Goal: Information Seeking & Learning: Learn about a topic

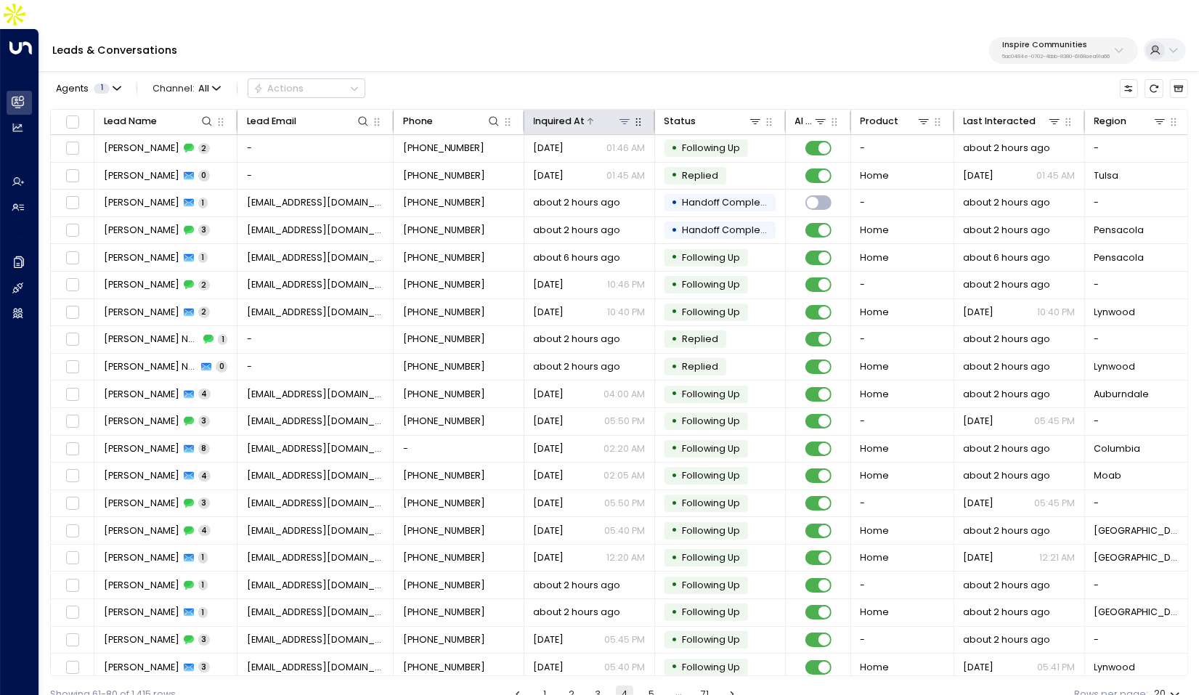
click at [569, 113] on div "Inquired At" at bounding box center [560, 121] width 52 height 16
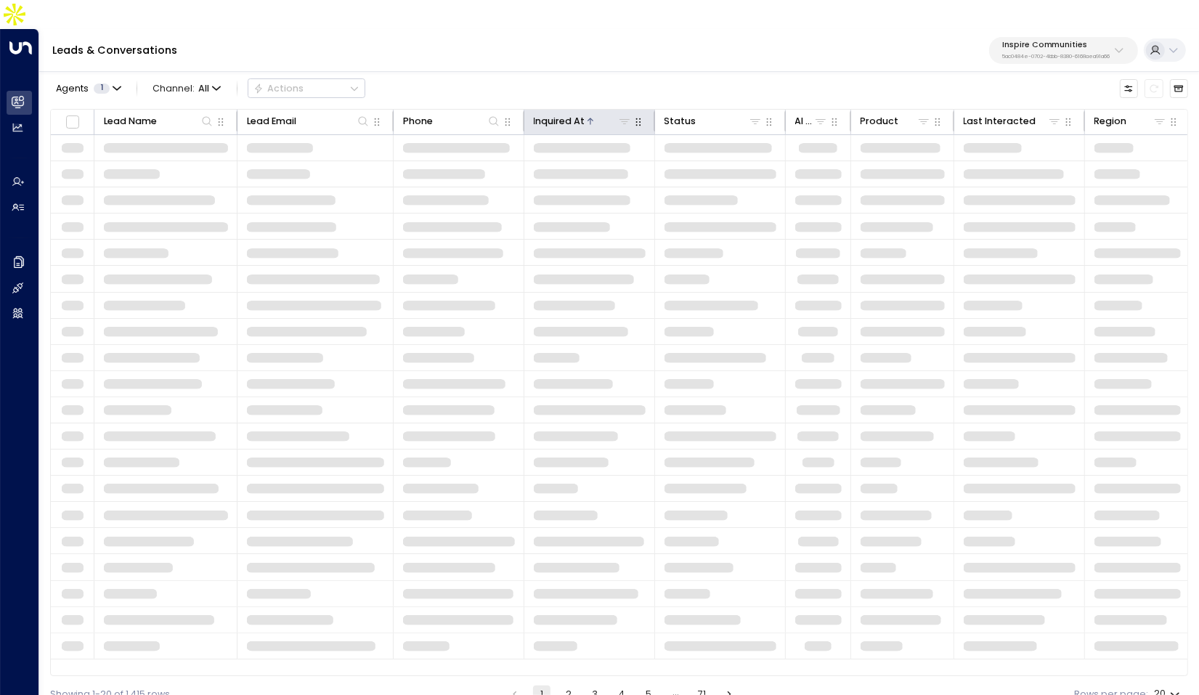
click at [569, 113] on div "Inquired At" at bounding box center [560, 121] width 52 height 16
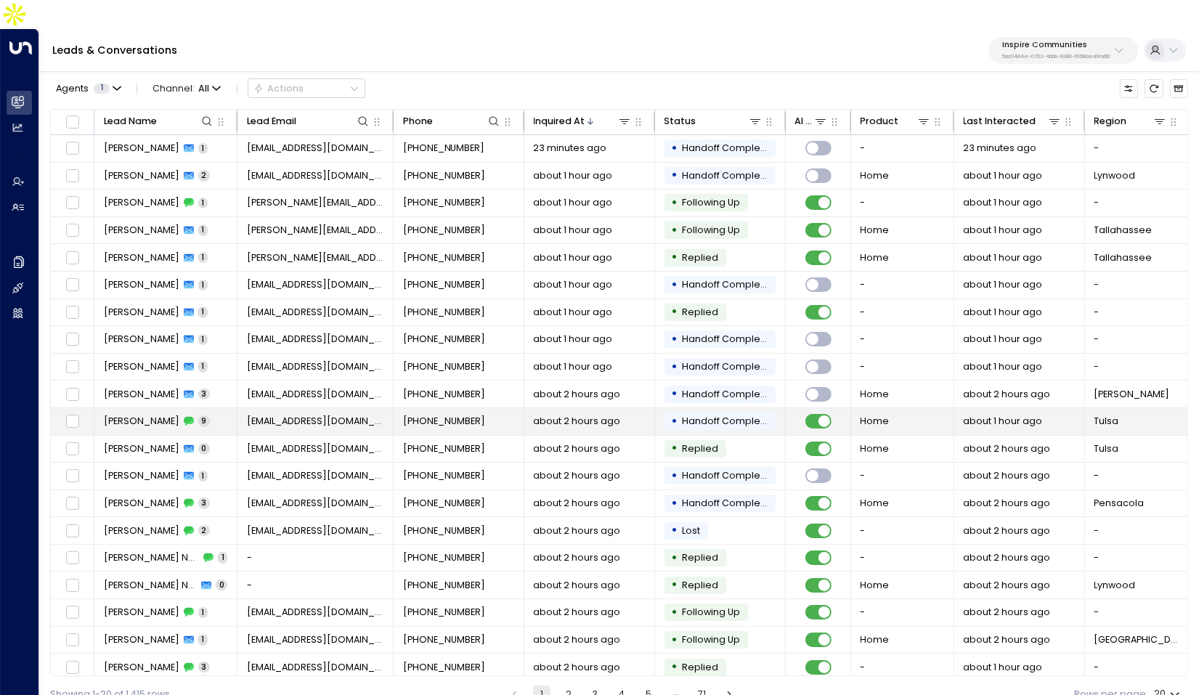
click at [211, 408] on td "Paul Clinard 9" at bounding box center [165, 421] width 143 height 27
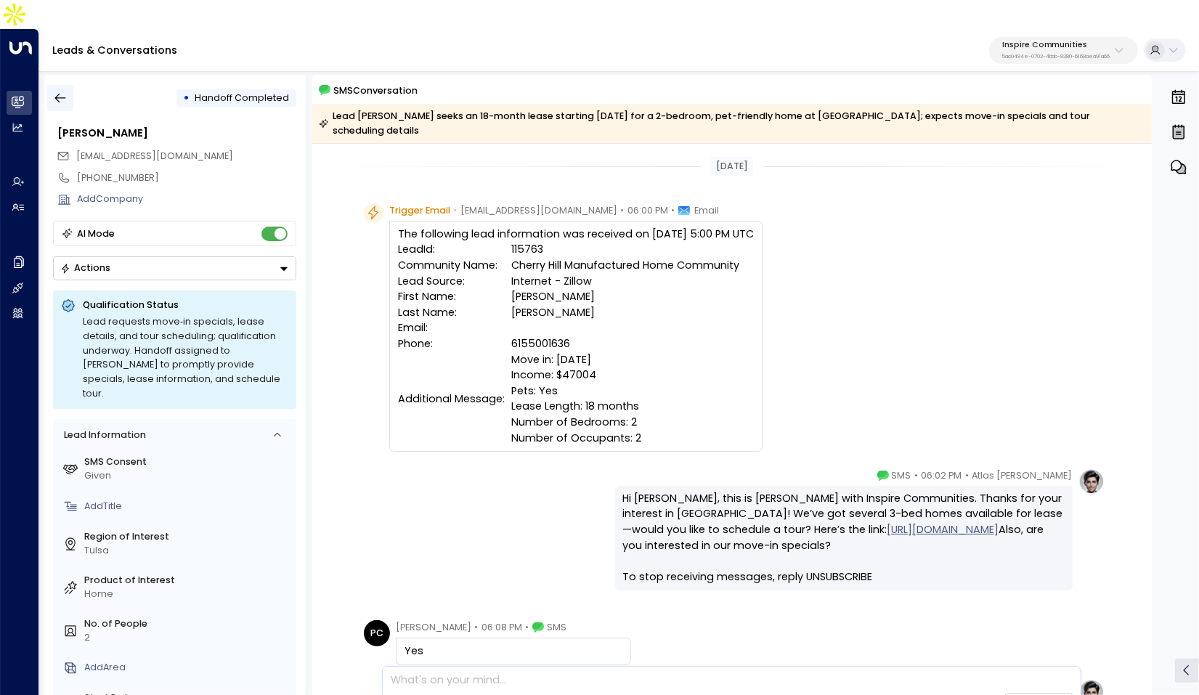
click at [68, 85] on button "button" at bounding box center [60, 98] width 26 height 26
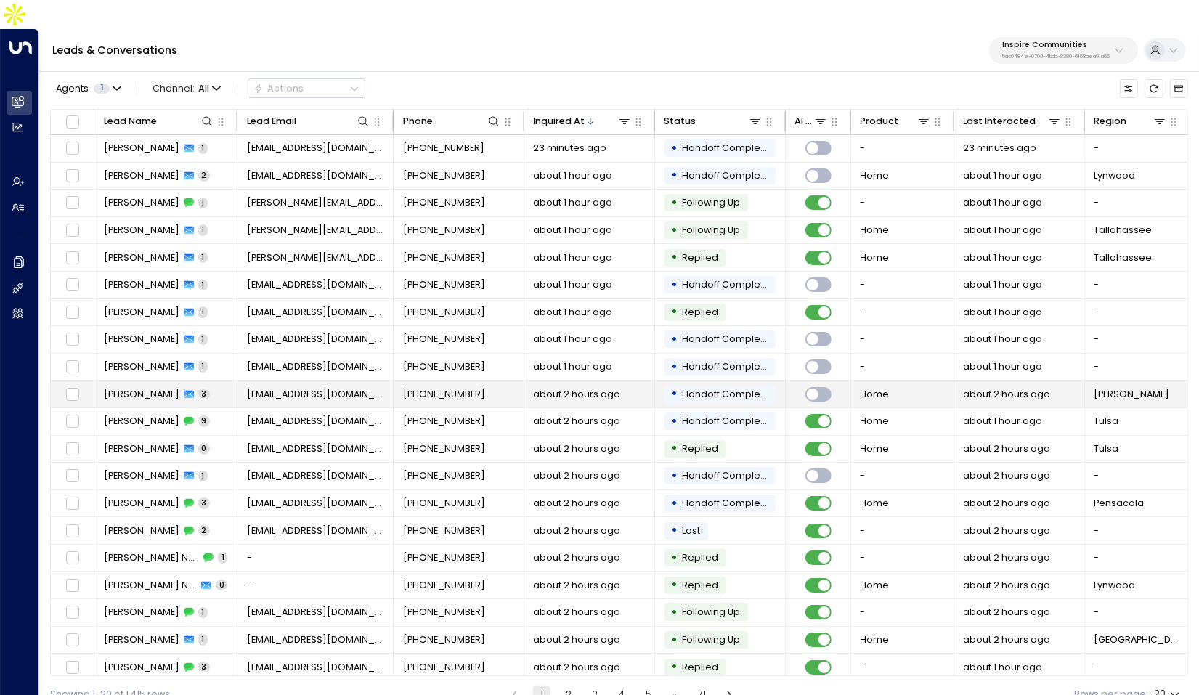
scroll to position [2, 0]
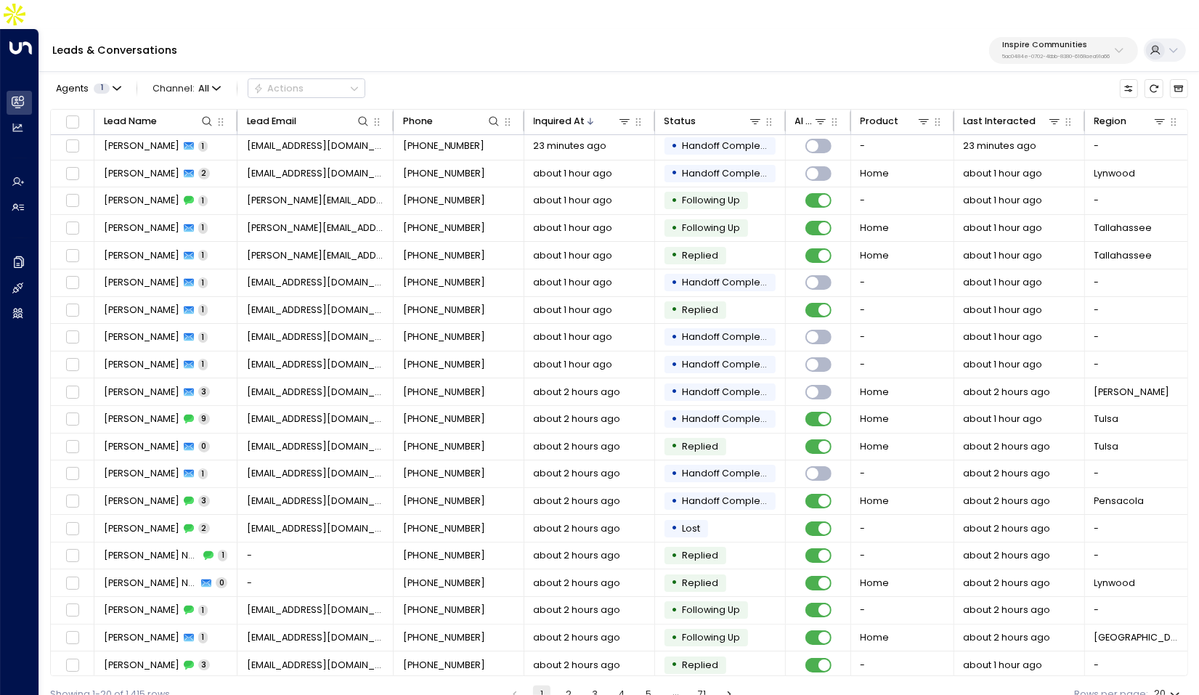
click at [572, 686] on button "2" at bounding box center [568, 694] width 17 height 17
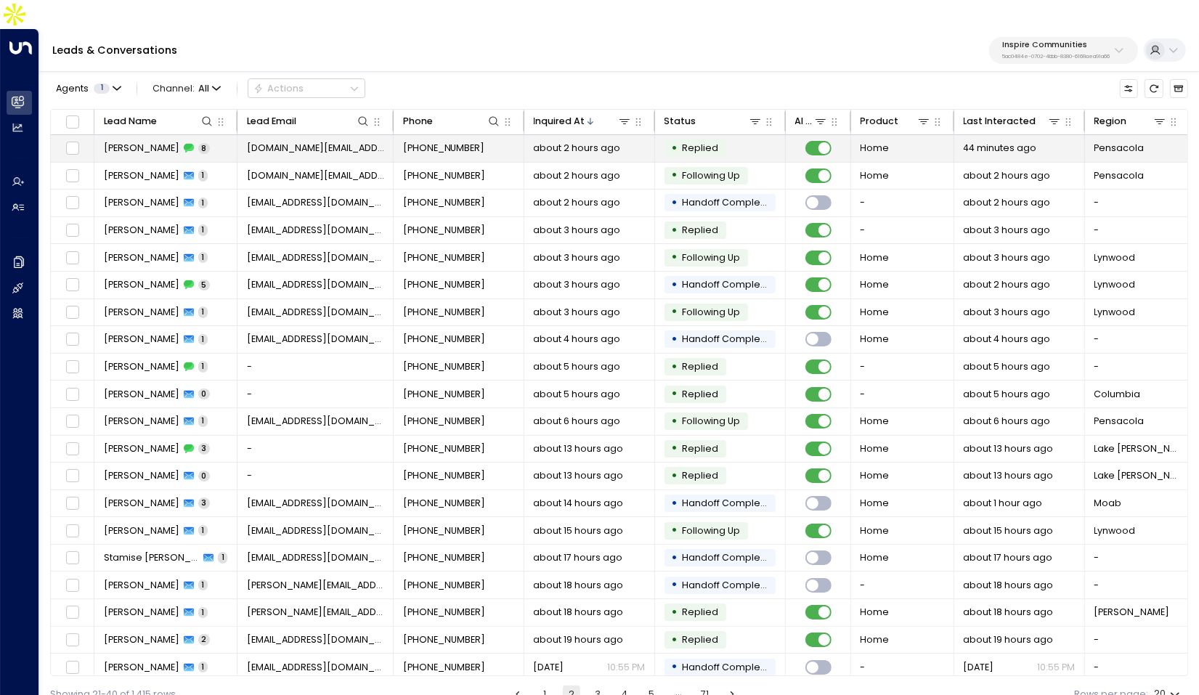
click at [283, 135] on td "[DOMAIN_NAME][EMAIL_ADDRESS][DOMAIN_NAME]" at bounding box center [315, 148] width 156 height 27
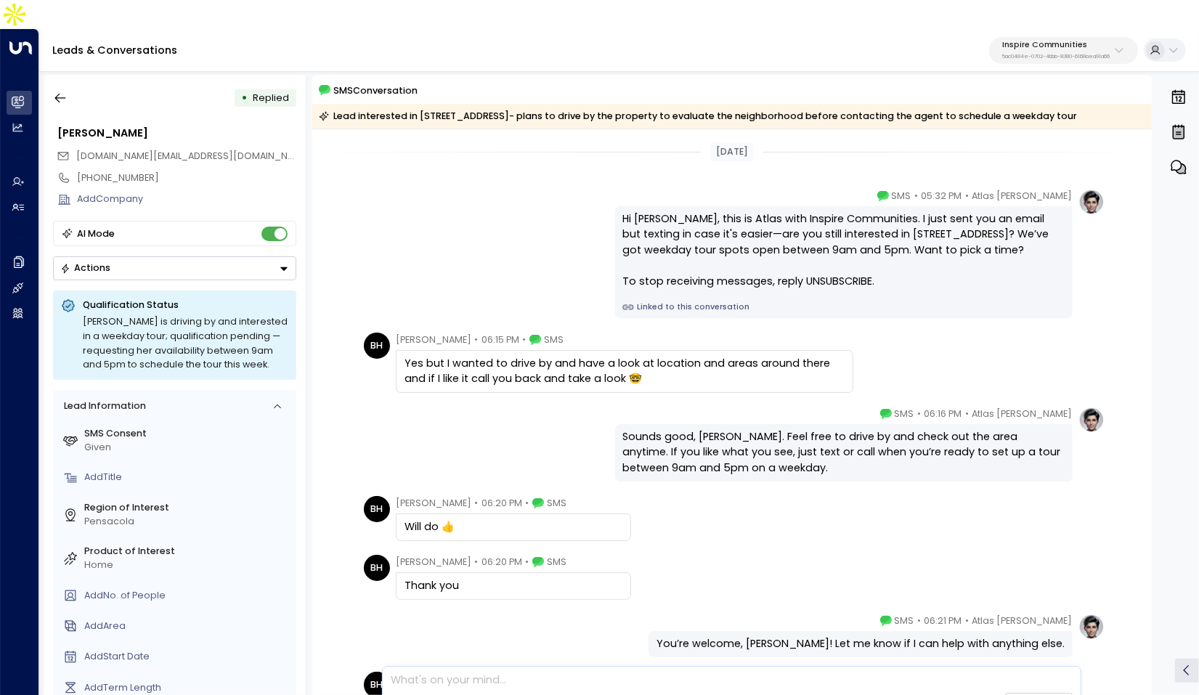
click at [671, 301] on link "Linked to this conversation" at bounding box center [843, 307] width 442 height 12
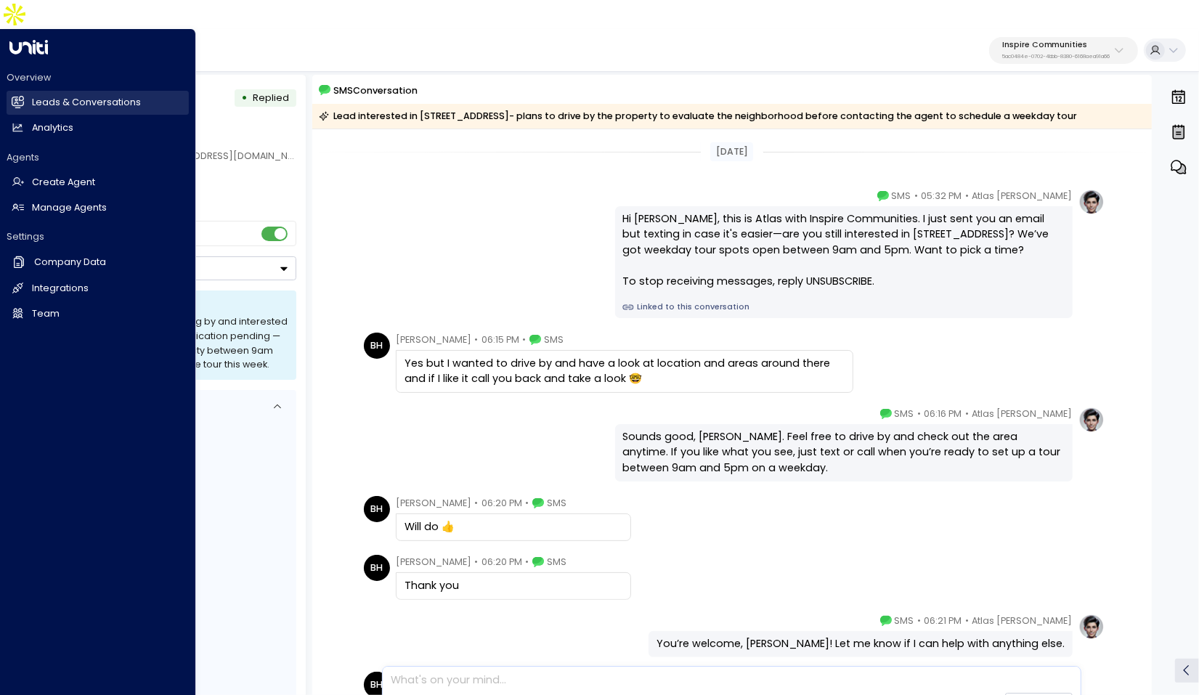
click at [34, 96] on h2 "Leads & Conversations" at bounding box center [86, 103] width 109 height 14
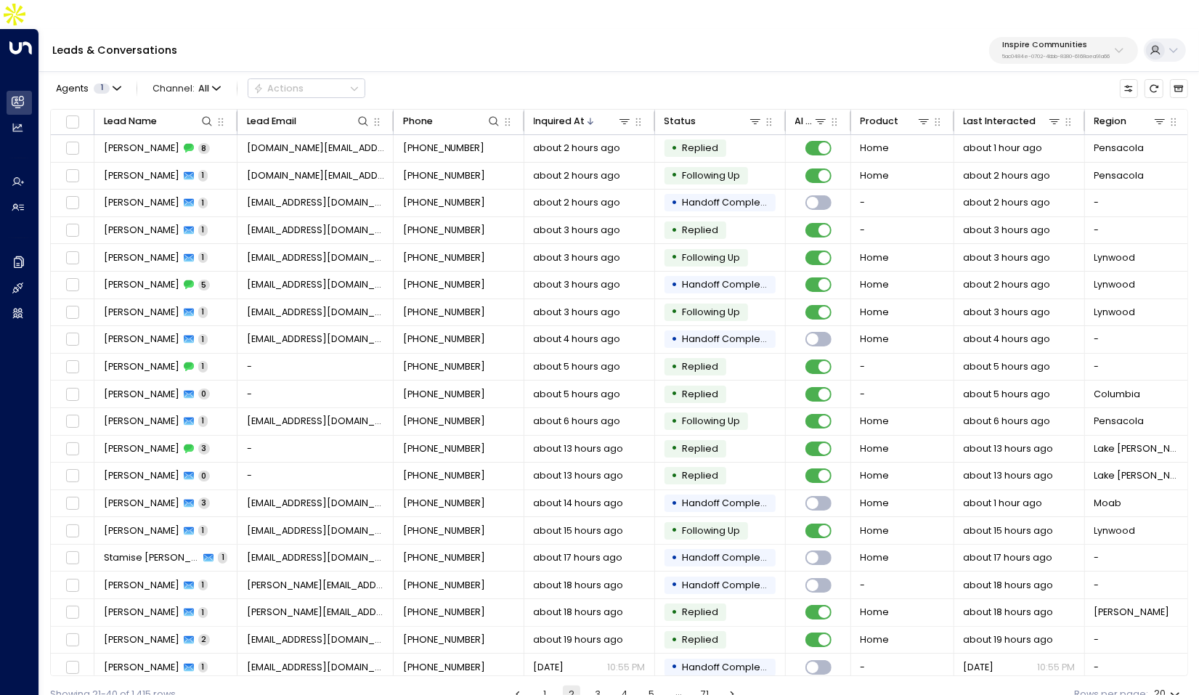
click at [1056, 41] on div "Inspire Communities 5ac0484e-0702-4bbb-8380-6168aea91a66" at bounding box center [1056, 50] width 108 height 19
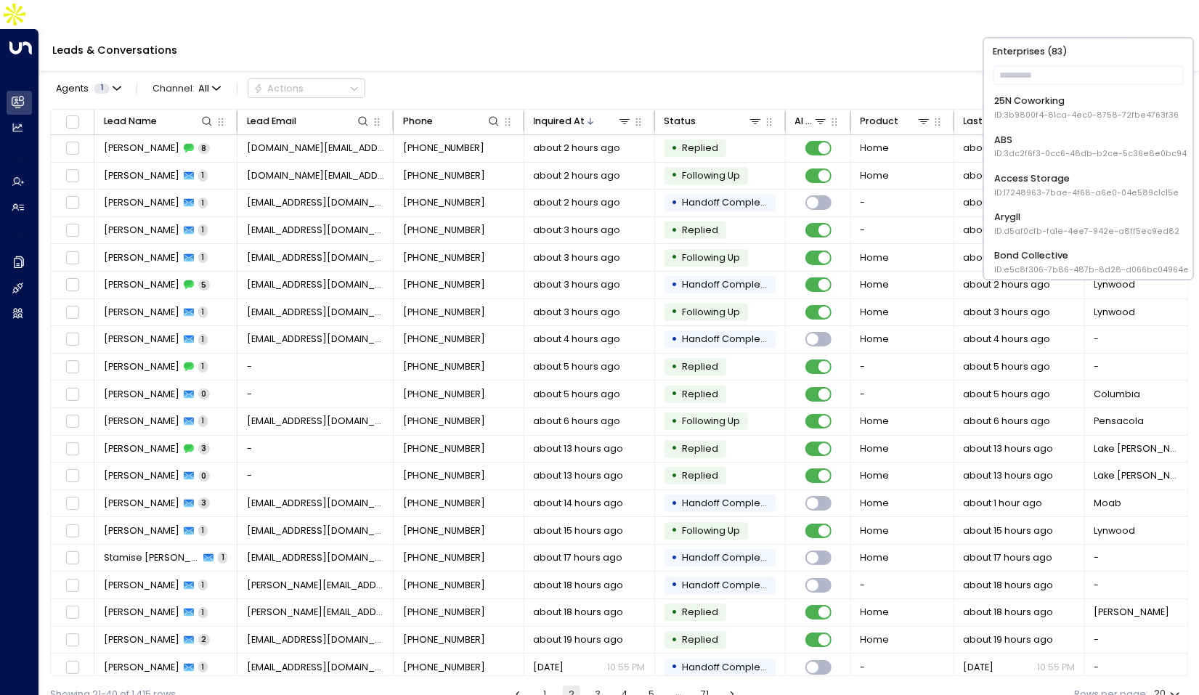
click at [702, 29] on div "Leads & Conversations Inspire Communities 5ac0484e-0702-4bbb-8380-6168aea91a66" at bounding box center [619, 50] width 1160 height 43
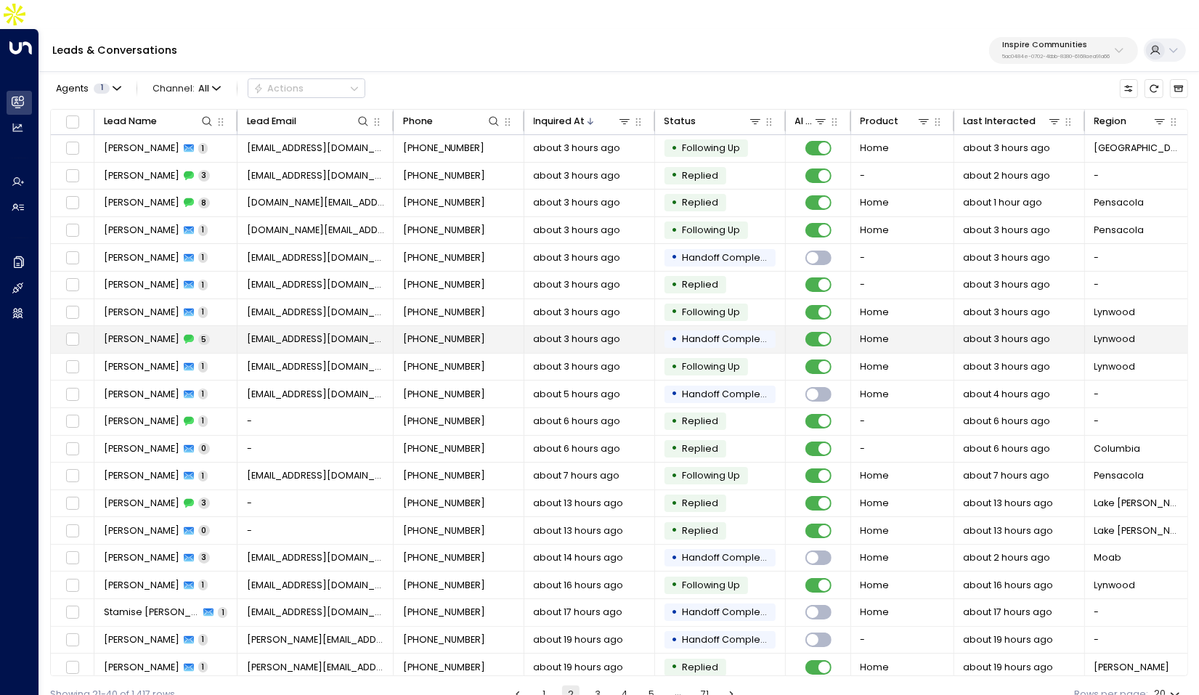
scroll to position [2, 0]
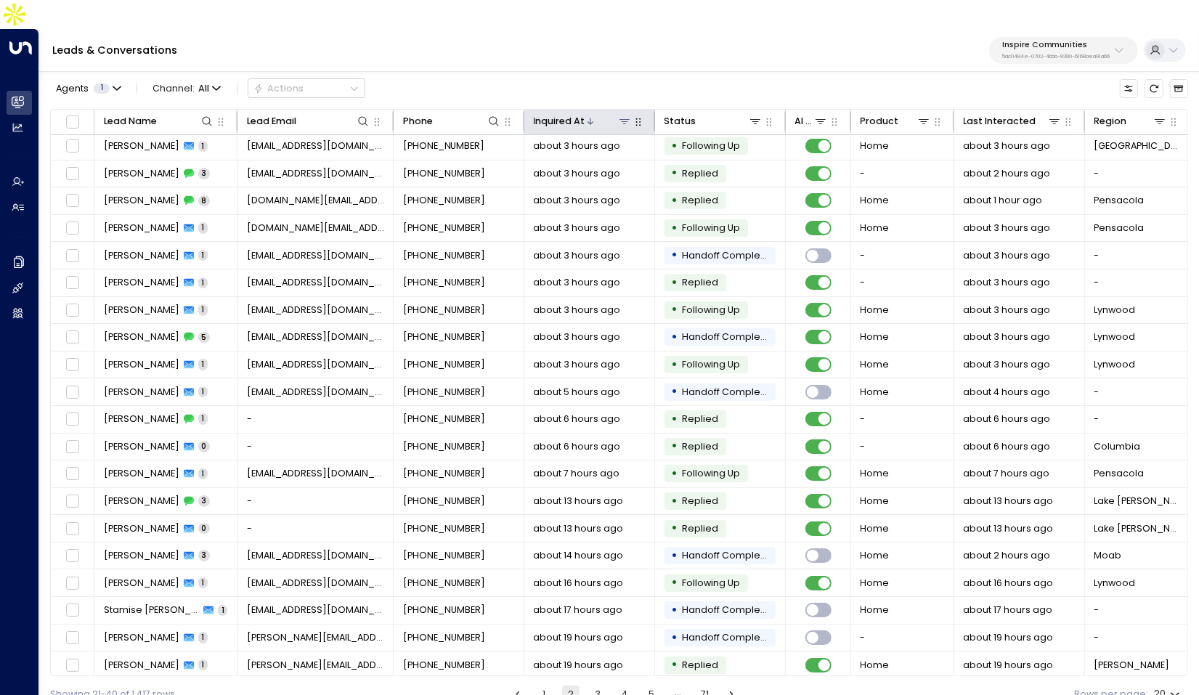
click at [573, 113] on div "Inquired At" at bounding box center [560, 121] width 52 height 16
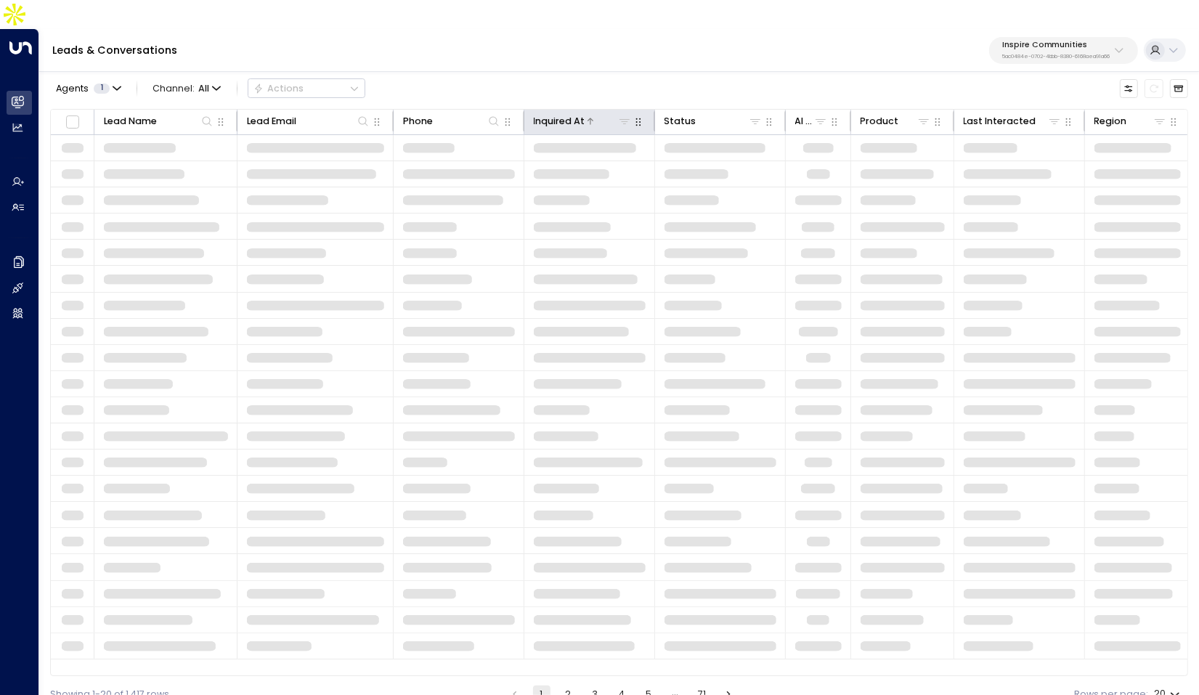
click at [573, 113] on div "Inquired At" at bounding box center [560, 121] width 52 height 16
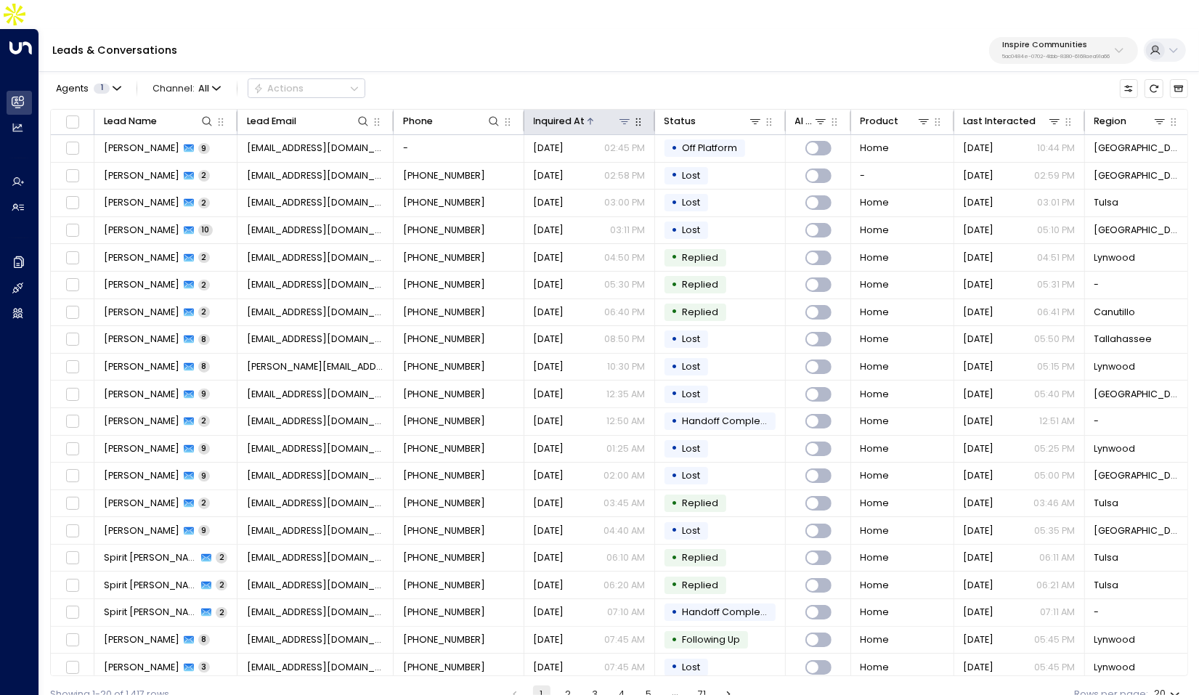
click at [573, 113] on div "Inquired At" at bounding box center [560, 121] width 52 height 16
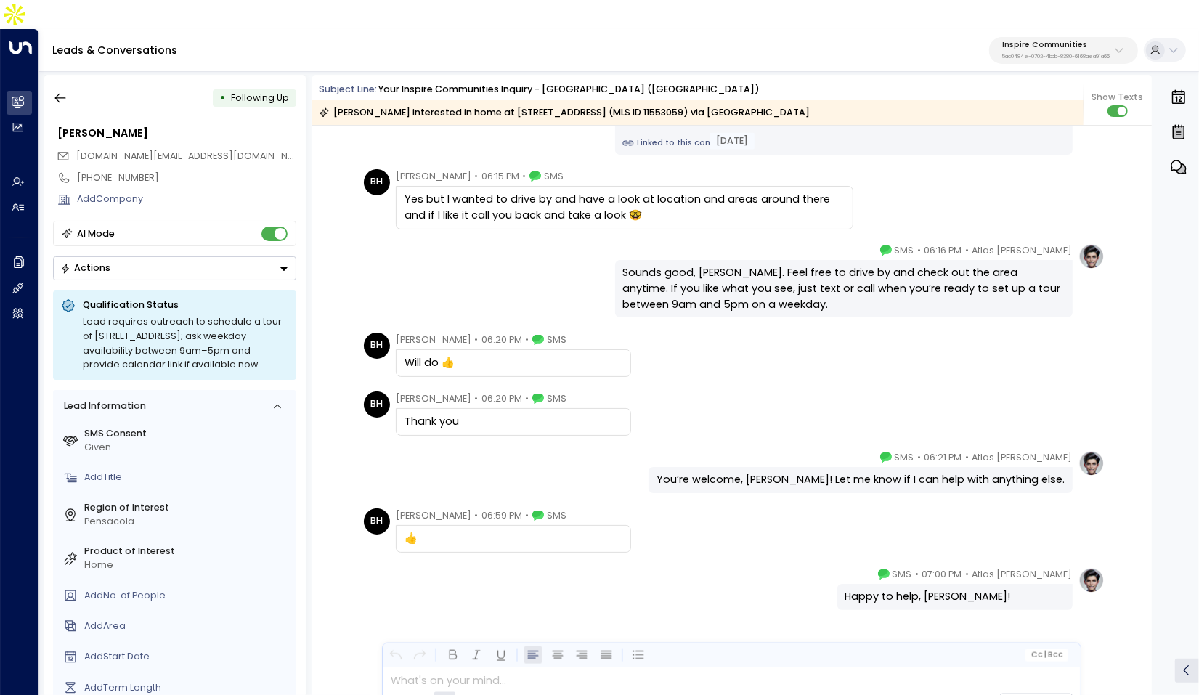
scroll to position [1399, 0]
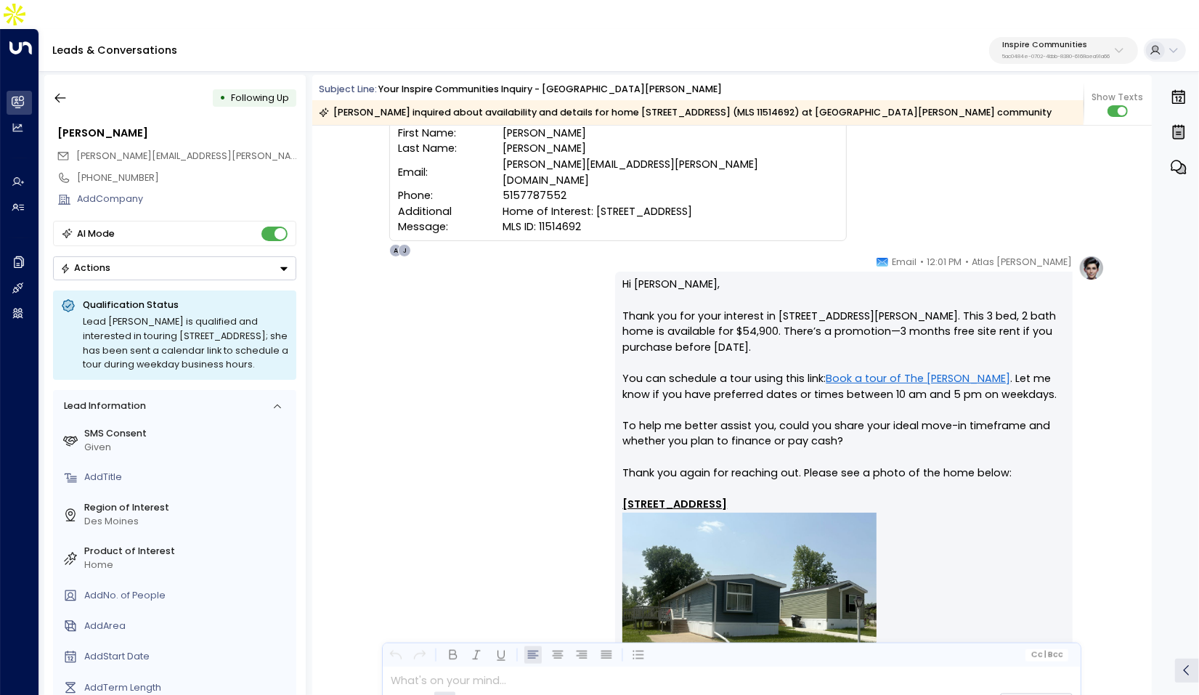
scroll to position [179, 0]
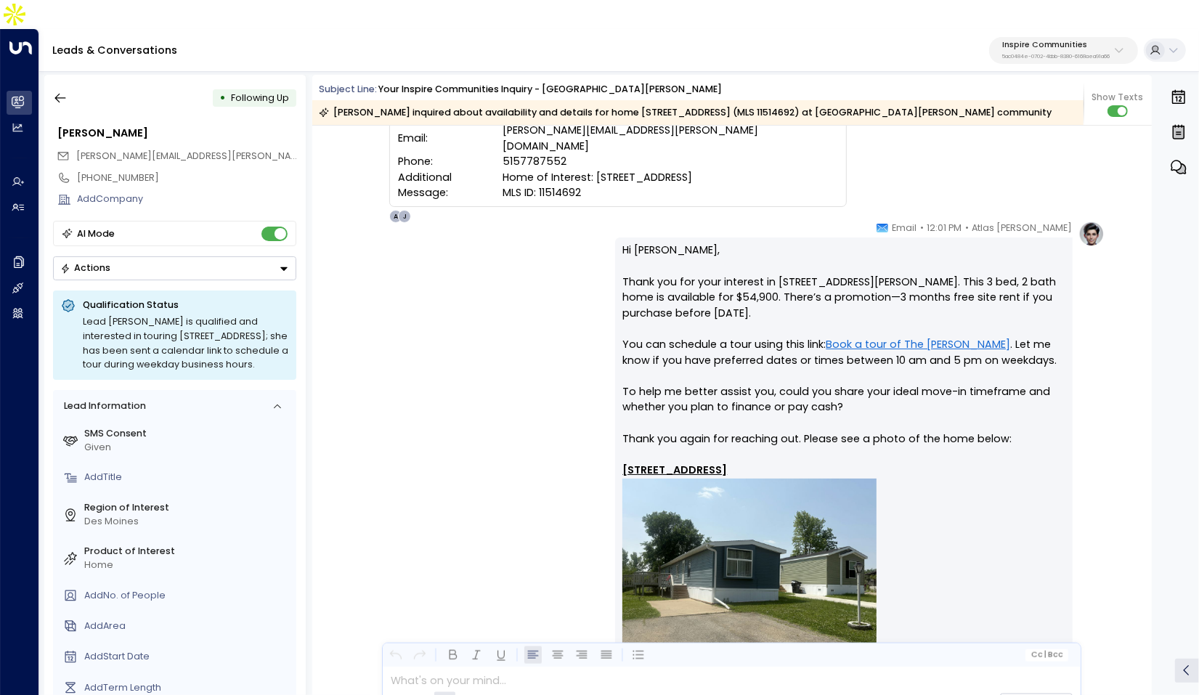
click at [654, 376] on p "Hi Christine, Thank you for your interest in 2525 County Line Rd., #364 at The …" at bounding box center [843, 472] width 442 height 458
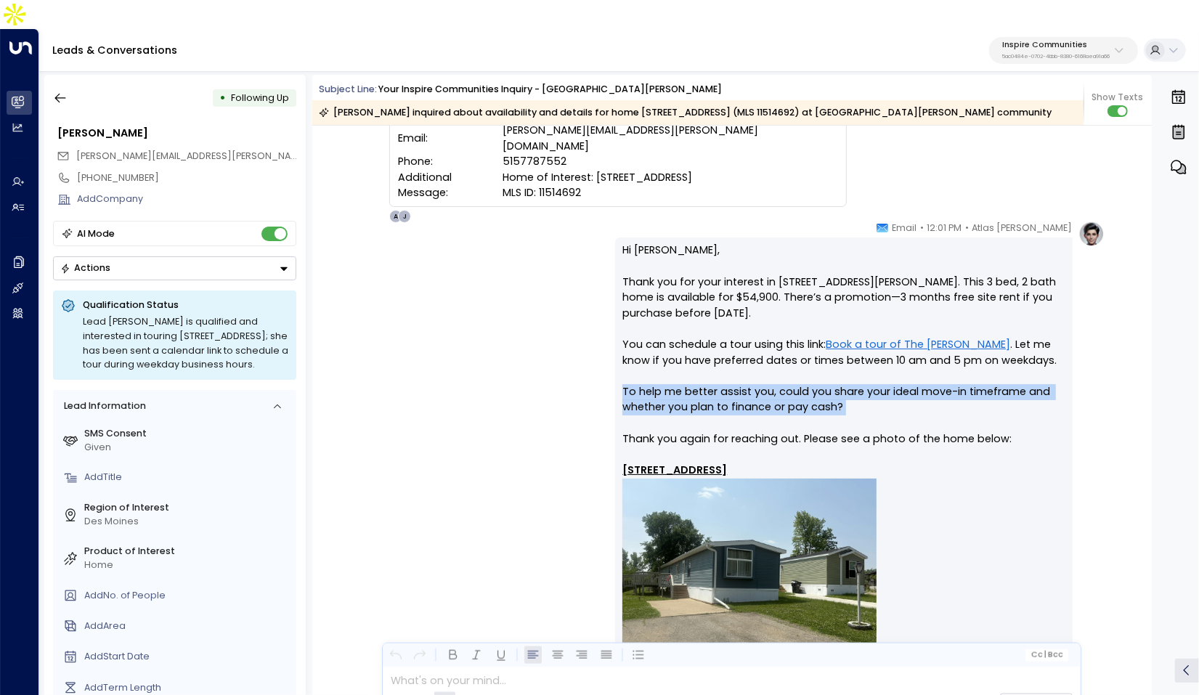
click at [654, 376] on p "Hi Christine, Thank you for your interest in 2525 County Line Rd., #364 at The …" at bounding box center [843, 472] width 442 height 458
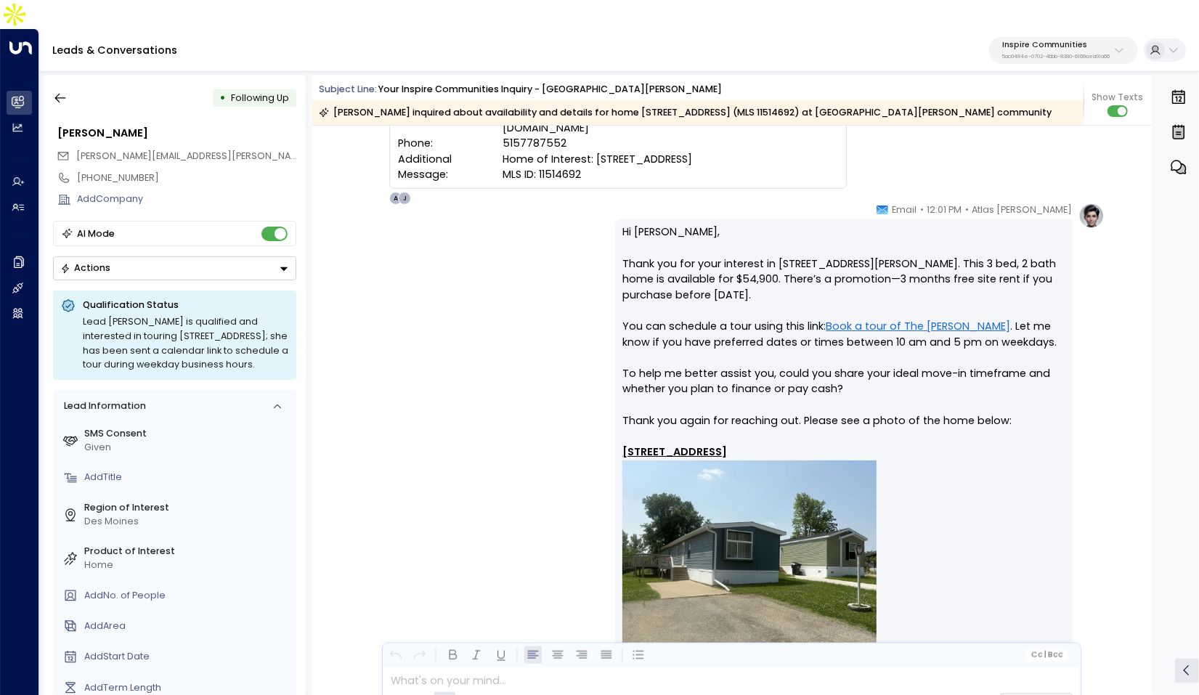
click at [983, 455] on p "Hi Christine, Thank you for your interest in 2525 County Line Rd., #364 at The …" at bounding box center [843, 453] width 442 height 458
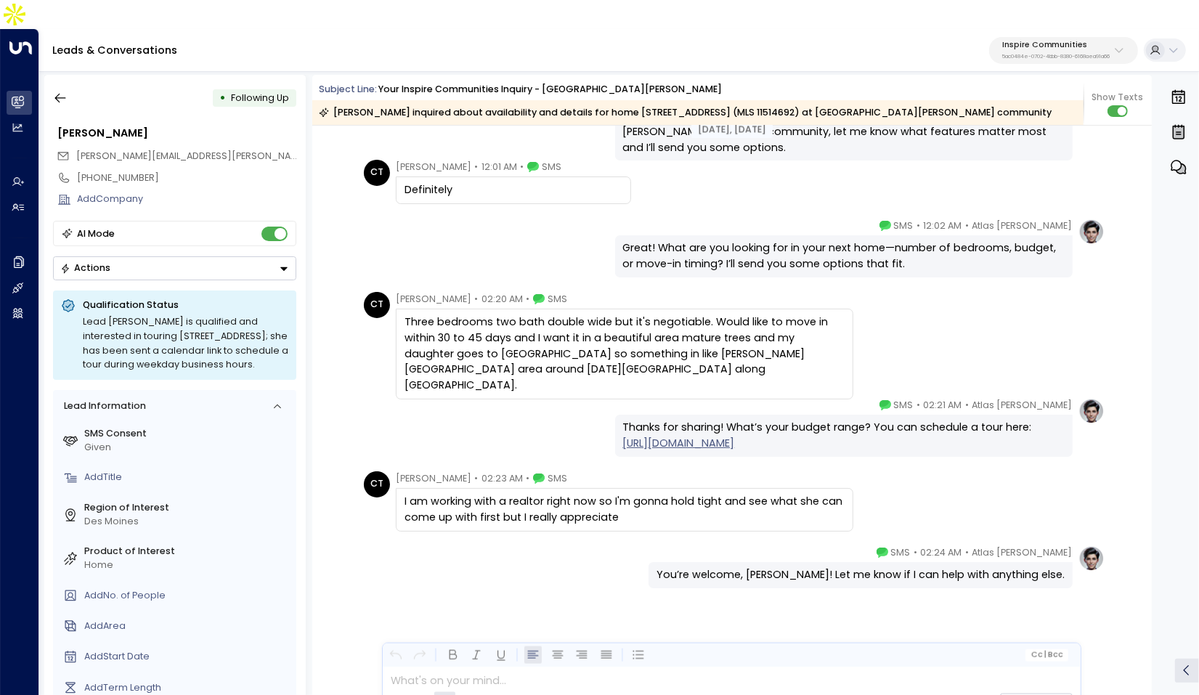
scroll to position [2052, 0]
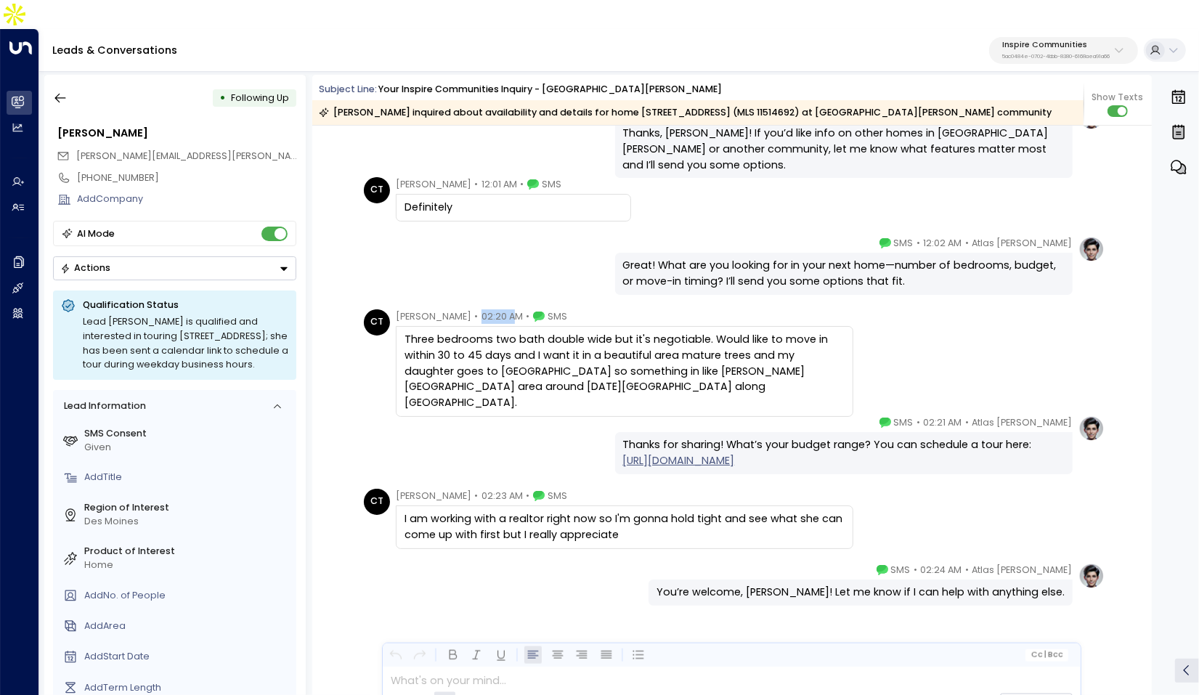
drag, startPoint x: 493, startPoint y: 293, endPoint x: 527, endPoint y: 291, distance: 34.2
click at [523, 309] on span "02:20 AM" at bounding box center [502, 316] width 41 height 15
drag, startPoint x: 972, startPoint y: 394, endPoint x: 1015, endPoint y: 394, distance: 42.1
click at [1015, 415] on div "Atlas Parker • 02:21 AM • SMS" at bounding box center [976, 422] width 193 height 15
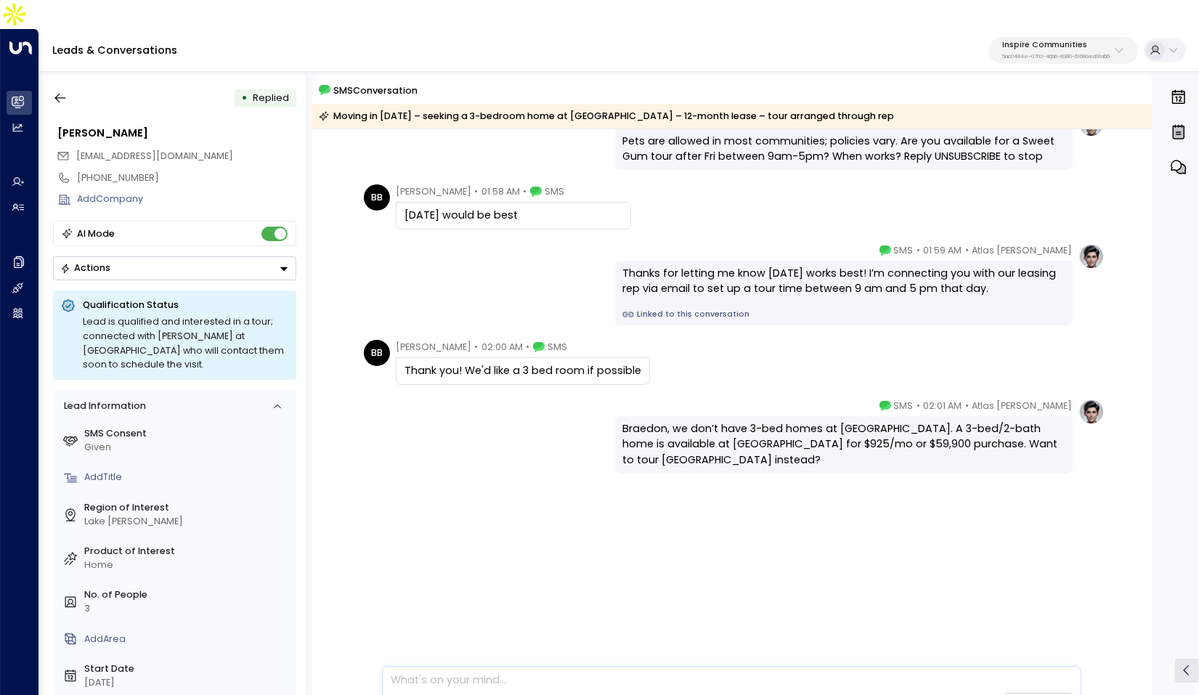
scroll to position [1155, 0]
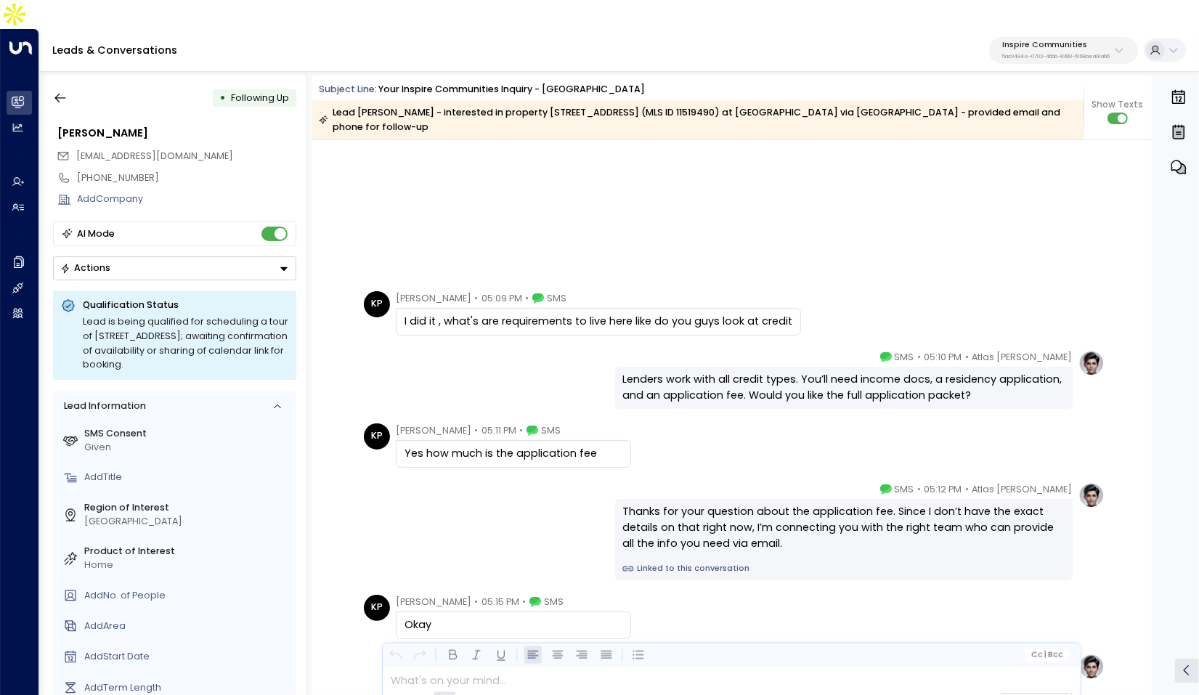
scroll to position [3988, 0]
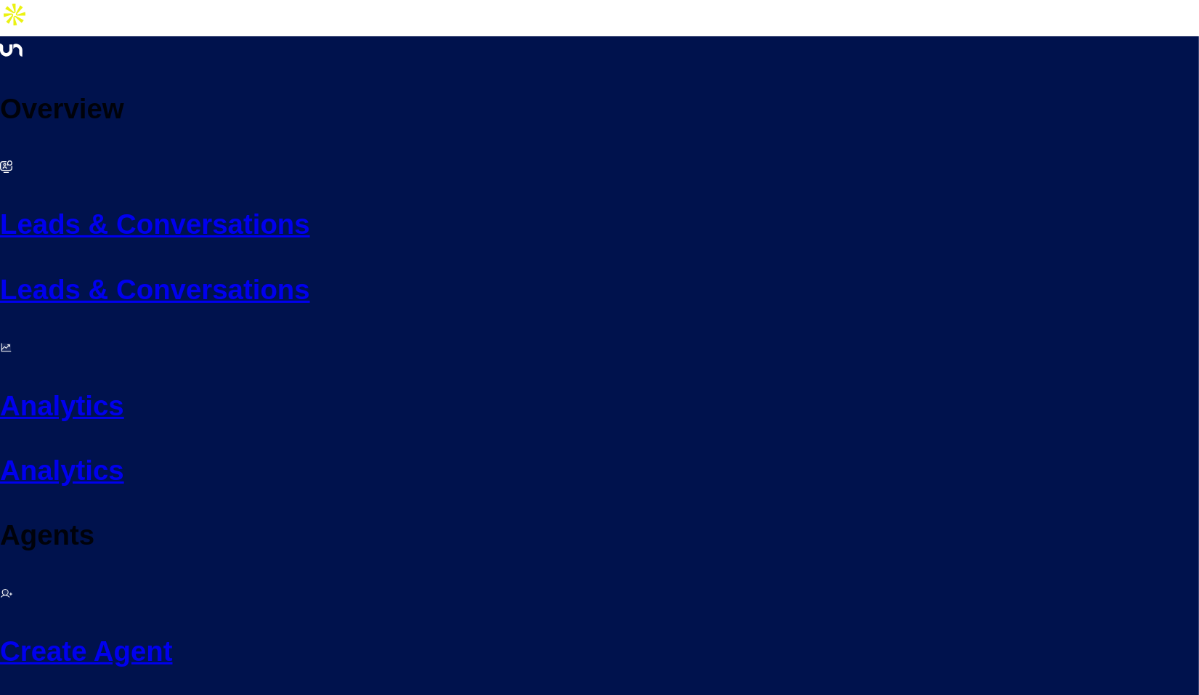
scroll to position [20, 0]
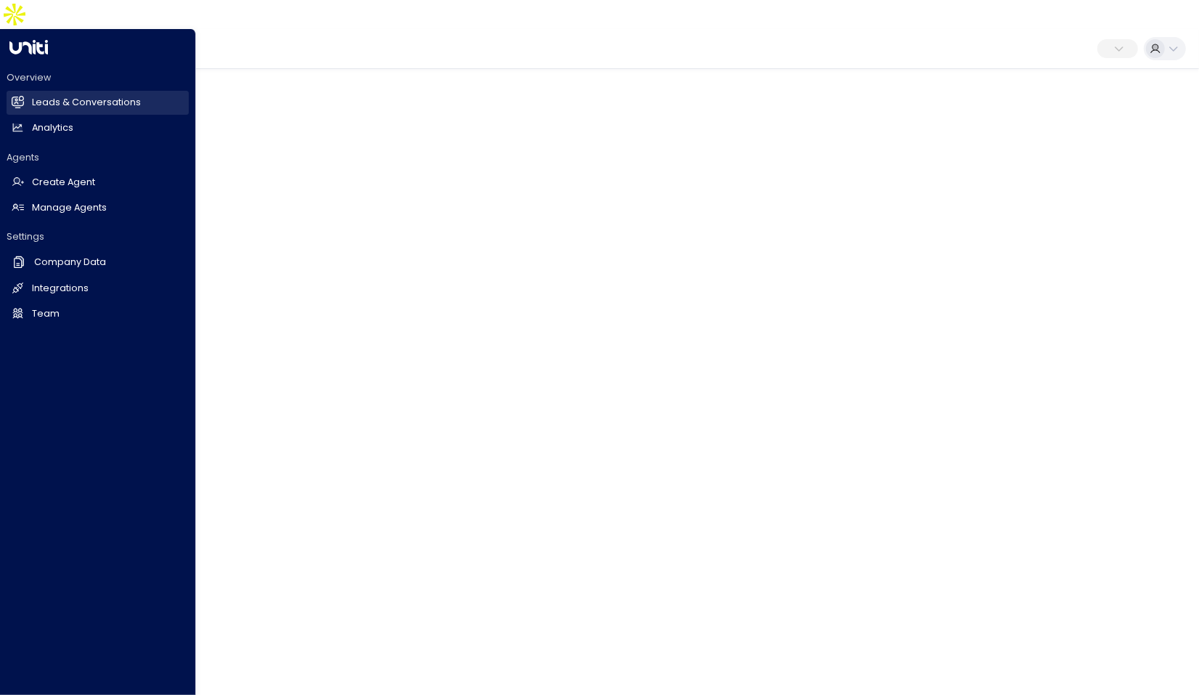
click at [36, 96] on h2 "Leads & Conversations" at bounding box center [86, 103] width 109 height 14
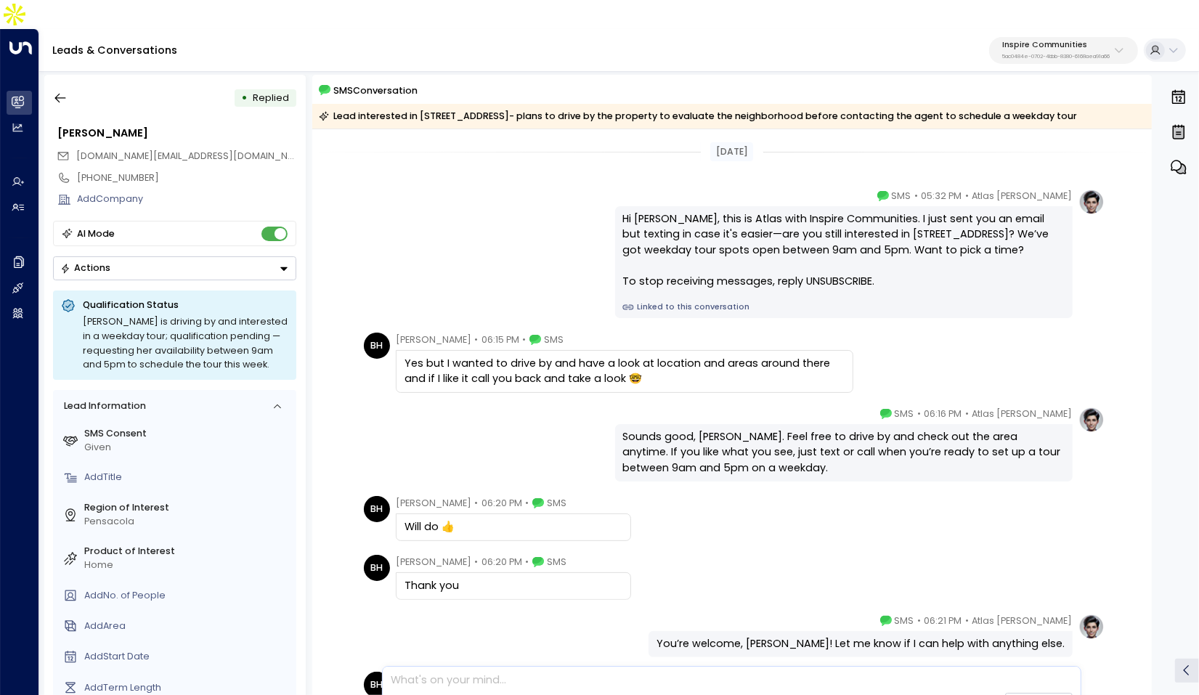
click at [670, 271] on div "Hi Billie, this is Atlas with Inspire Communities. I just sent you an email but…" at bounding box center [844, 262] width 458 height 113
click at [670, 301] on link "Linked to this conversation" at bounding box center [843, 307] width 442 height 12
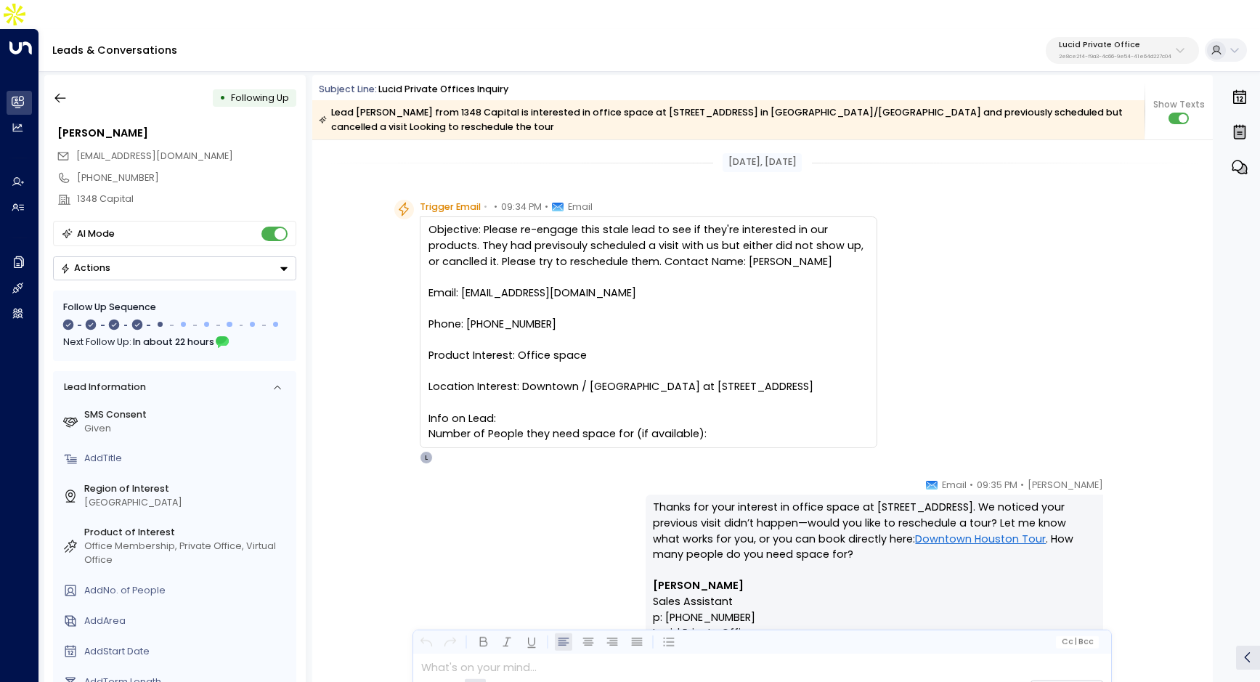
scroll to position [41, 0]
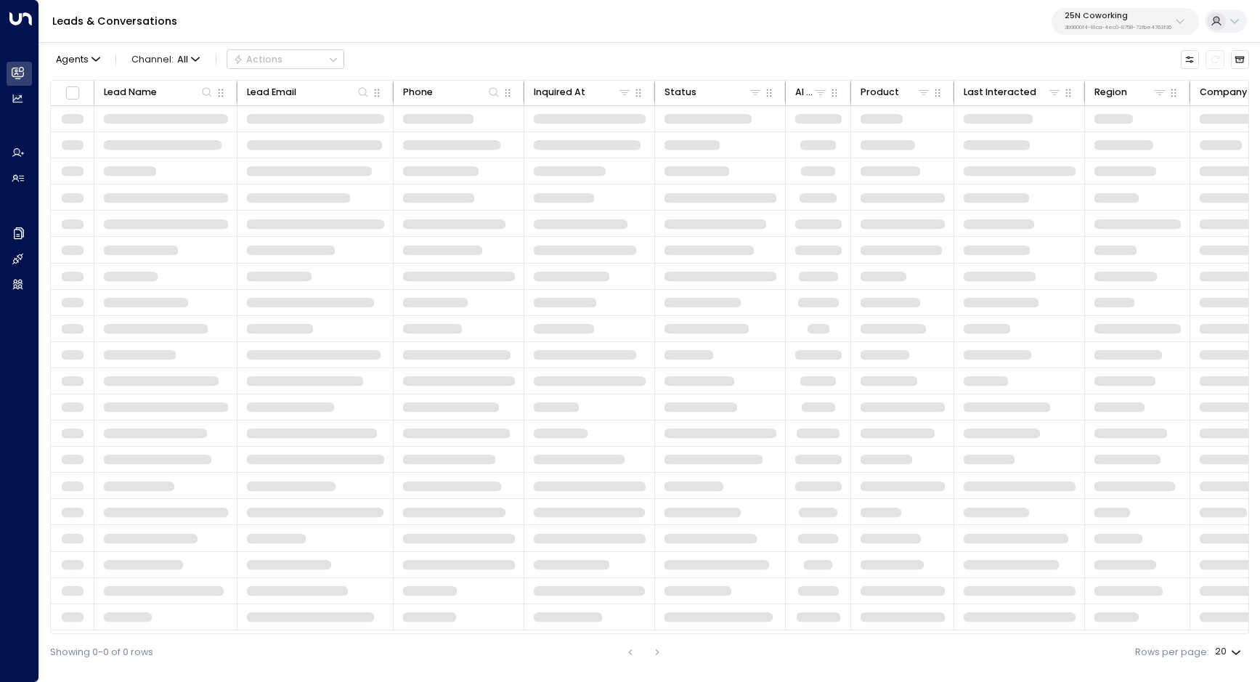
click at [1156, 20] on div "25N Coworking 3b9800f4-81ca-4ec0-8758-72fbe4763f36" at bounding box center [1118, 21] width 107 height 19
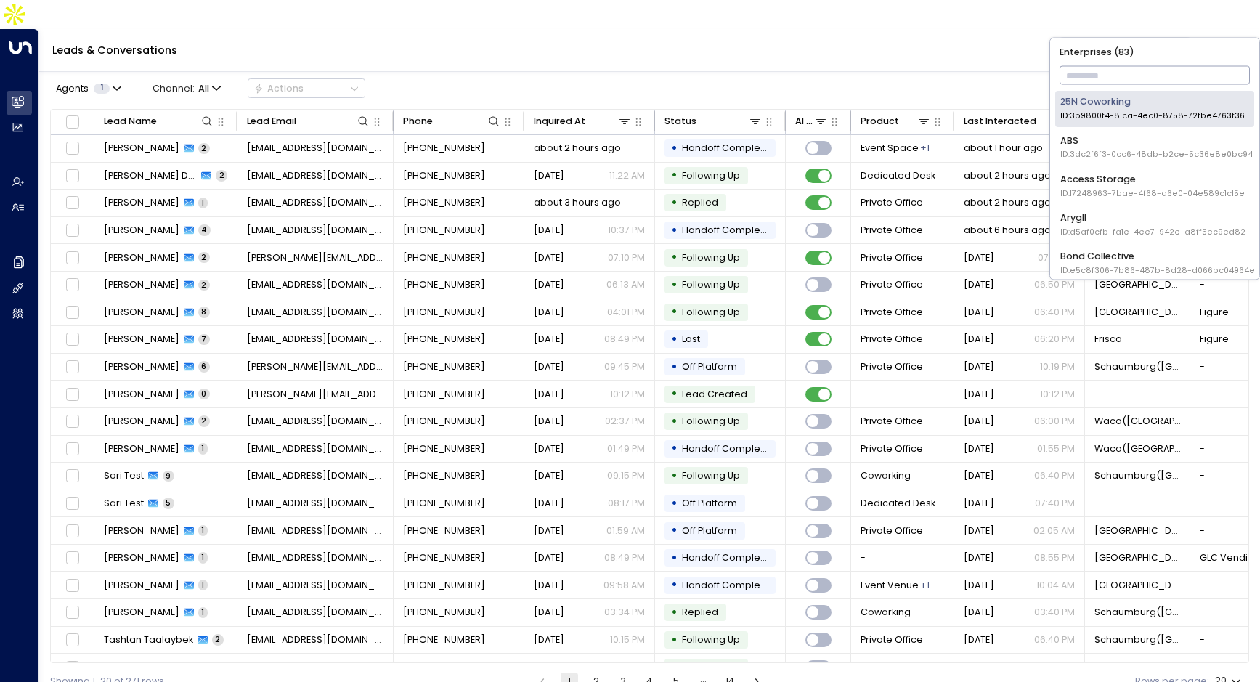
click at [1104, 81] on input "text" at bounding box center [1155, 75] width 191 height 25
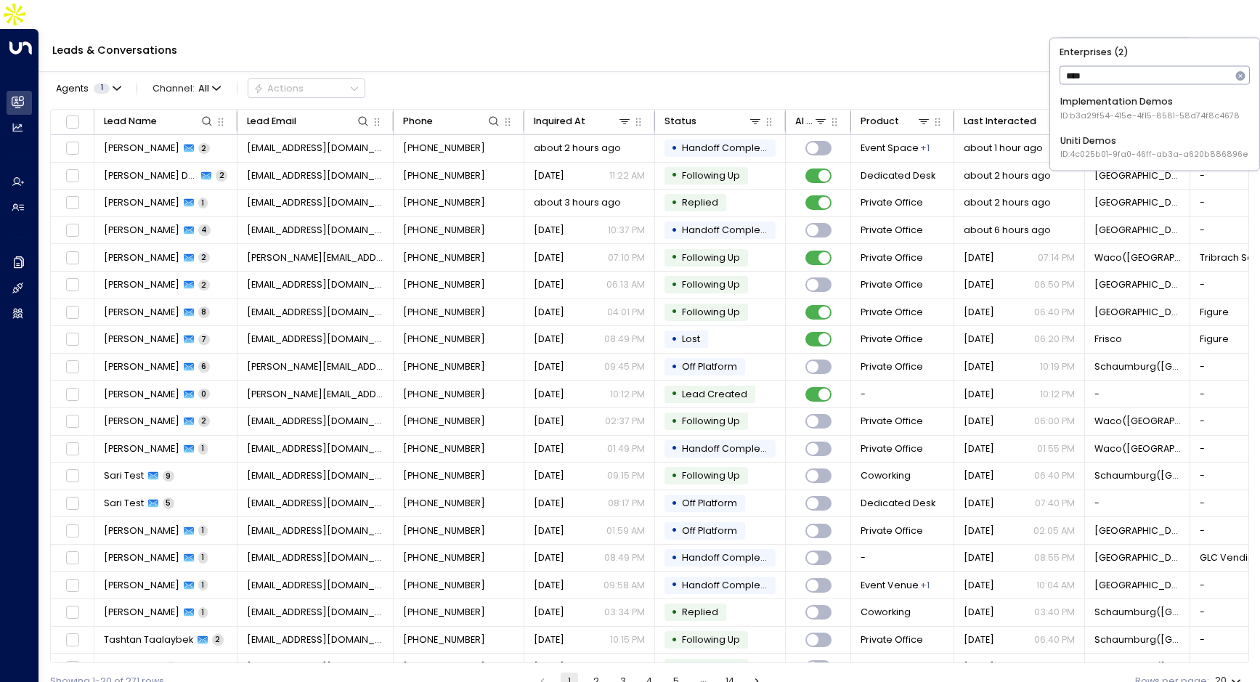
type input "****"
drag, startPoint x: 1100, startPoint y: 111, endPoint x: 1095, endPoint y: 145, distance: 33.7
click at [1095, 145] on div "Implementation Demos ID: b3a29f54-415e-4f15-8581-58d74f8c4678 Uniti Demos ID: 4…" at bounding box center [1154, 128] width 199 height 74
click at [1095, 145] on div "Uniti Demos ID: 4c025b01-9fa0-46ff-ab3a-a620b886896e" at bounding box center [1154, 147] width 188 height 27
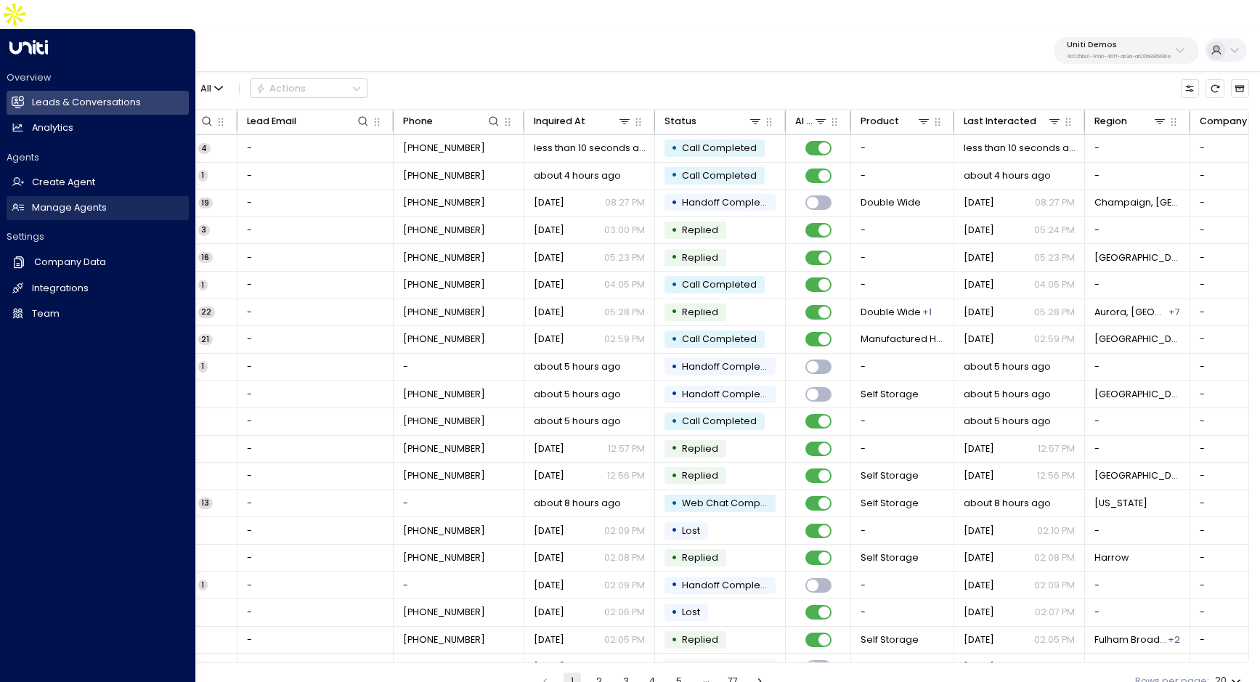
click at [59, 201] on h2 "Manage Agents" at bounding box center [69, 208] width 75 height 14
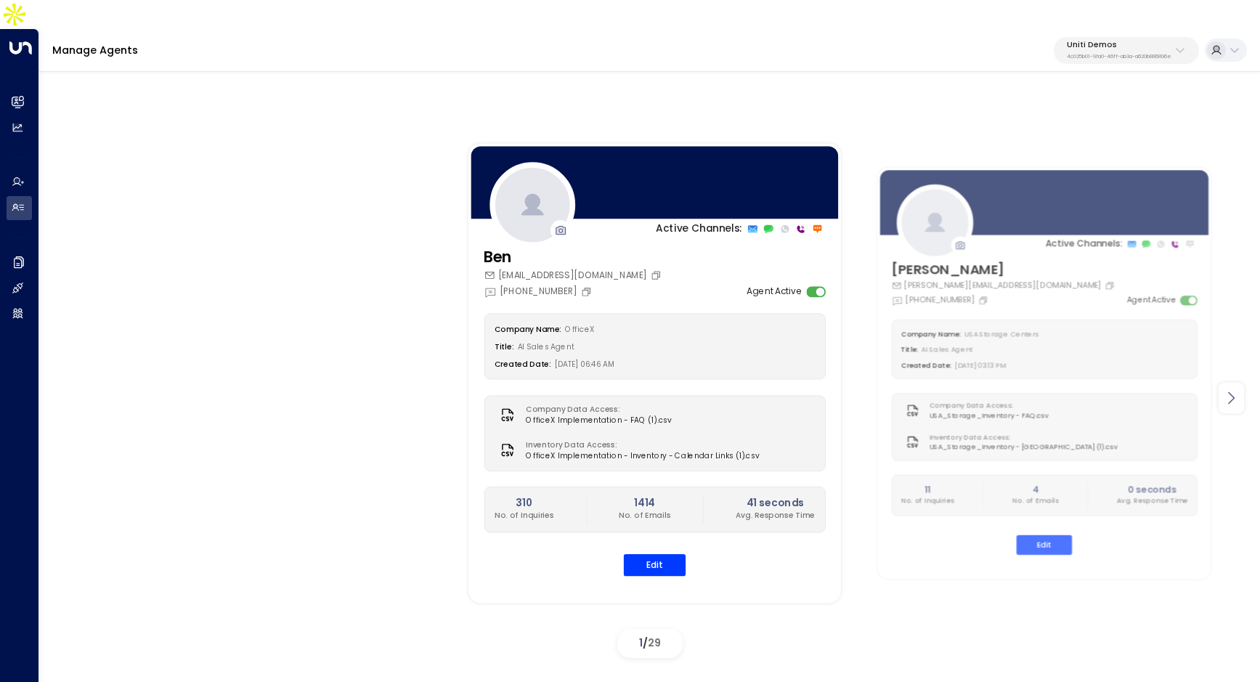
click at [1224, 389] on icon at bounding box center [1230, 397] width 17 height 17
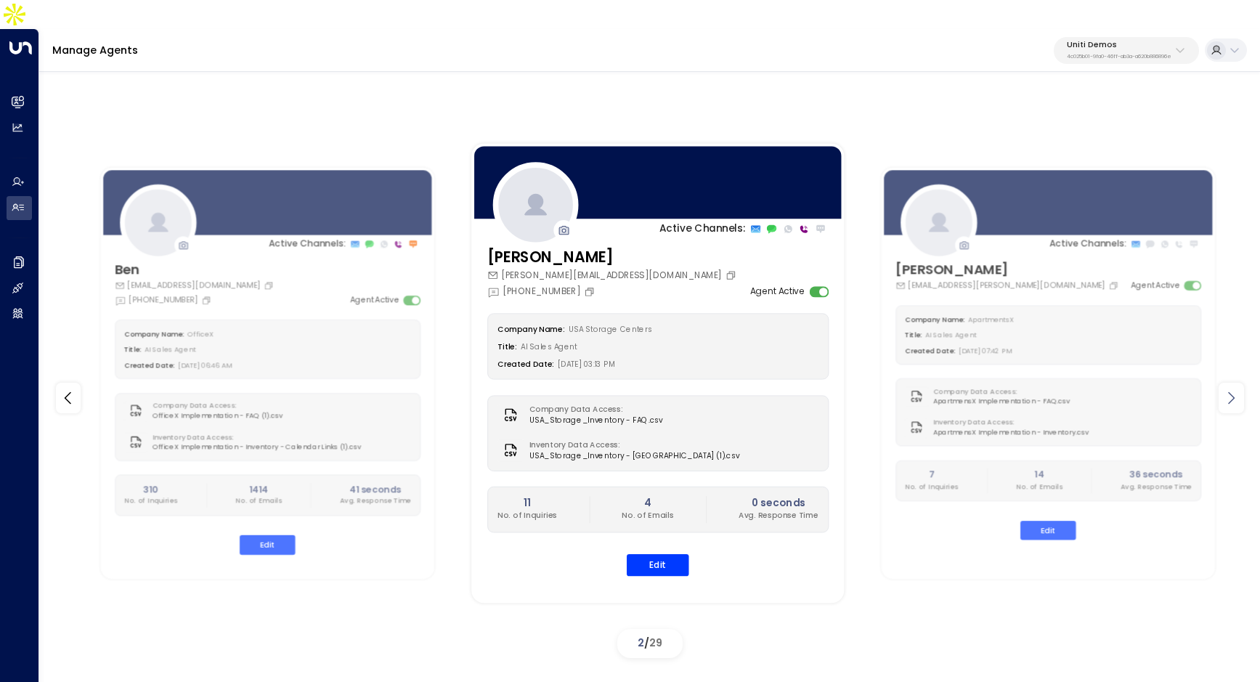
click at [1224, 389] on icon at bounding box center [1230, 397] width 17 height 17
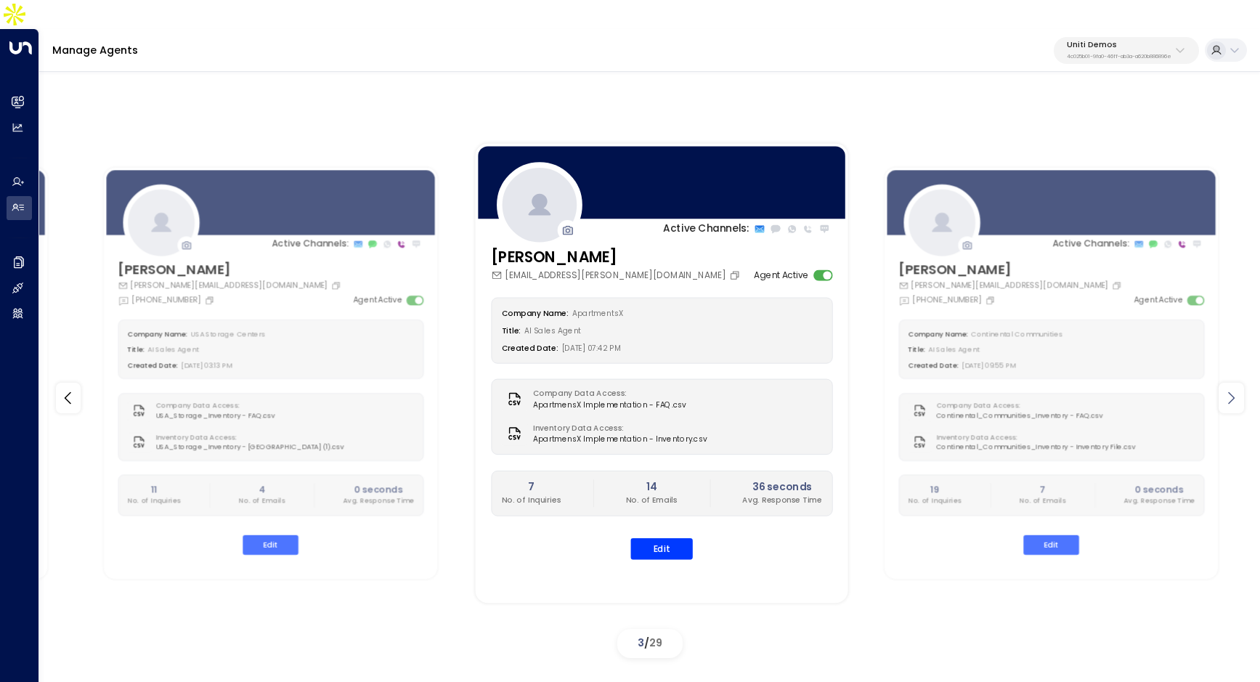
click at [1224, 389] on icon at bounding box center [1230, 397] width 17 height 17
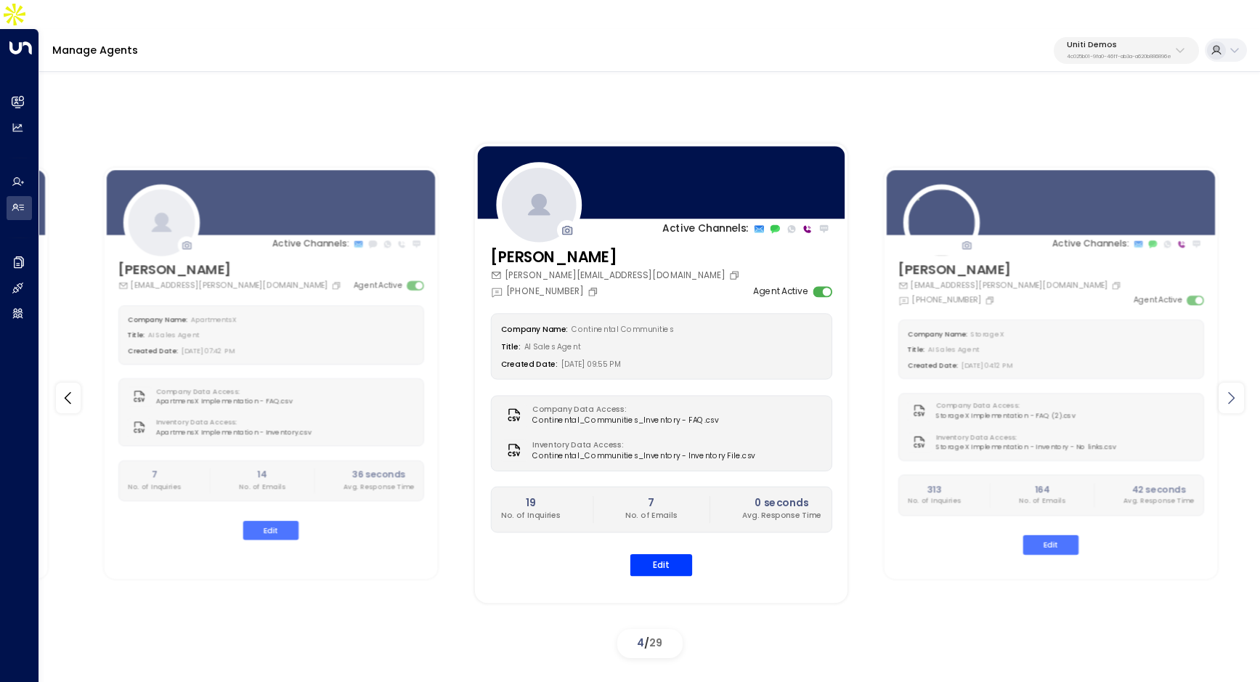
click at [1224, 389] on icon at bounding box center [1230, 397] width 17 height 17
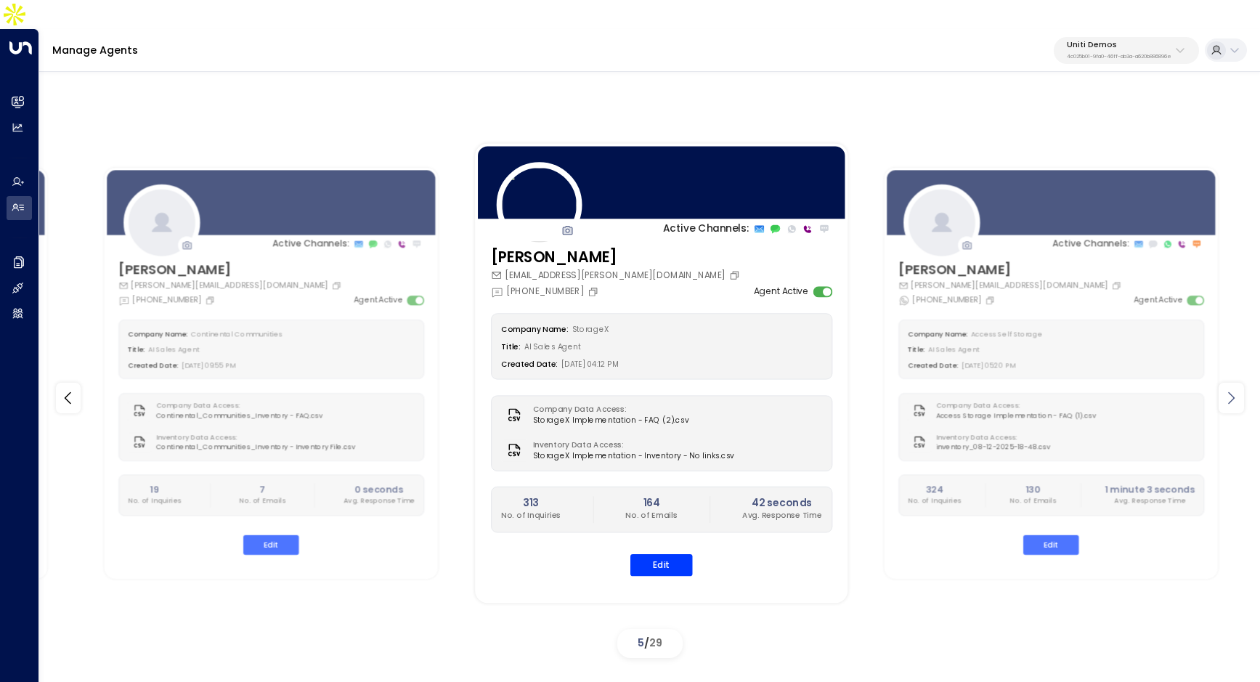
click at [1224, 389] on icon at bounding box center [1230, 397] width 17 height 17
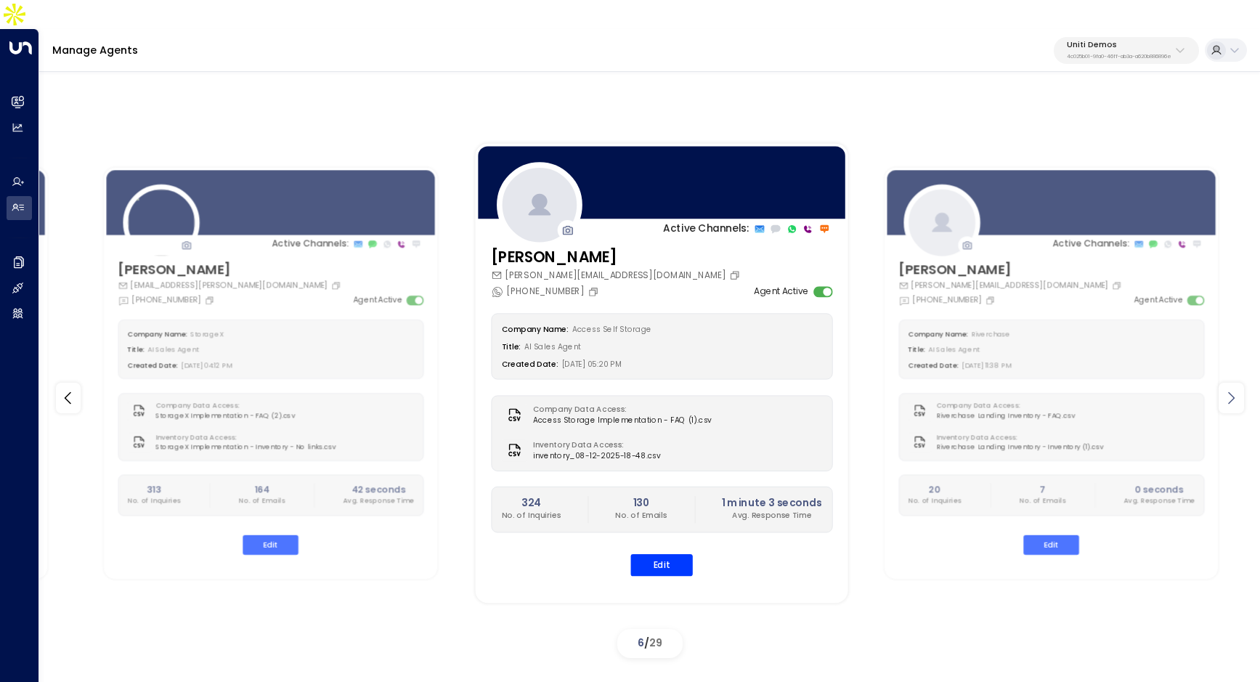
click at [1224, 389] on icon at bounding box center [1230, 397] width 17 height 17
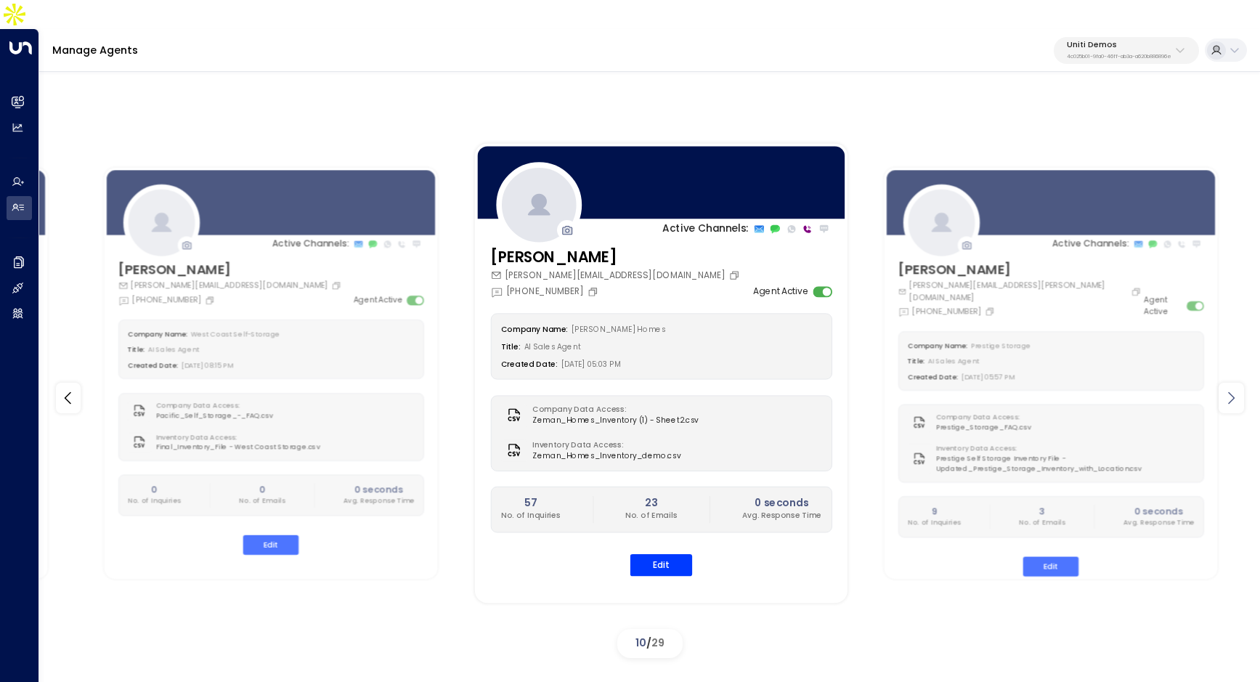
click at [1224, 389] on icon at bounding box center [1230, 397] width 17 height 17
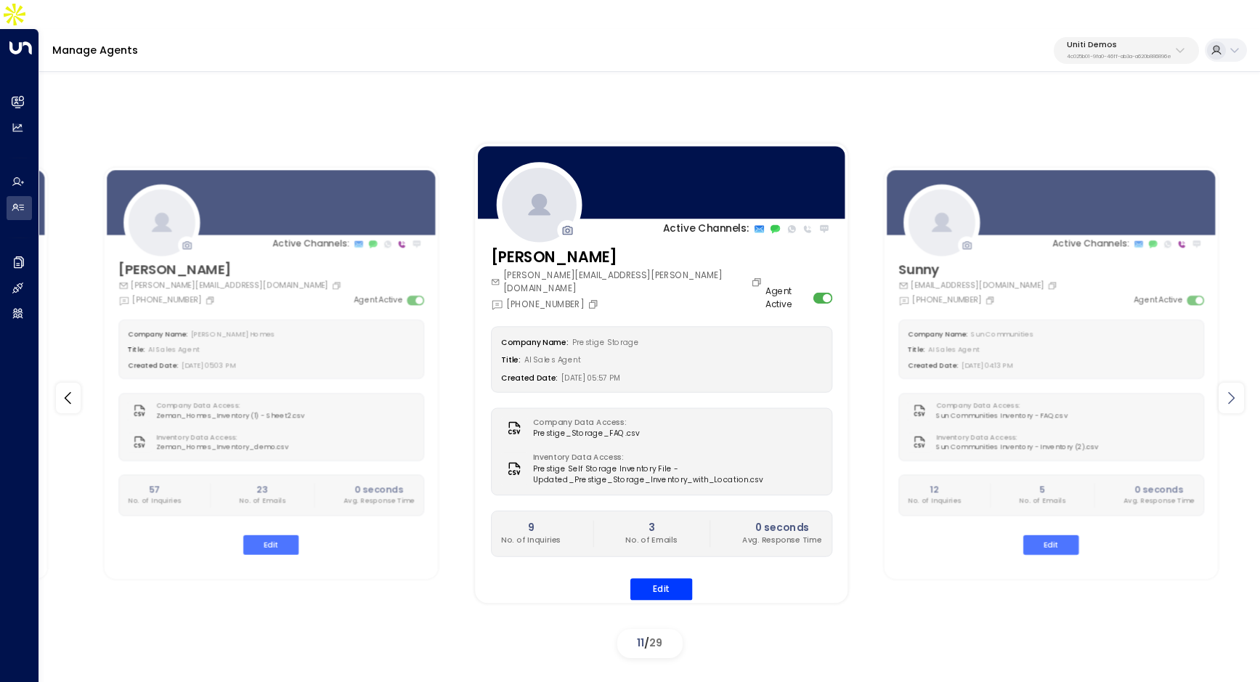
click at [1224, 389] on icon at bounding box center [1230, 397] width 17 height 17
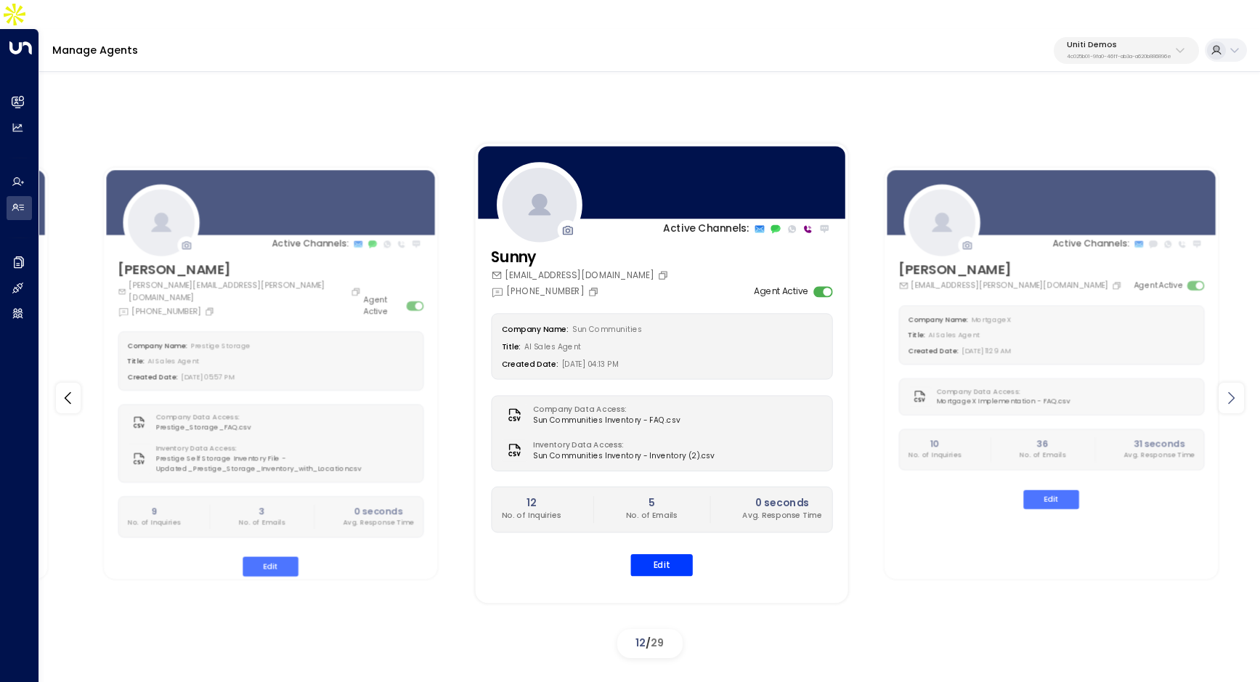
click at [1224, 389] on icon at bounding box center [1230, 397] width 17 height 17
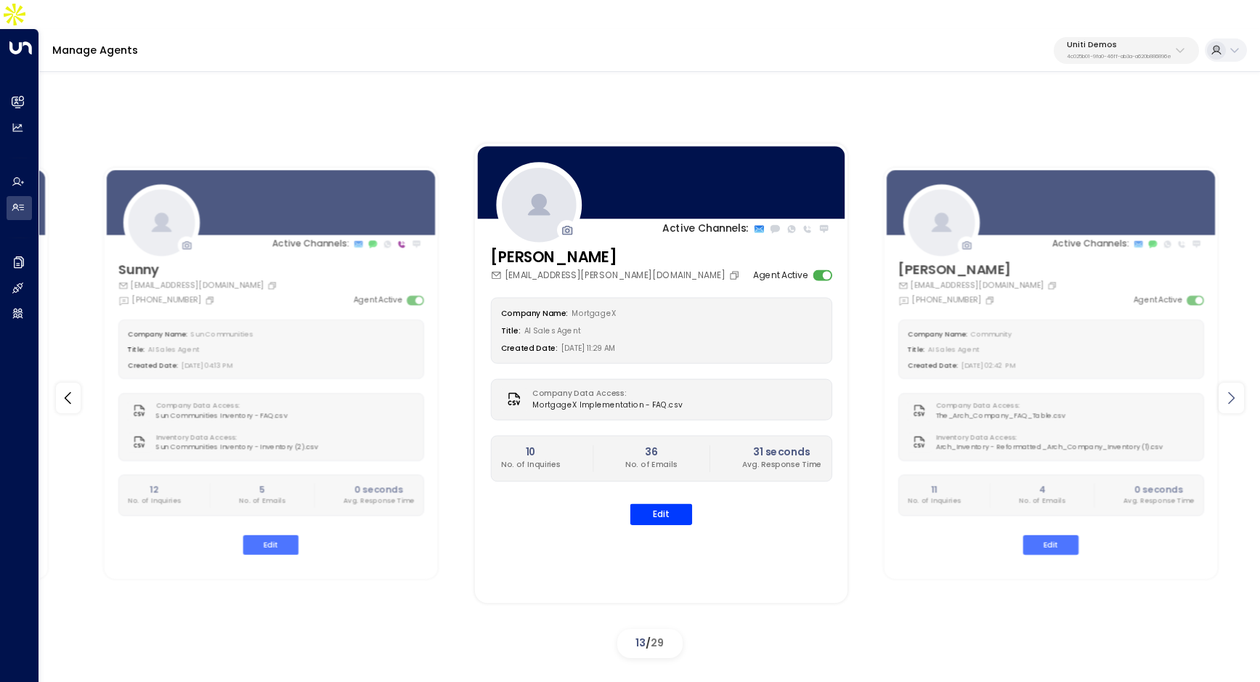
click at [1224, 389] on icon at bounding box center [1230, 397] width 17 height 17
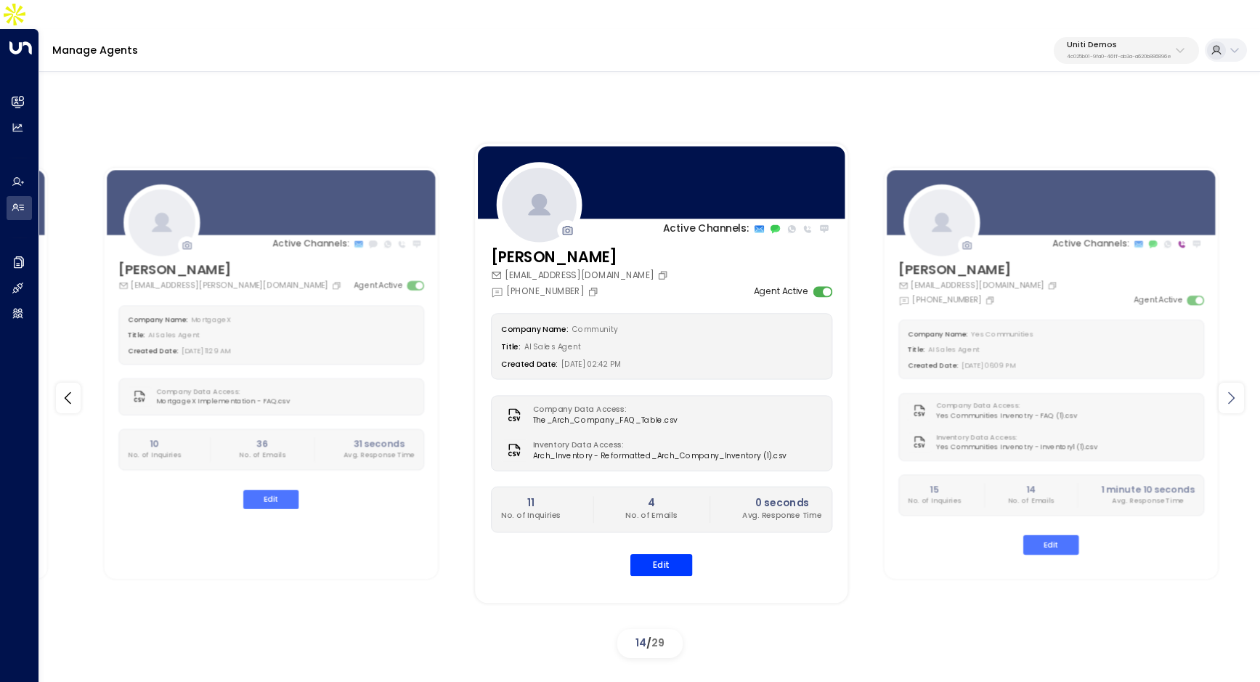
click at [1224, 389] on icon at bounding box center [1230, 397] width 17 height 17
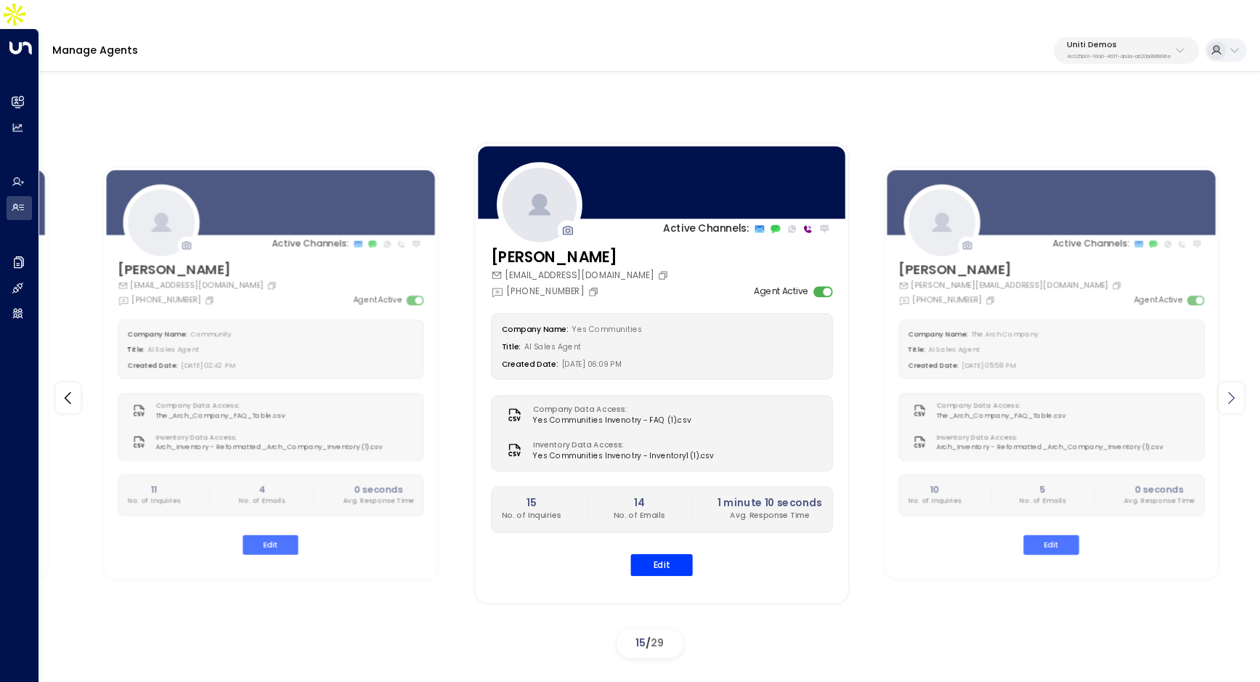
click at [1224, 389] on icon at bounding box center [1230, 397] width 17 height 17
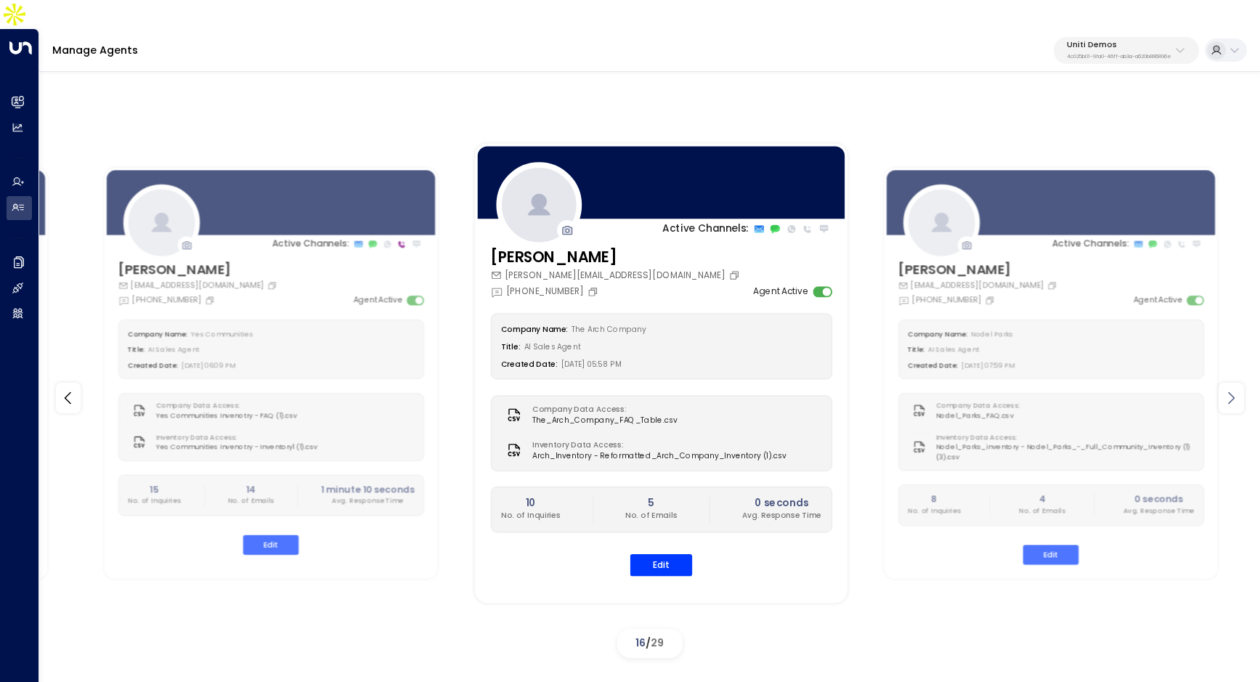
click at [1224, 389] on icon at bounding box center [1230, 397] width 17 height 17
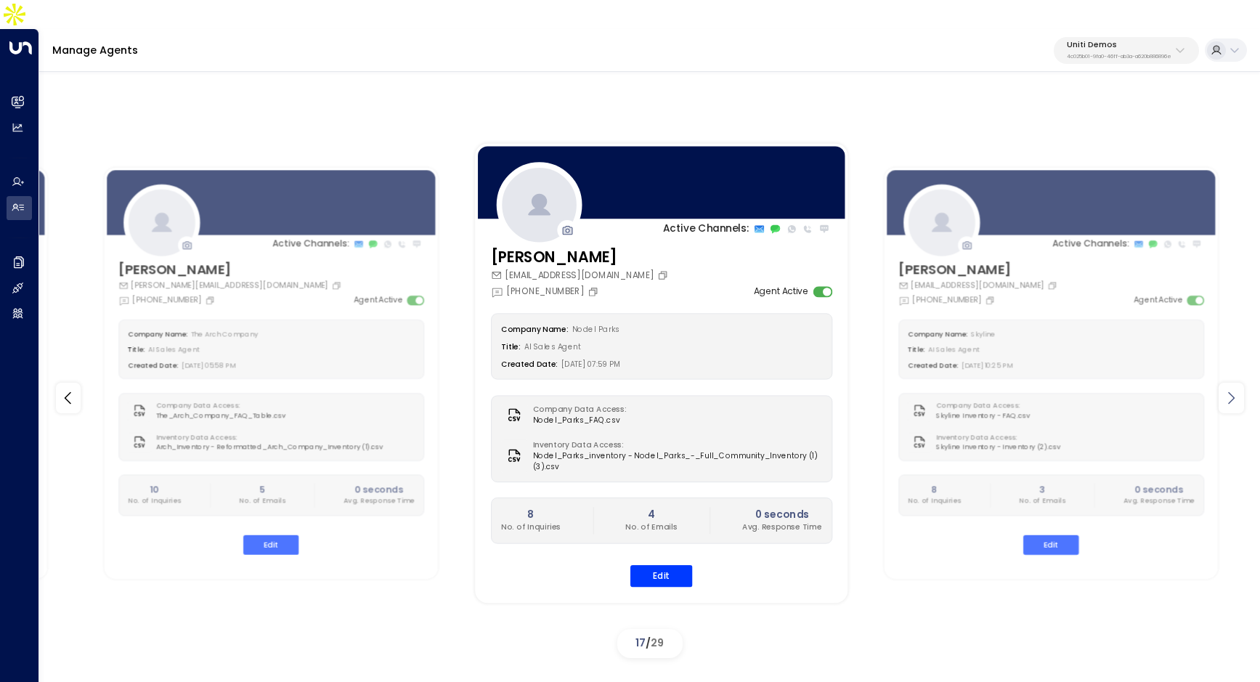
click at [1224, 389] on icon at bounding box center [1230, 397] width 17 height 17
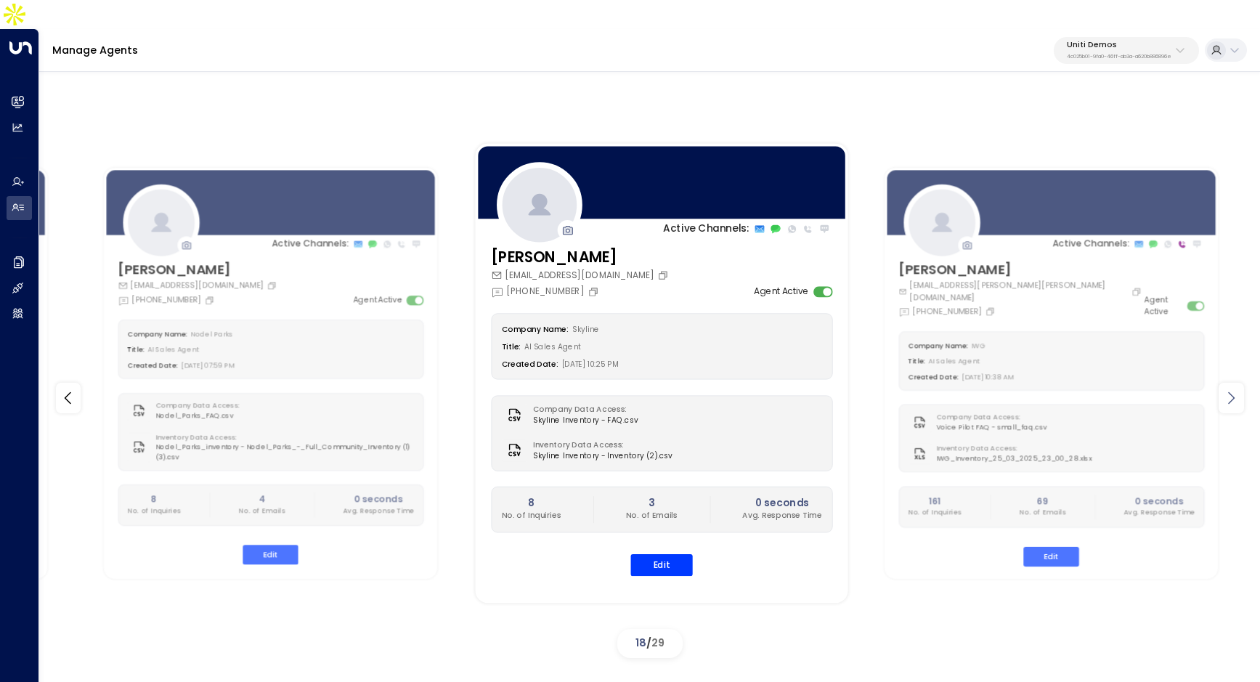
click at [1224, 389] on icon at bounding box center [1230, 397] width 17 height 17
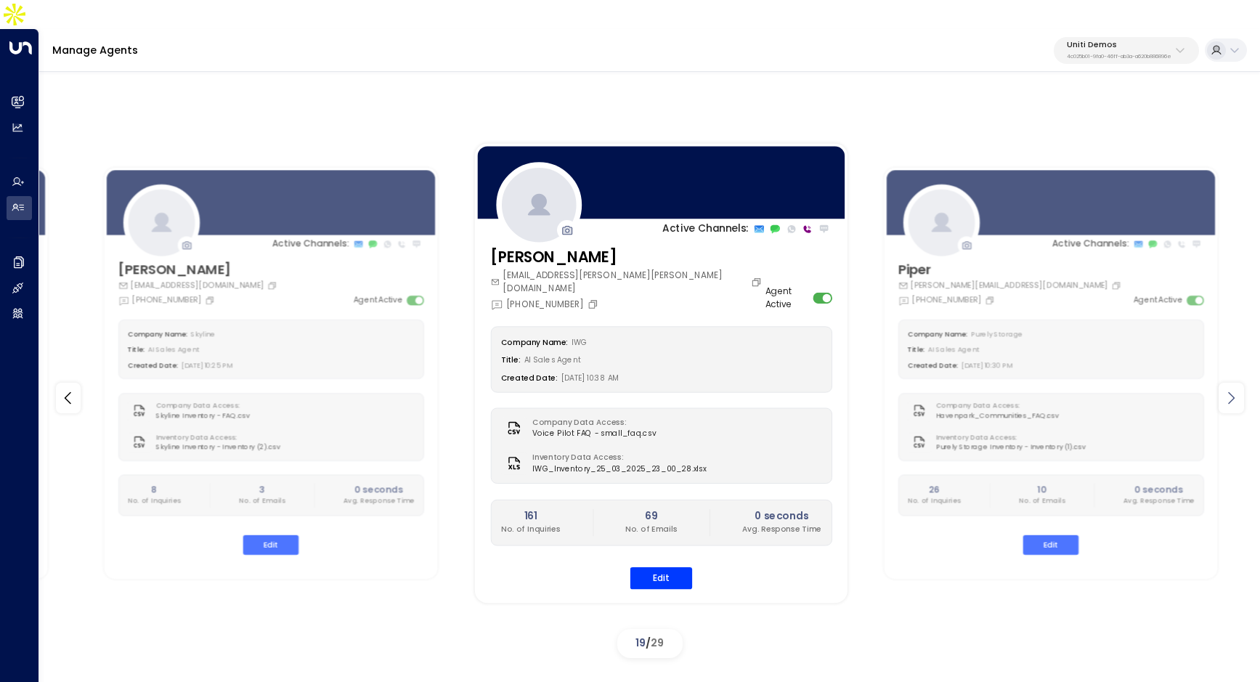
click at [1224, 389] on icon at bounding box center [1230, 397] width 17 height 17
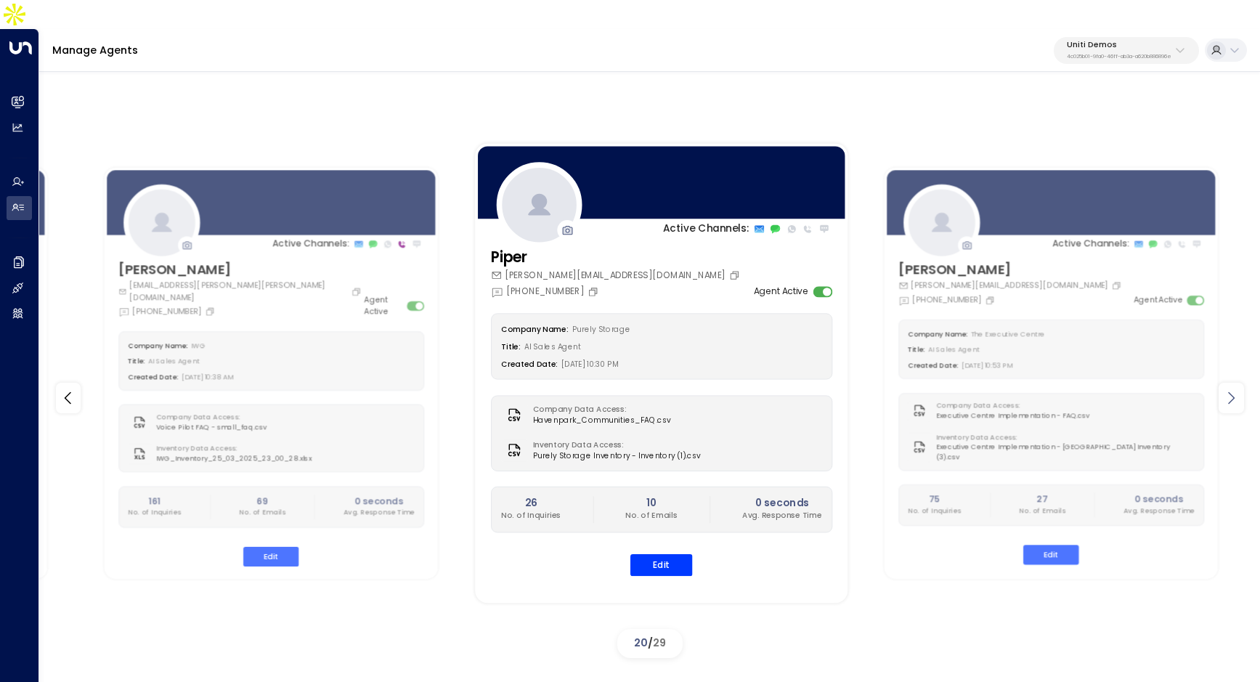
click at [1224, 389] on icon at bounding box center [1230, 397] width 17 height 17
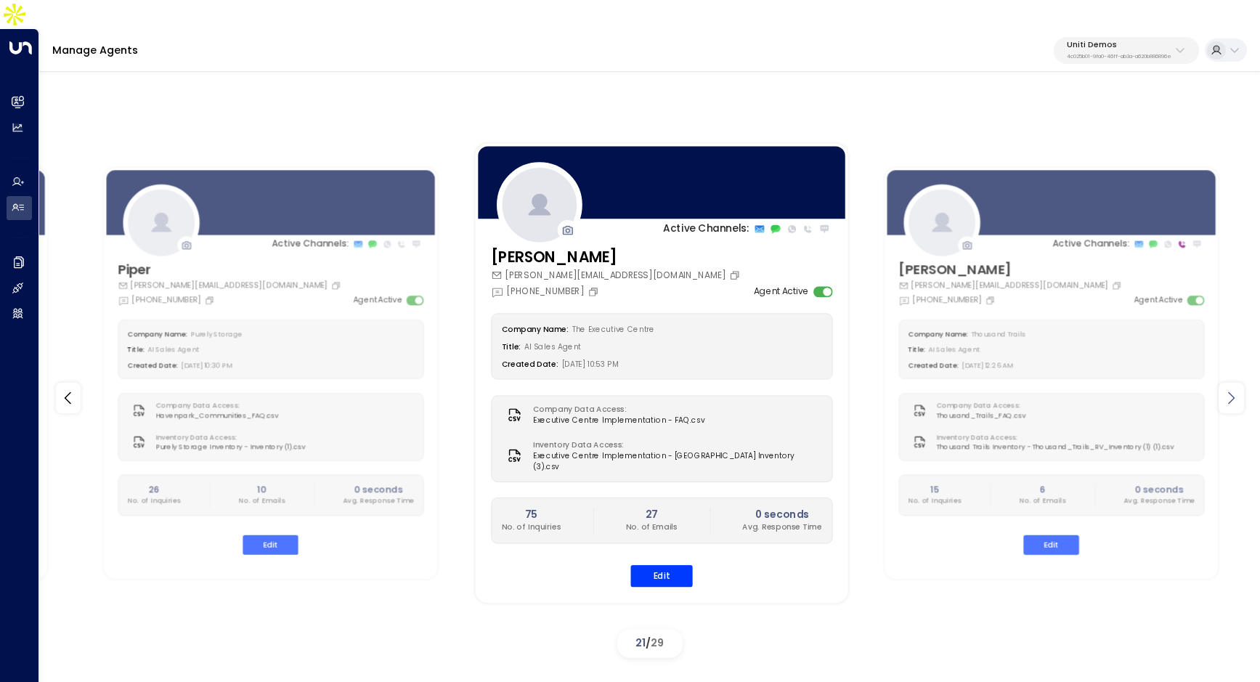
click at [1224, 389] on icon at bounding box center [1230, 397] width 17 height 17
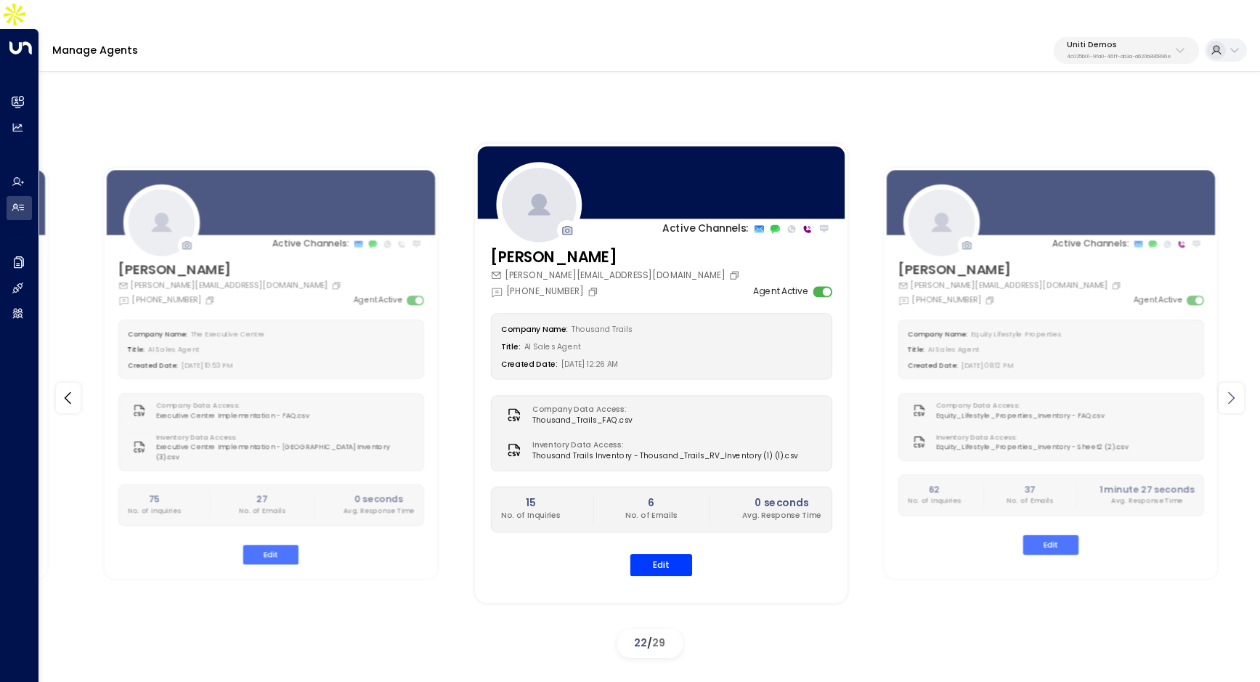
click at [1224, 389] on icon at bounding box center [1230, 397] width 17 height 17
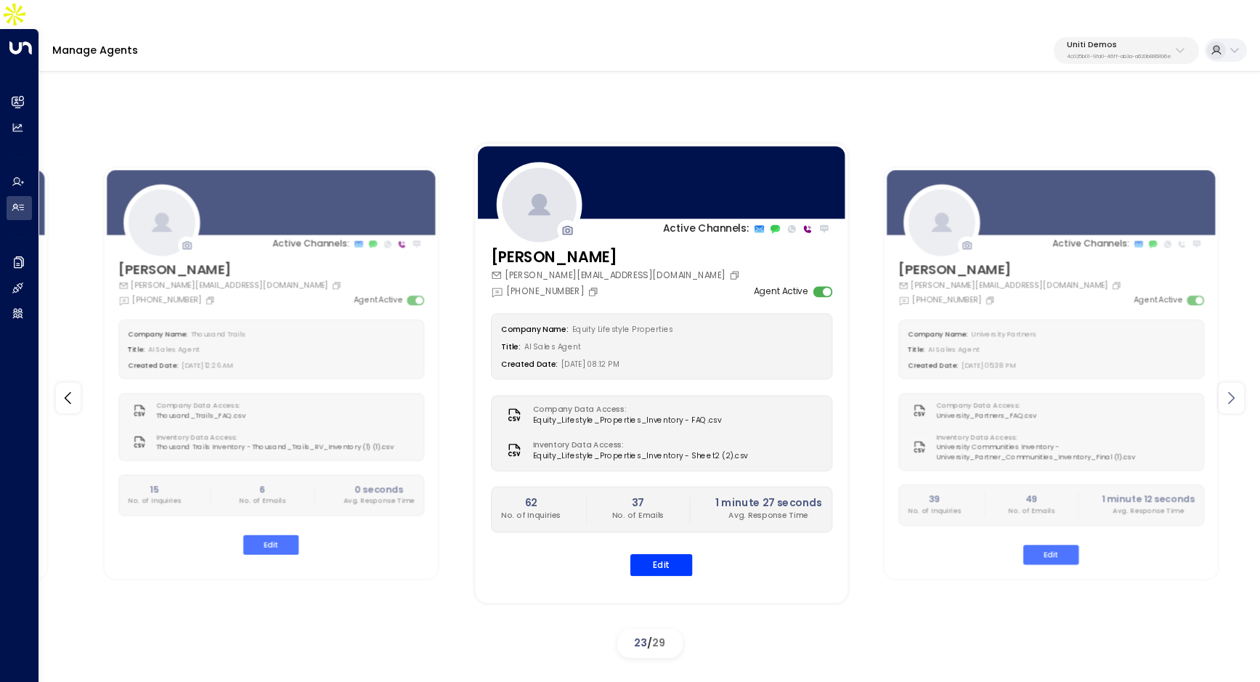
click at [1224, 389] on icon at bounding box center [1230, 397] width 17 height 17
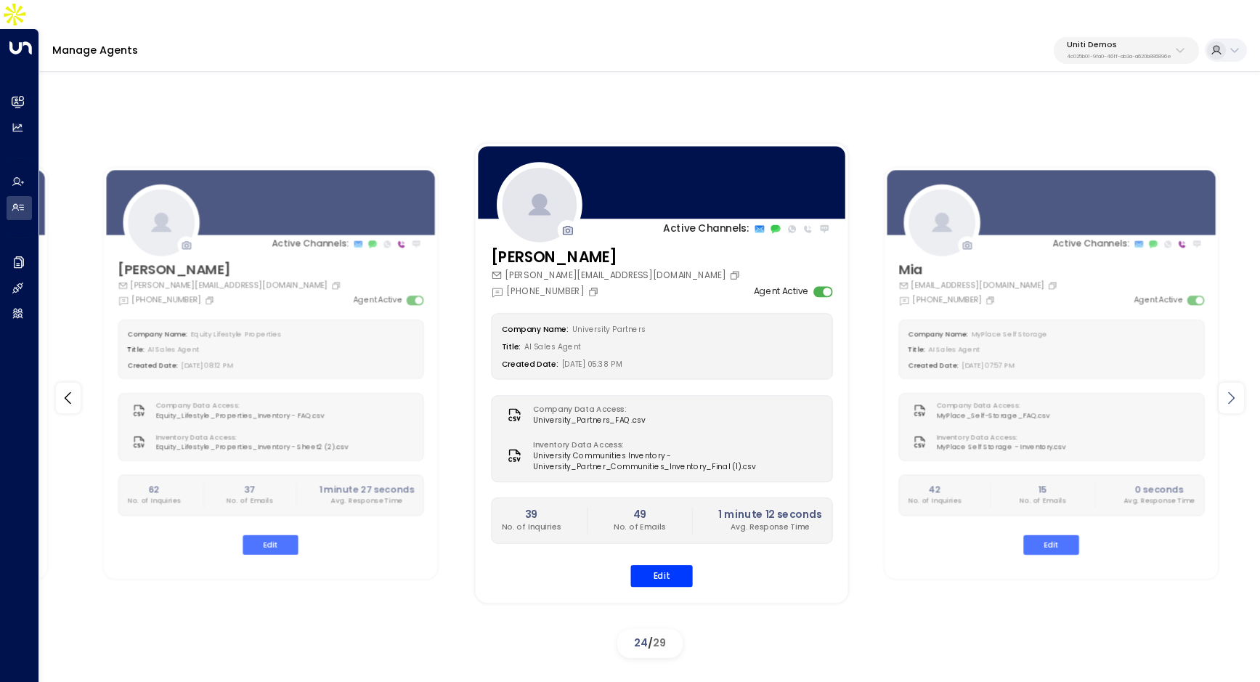
click at [1224, 389] on icon at bounding box center [1230, 397] width 17 height 17
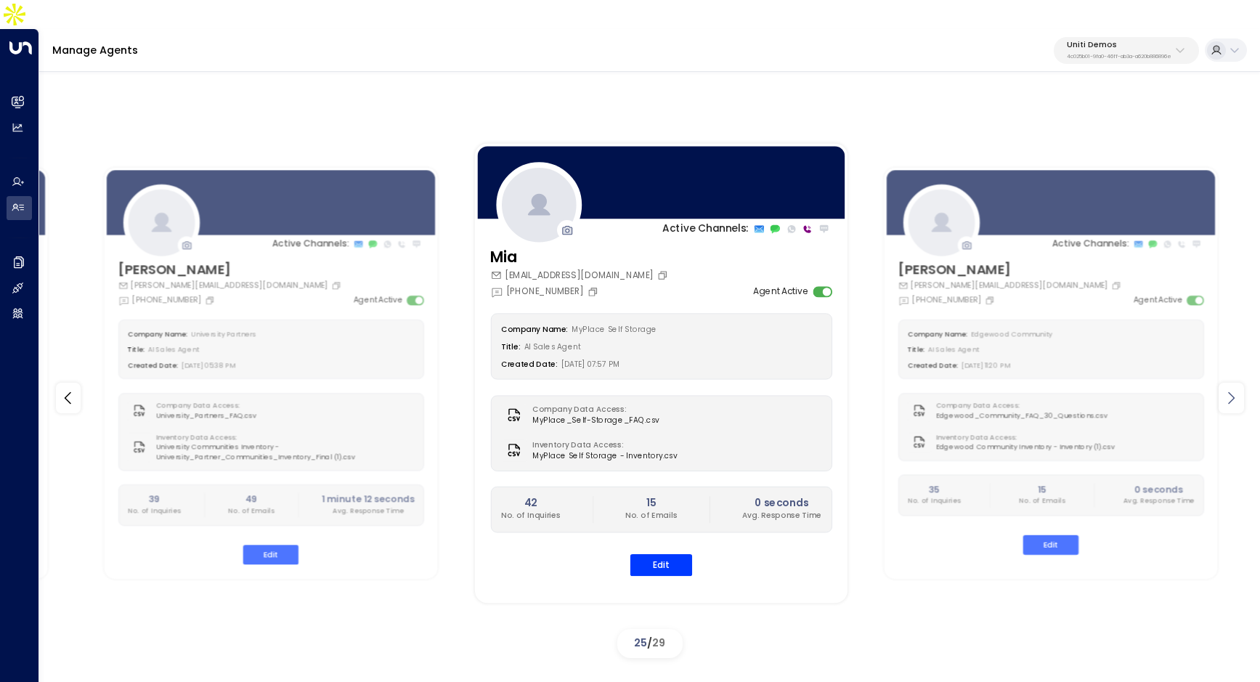
click at [1225, 389] on icon at bounding box center [1230, 397] width 17 height 17
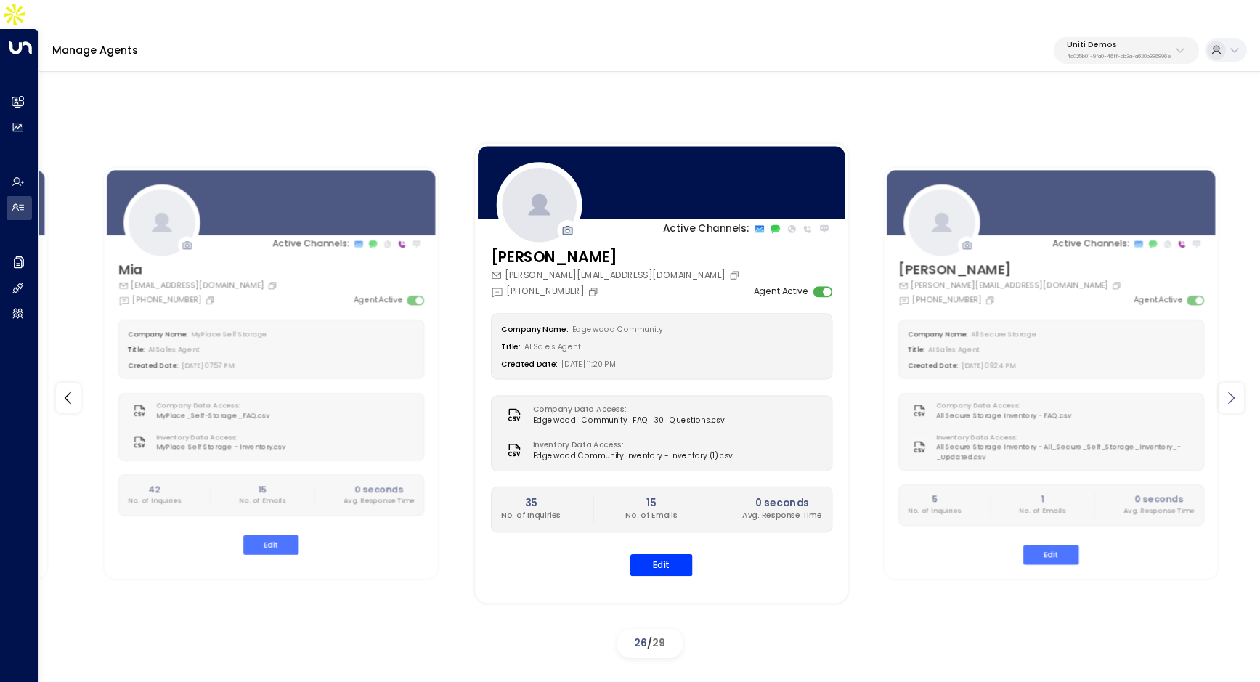
click at [1225, 389] on icon at bounding box center [1230, 397] width 17 height 17
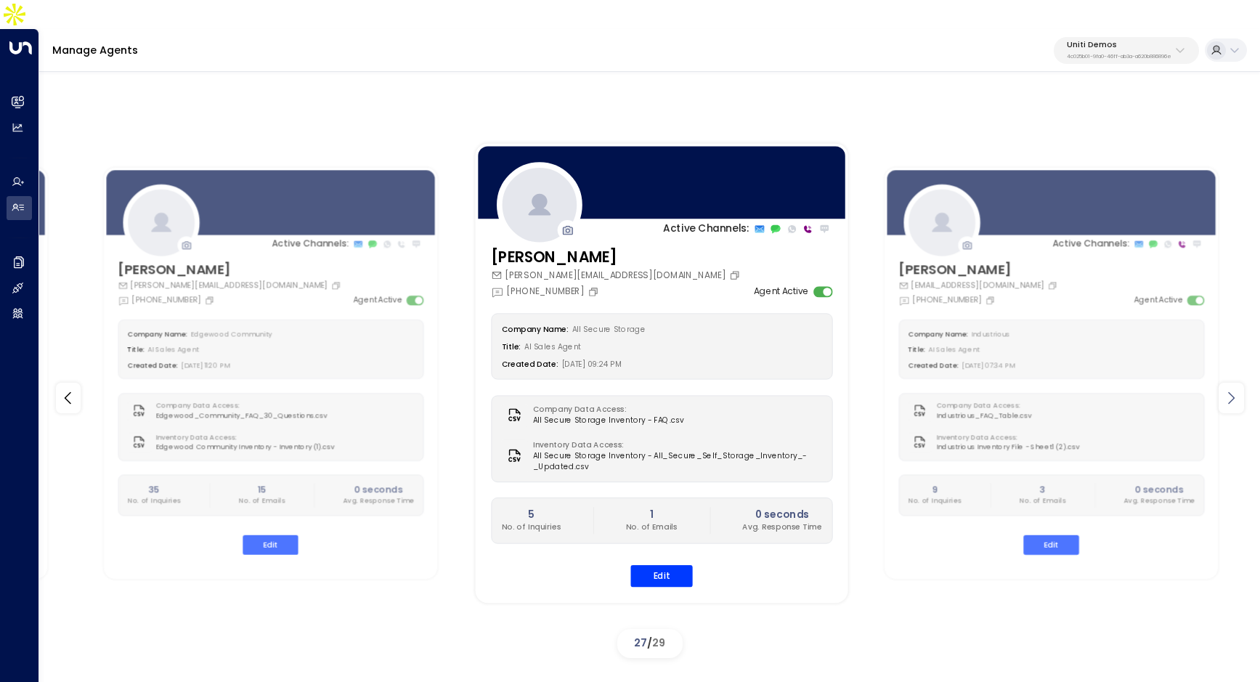
click at [1225, 389] on icon at bounding box center [1230, 397] width 17 height 17
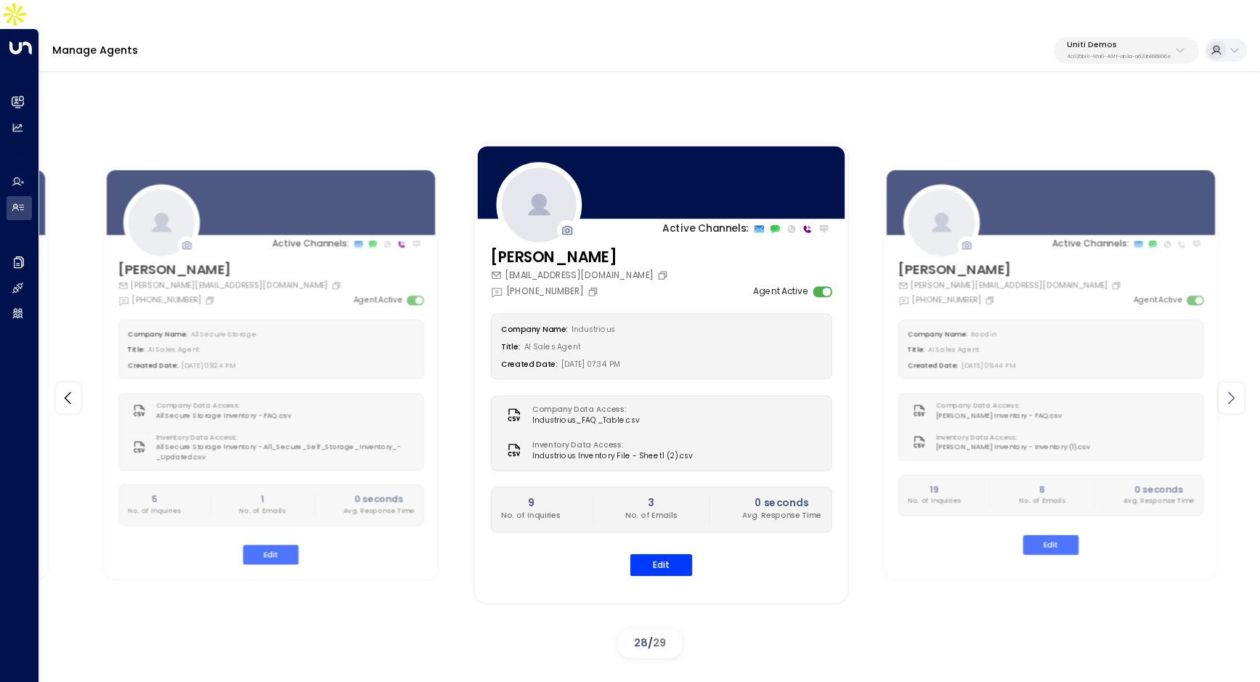
click at [1225, 389] on icon at bounding box center [1230, 397] width 17 height 17
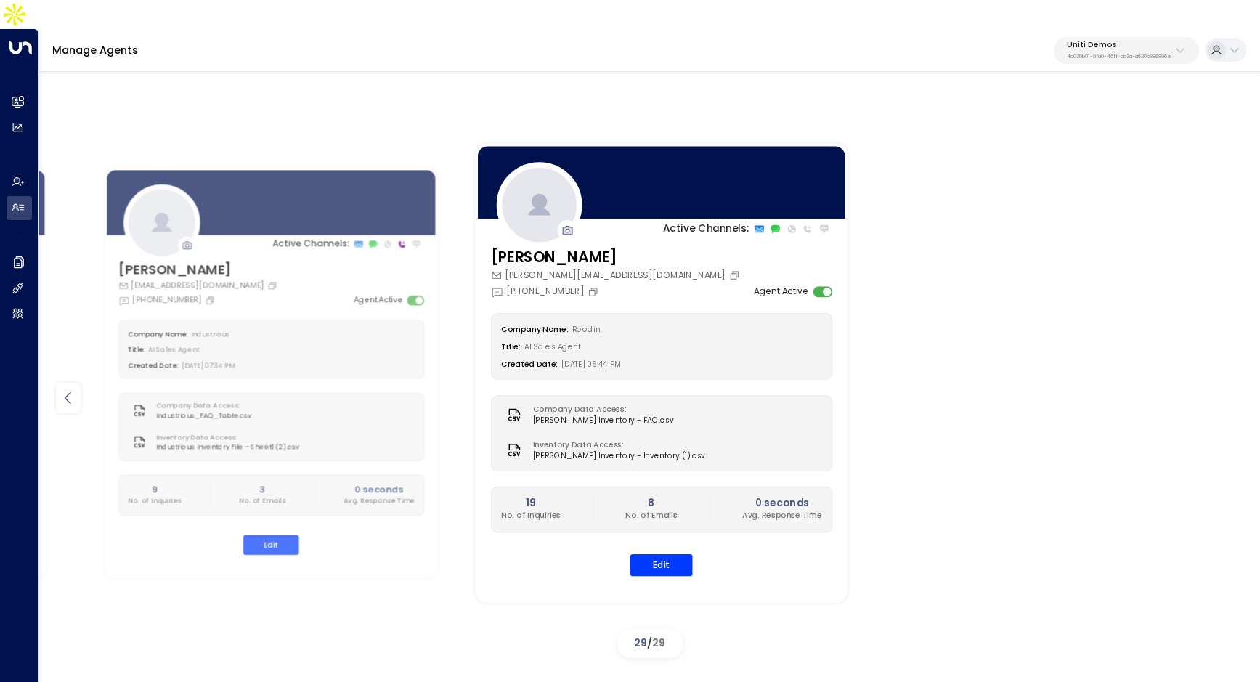
click at [68, 389] on icon at bounding box center [68, 397] width 17 height 17
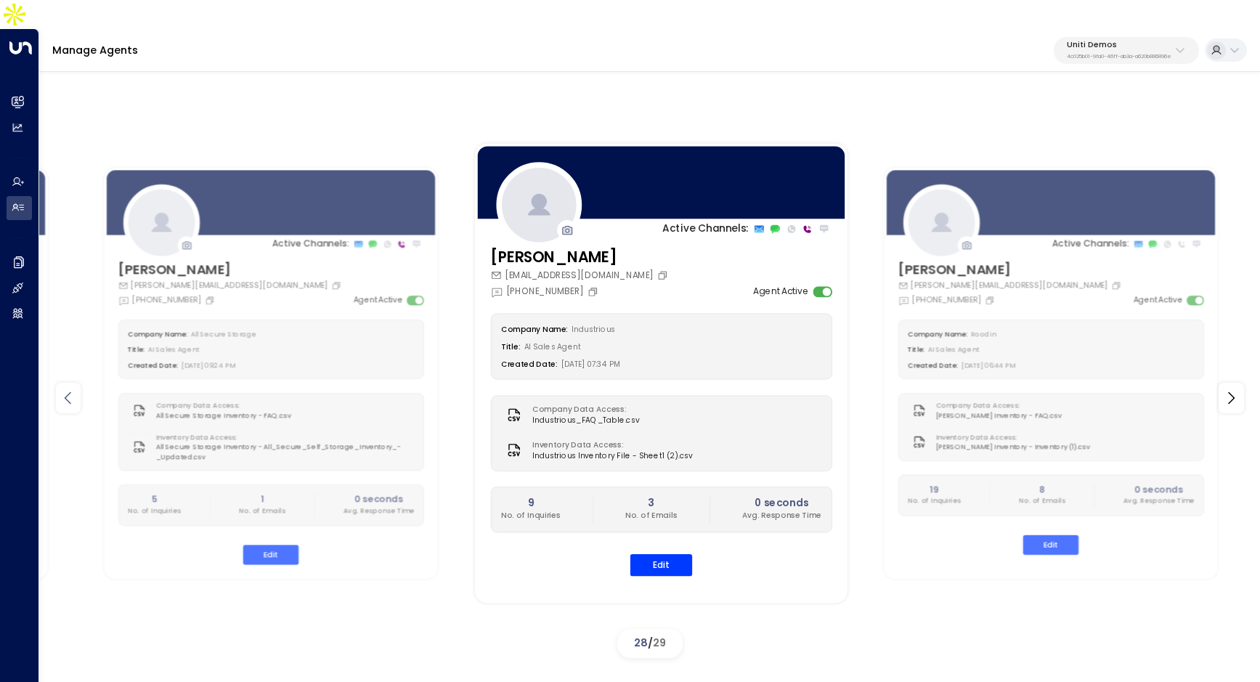
click at [70, 389] on icon at bounding box center [68, 397] width 17 height 17
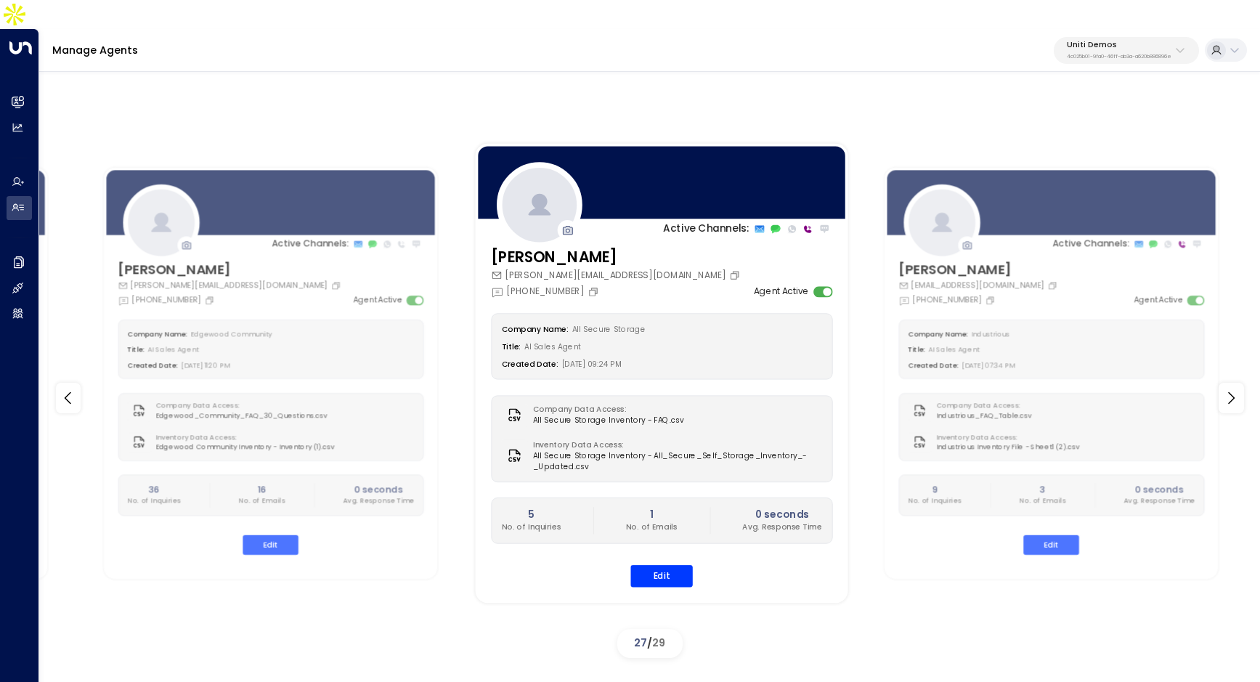
click at [84, 366] on div "Active Channels: Mia mia.myplaceselfstorage@gmail.com +1 (832) 998-8600 Agent A…" at bounding box center [650, 397] width 1156 height 532
click at [74, 389] on icon at bounding box center [68, 397] width 17 height 17
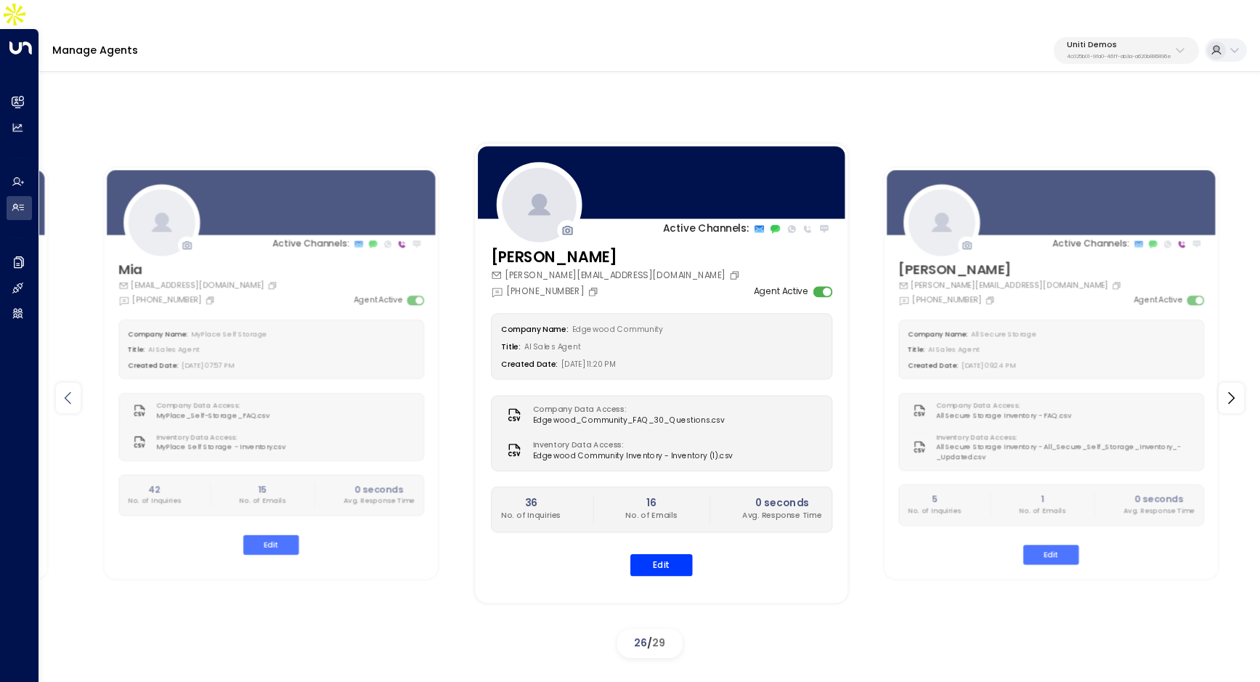
click at [74, 389] on icon at bounding box center [68, 397] width 17 height 17
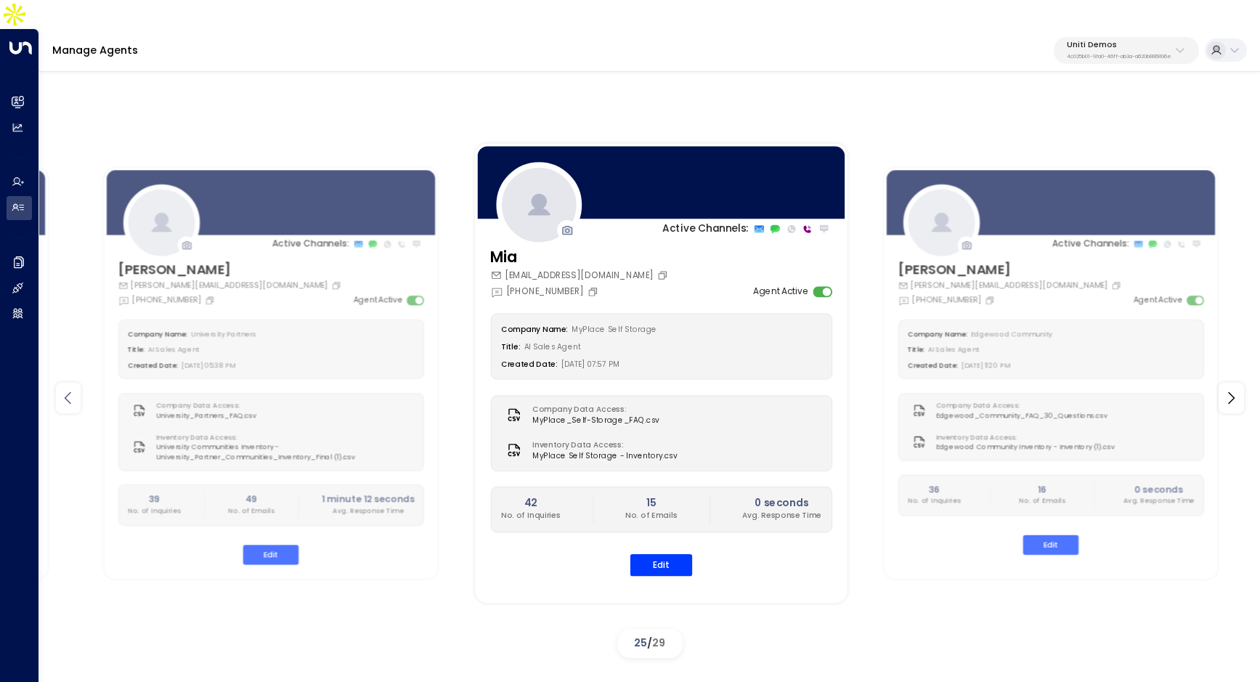
click at [74, 389] on icon at bounding box center [68, 397] width 17 height 17
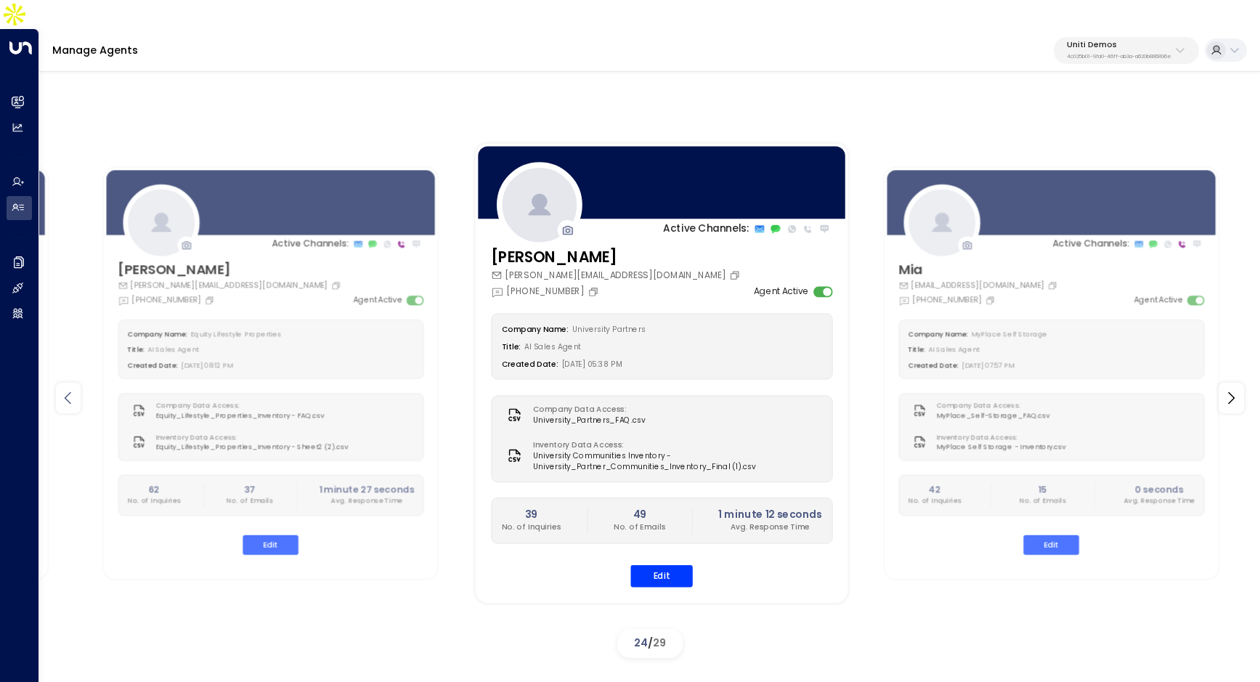
click at [74, 389] on icon at bounding box center [68, 397] width 17 height 17
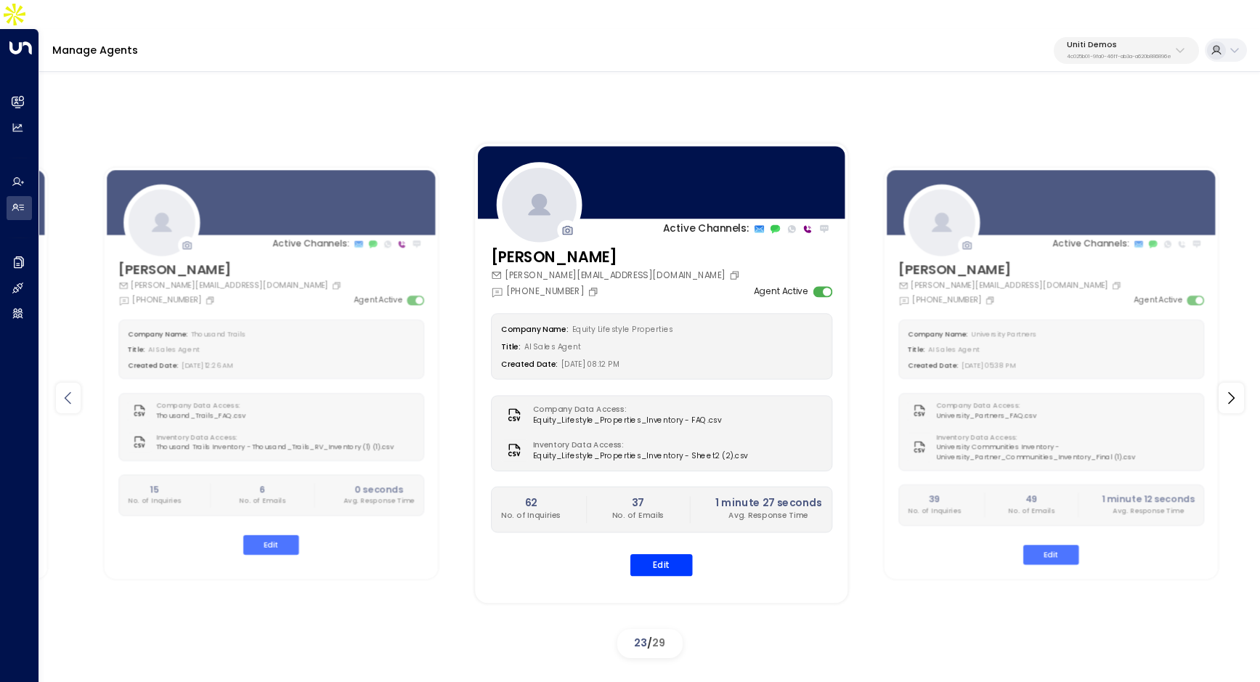
click at [74, 389] on icon at bounding box center [68, 397] width 17 height 17
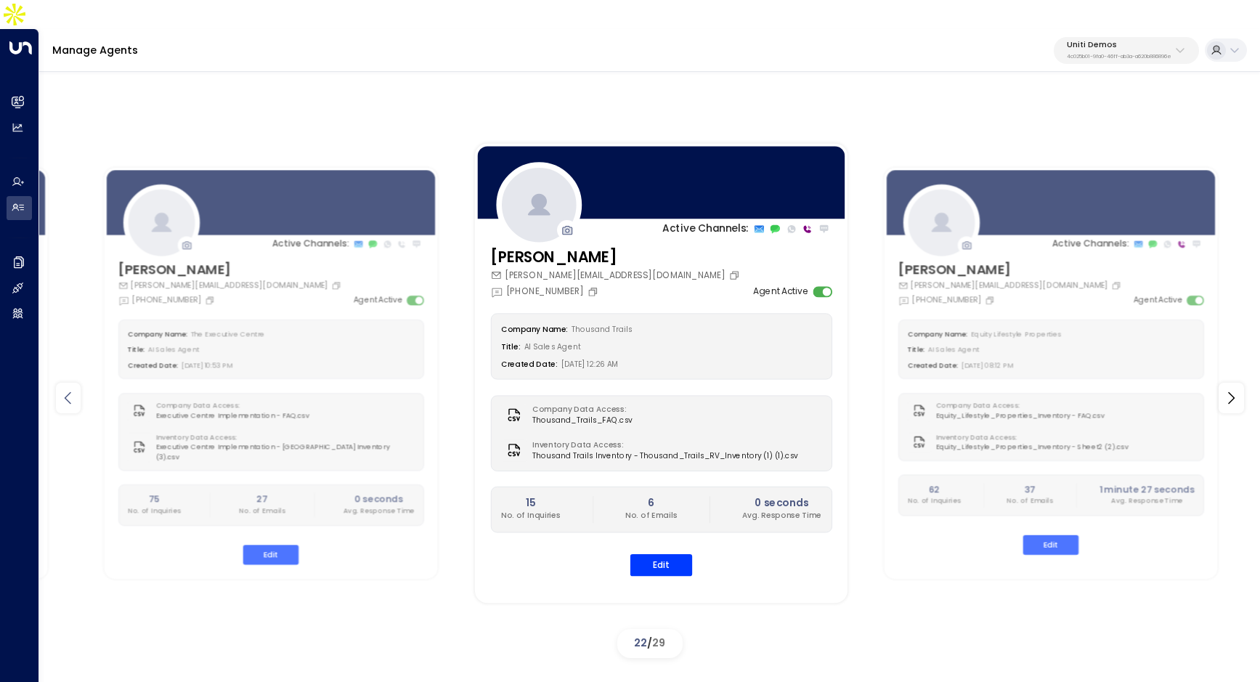
click at [74, 389] on icon at bounding box center [68, 397] width 17 height 17
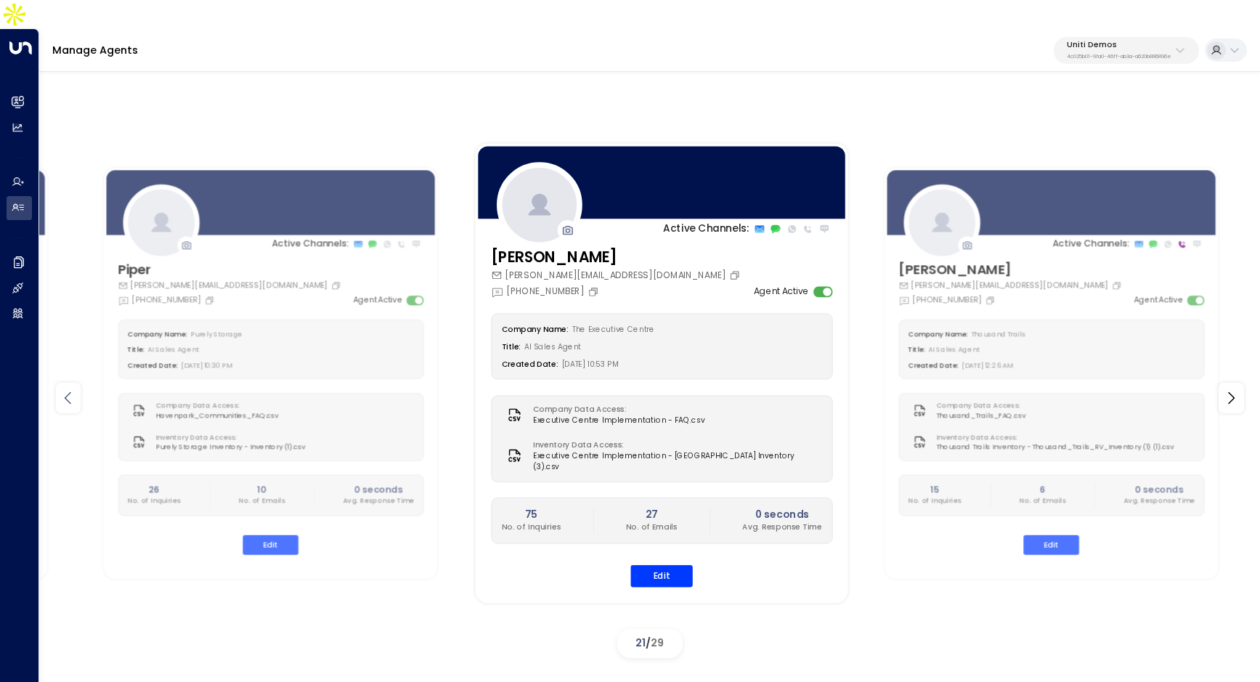
click at [74, 389] on icon at bounding box center [68, 397] width 17 height 17
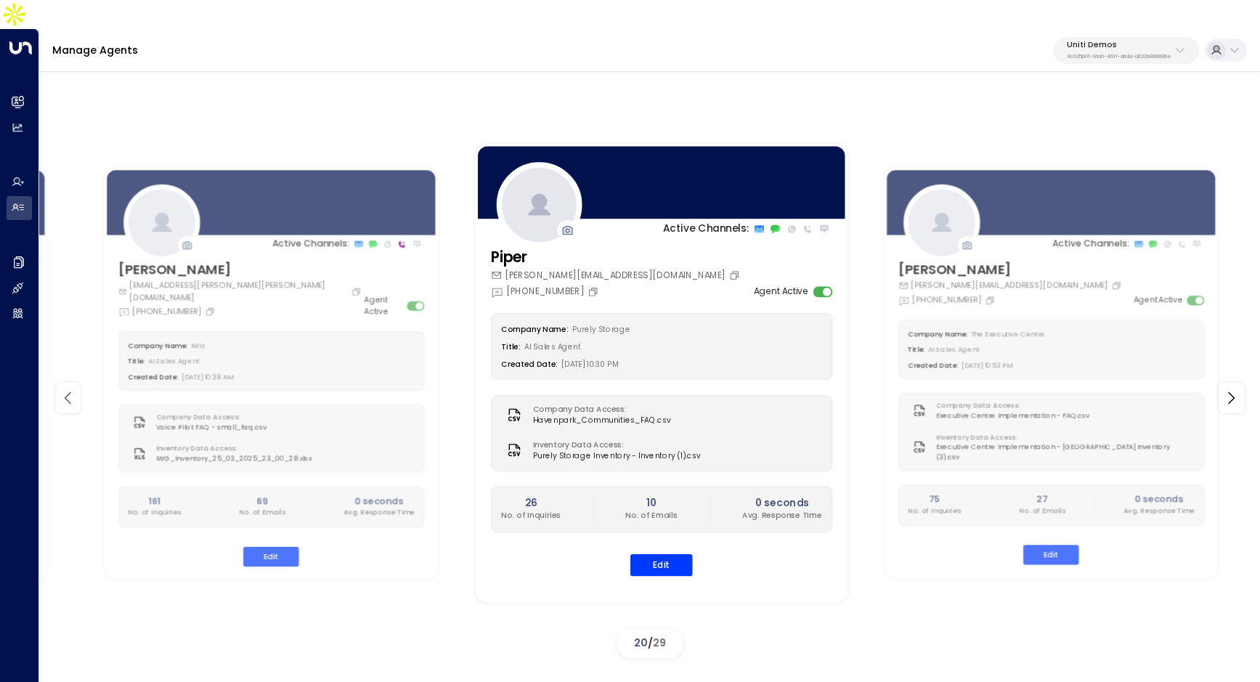
click at [74, 389] on icon at bounding box center [68, 397] width 17 height 17
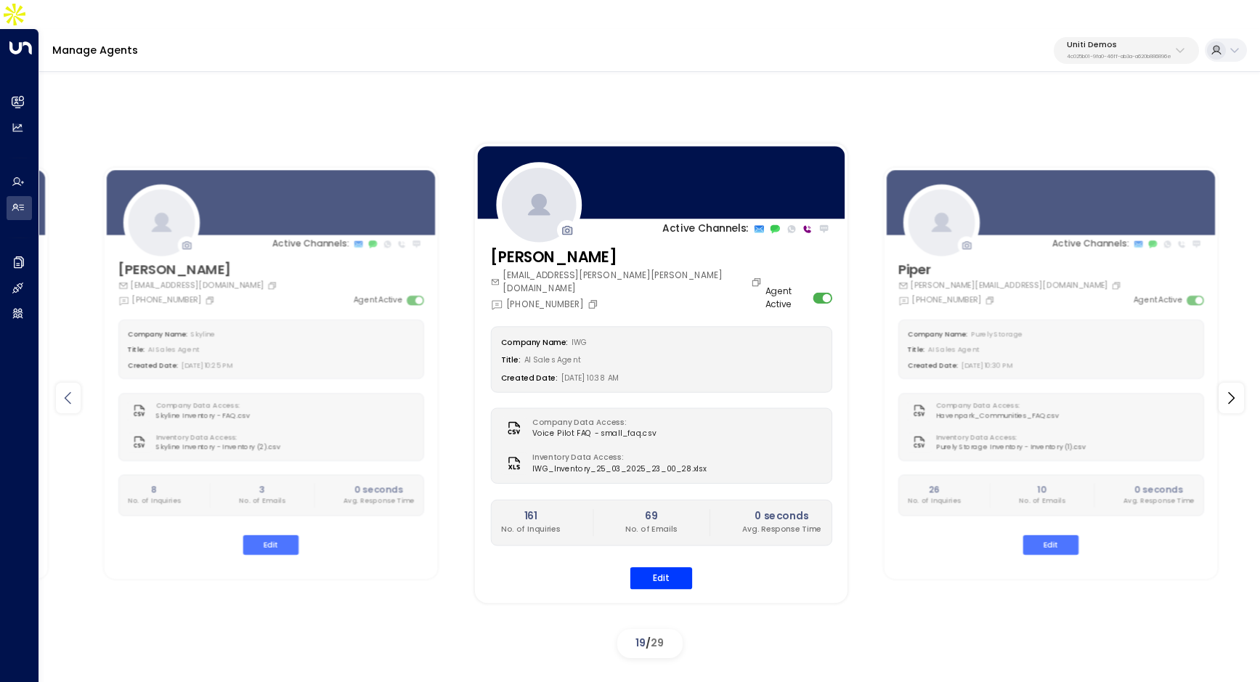
click at [74, 389] on icon at bounding box center [68, 397] width 17 height 17
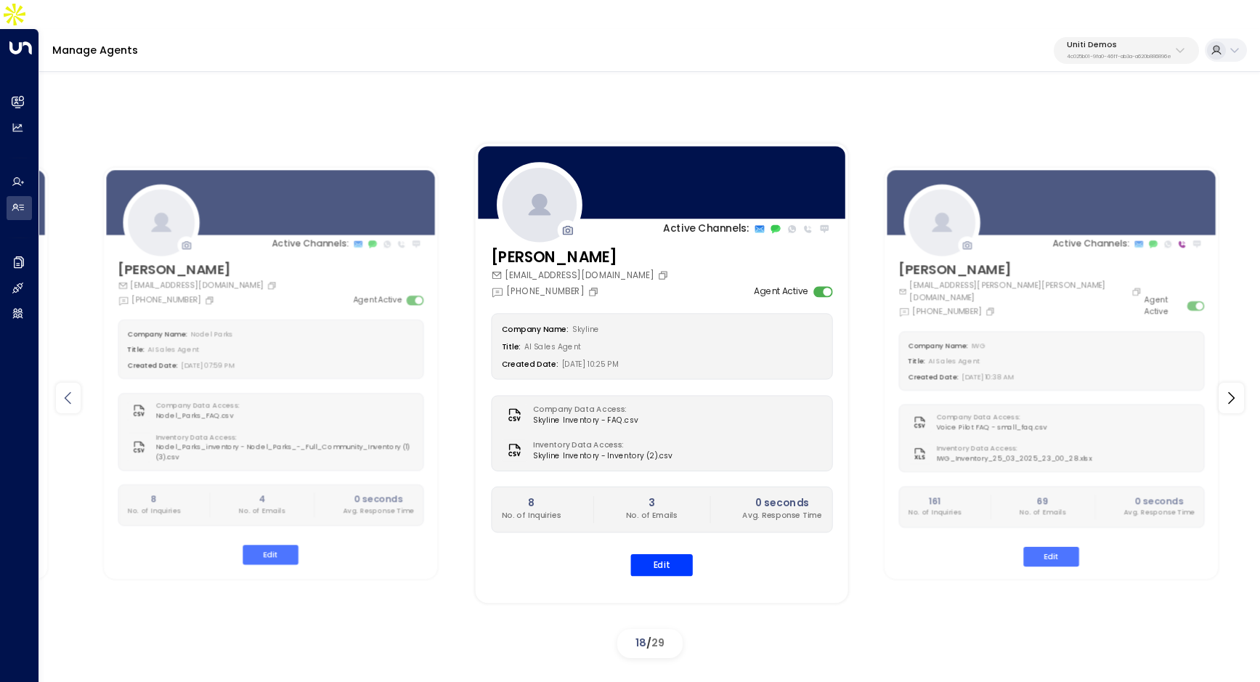
click at [74, 389] on icon at bounding box center [68, 397] width 17 height 17
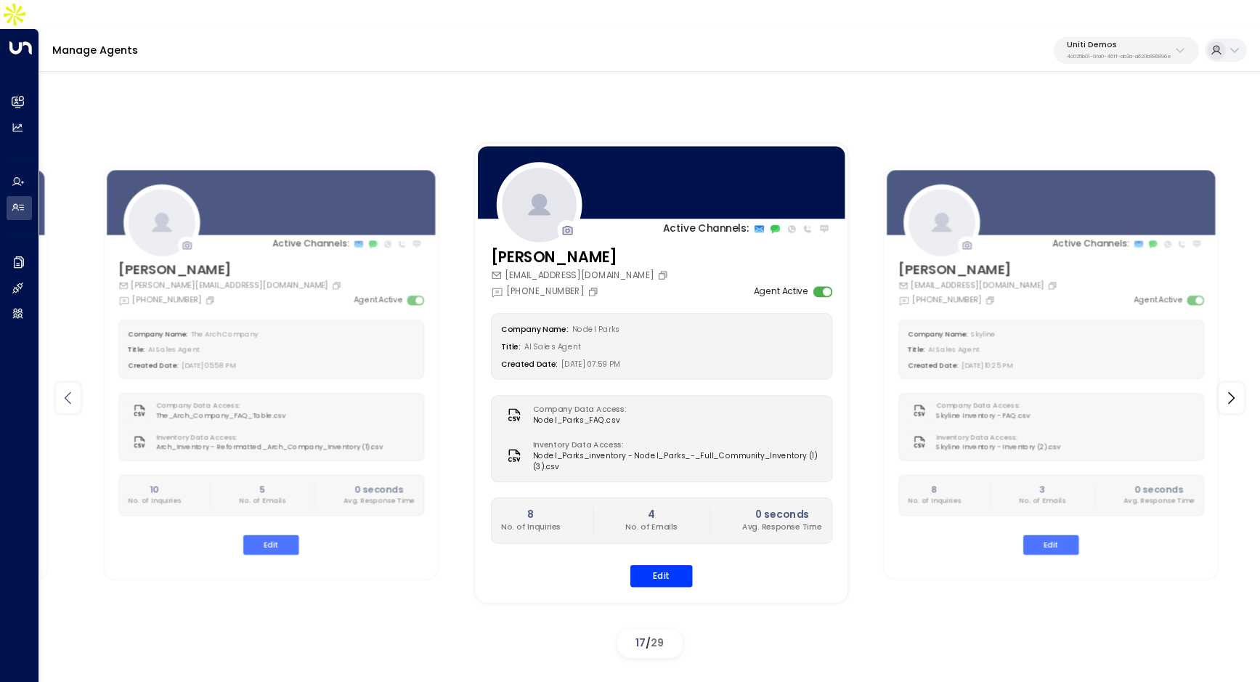
click at [74, 389] on icon at bounding box center [68, 397] width 17 height 17
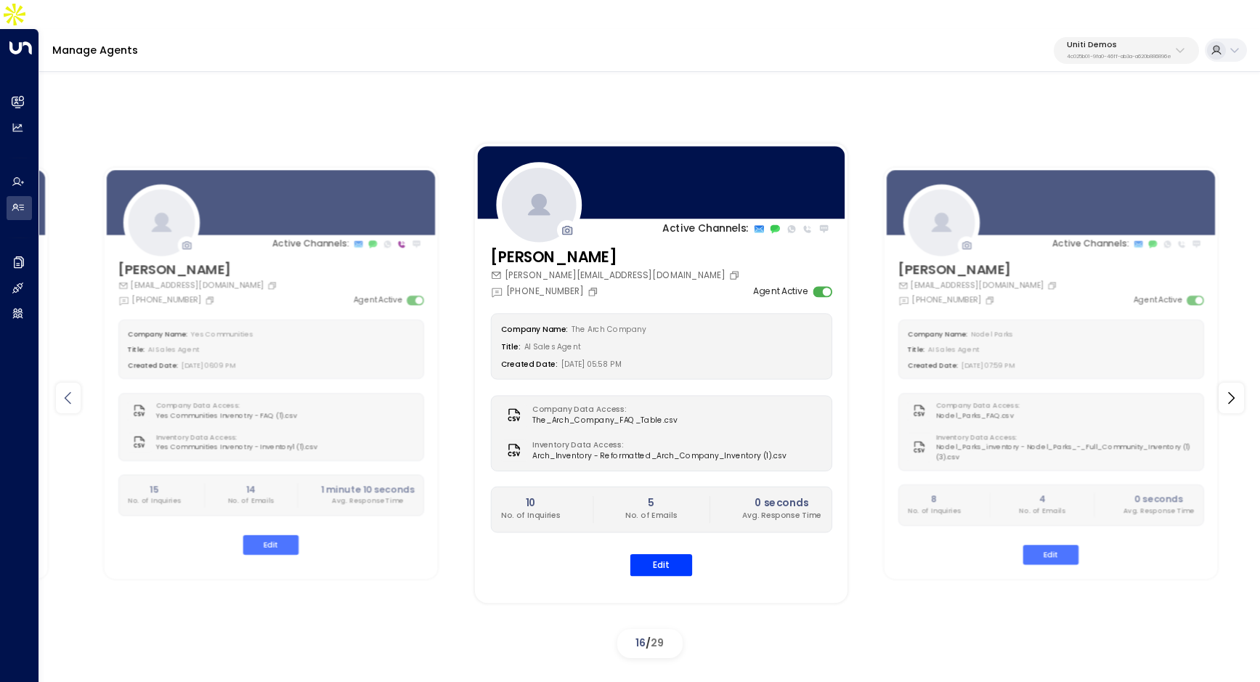
click at [74, 389] on icon at bounding box center [68, 397] width 17 height 17
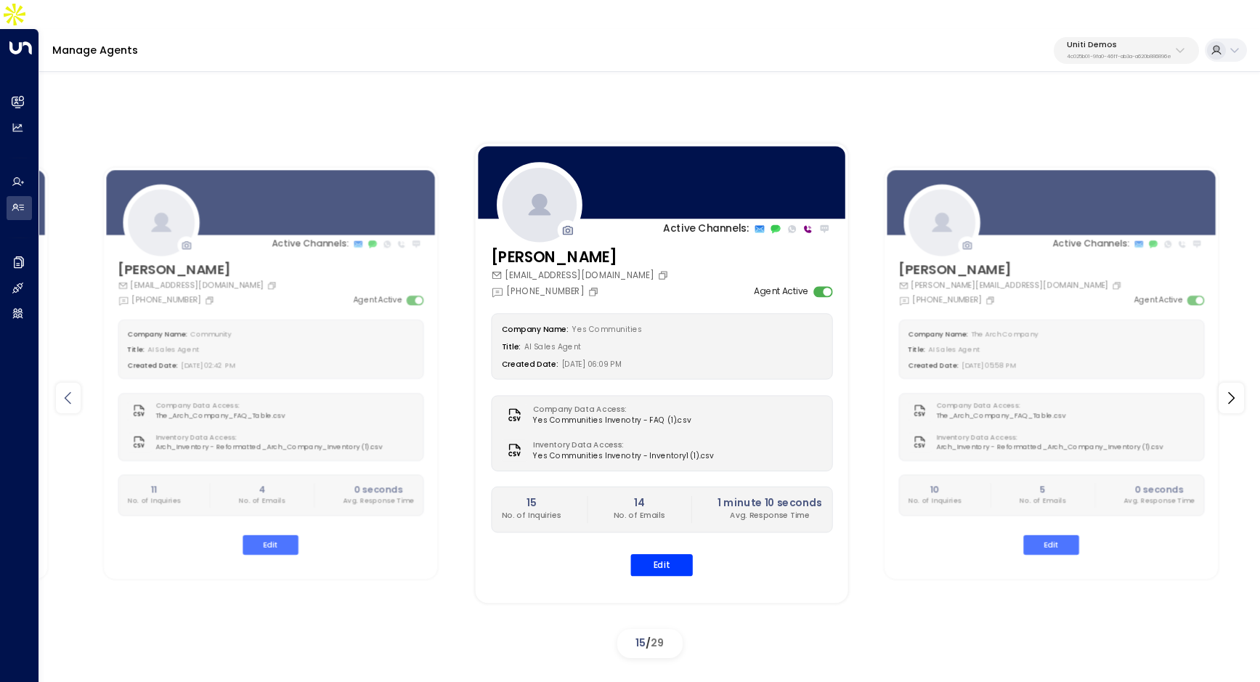
click at [74, 389] on icon at bounding box center [68, 397] width 17 height 17
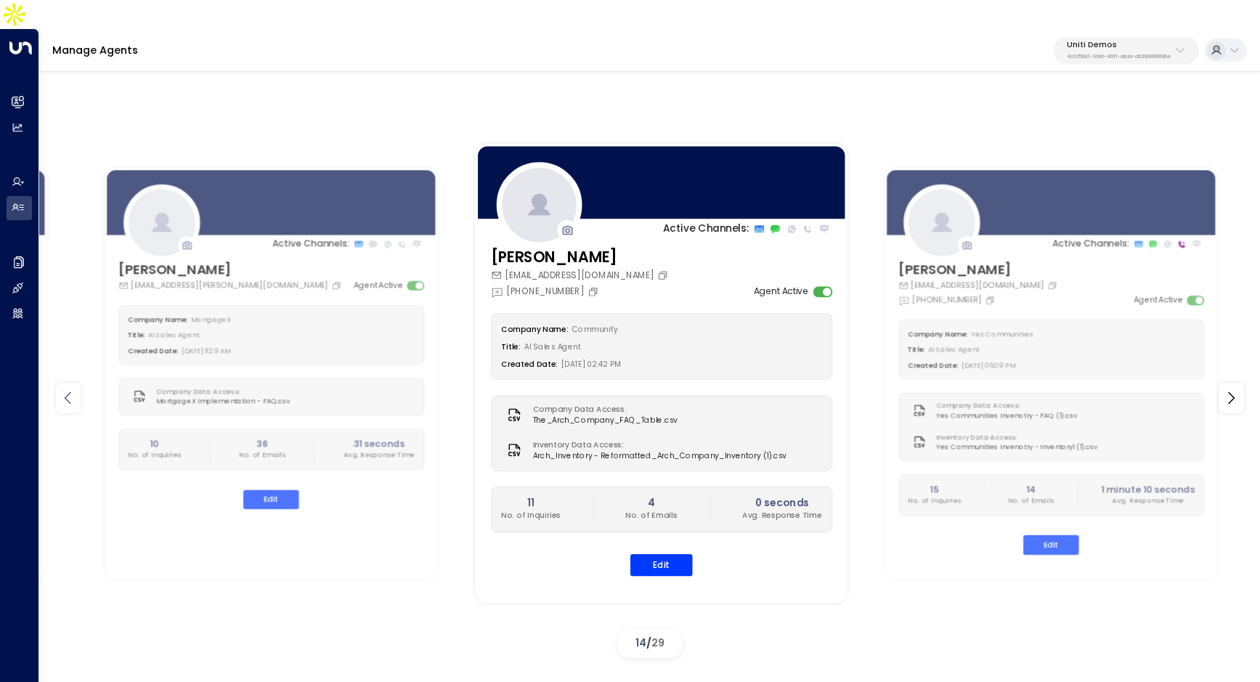
click at [74, 389] on icon at bounding box center [68, 397] width 17 height 17
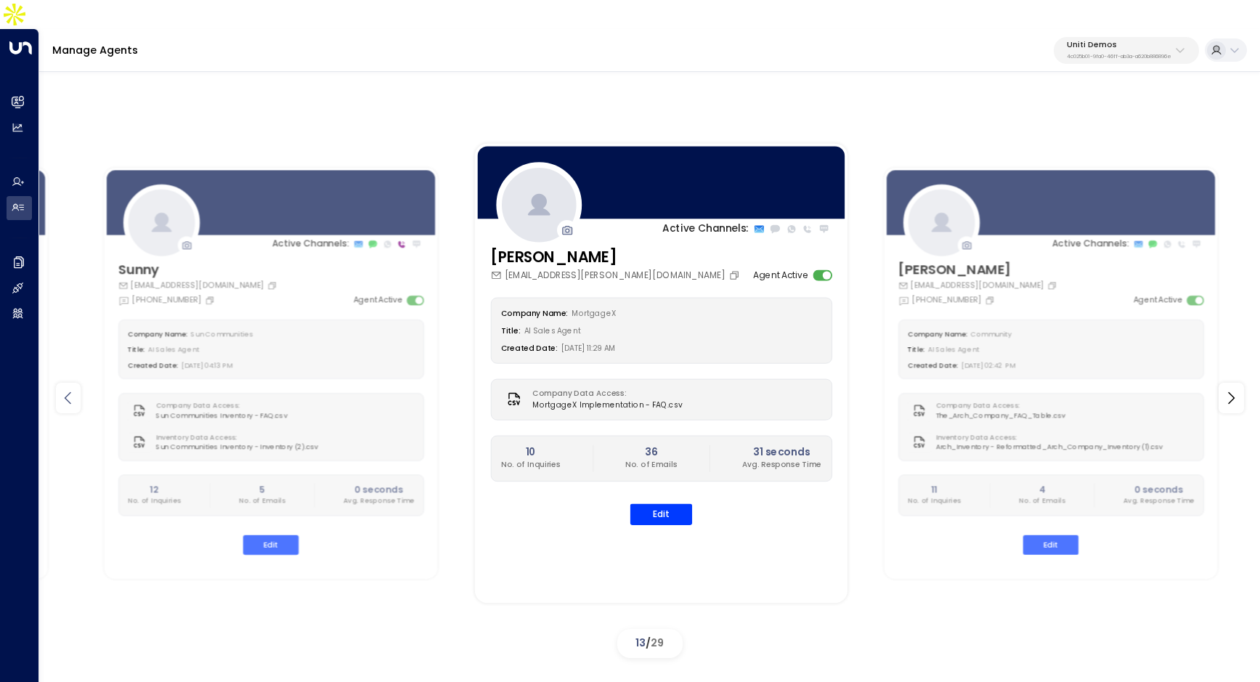
click at [74, 389] on icon at bounding box center [68, 397] width 17 height 17
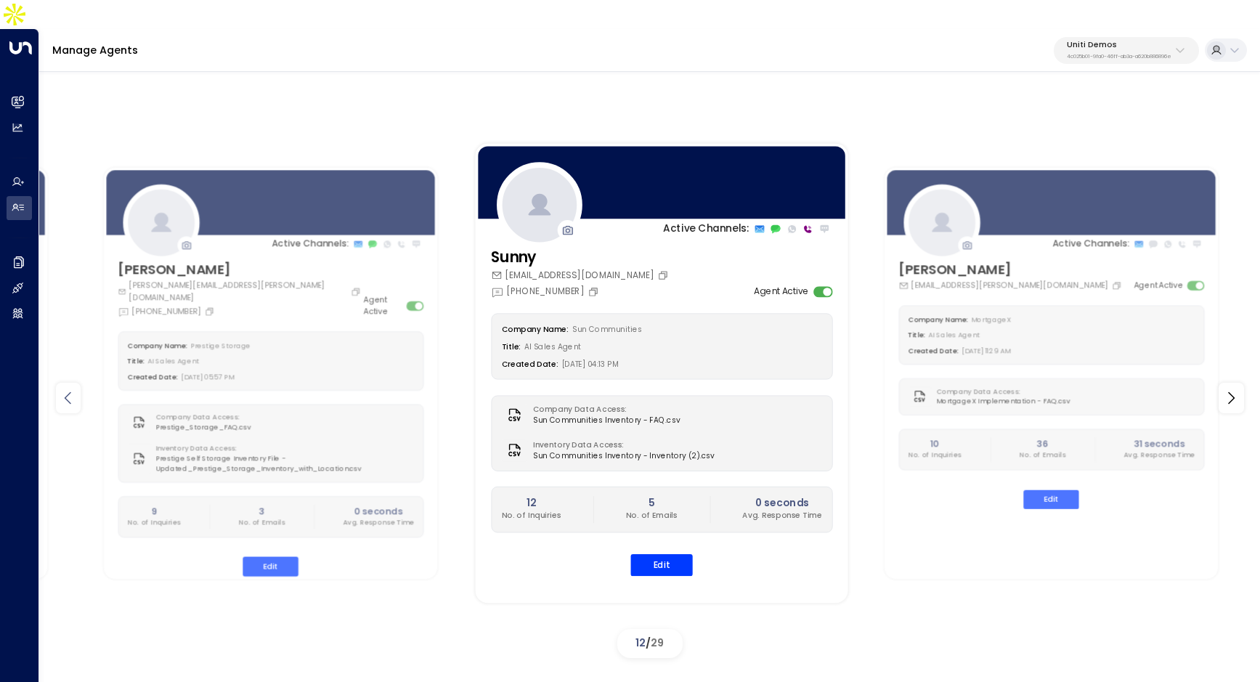
click at [74, 389] on icon at bounding box center [68, 397] width 17 height 17
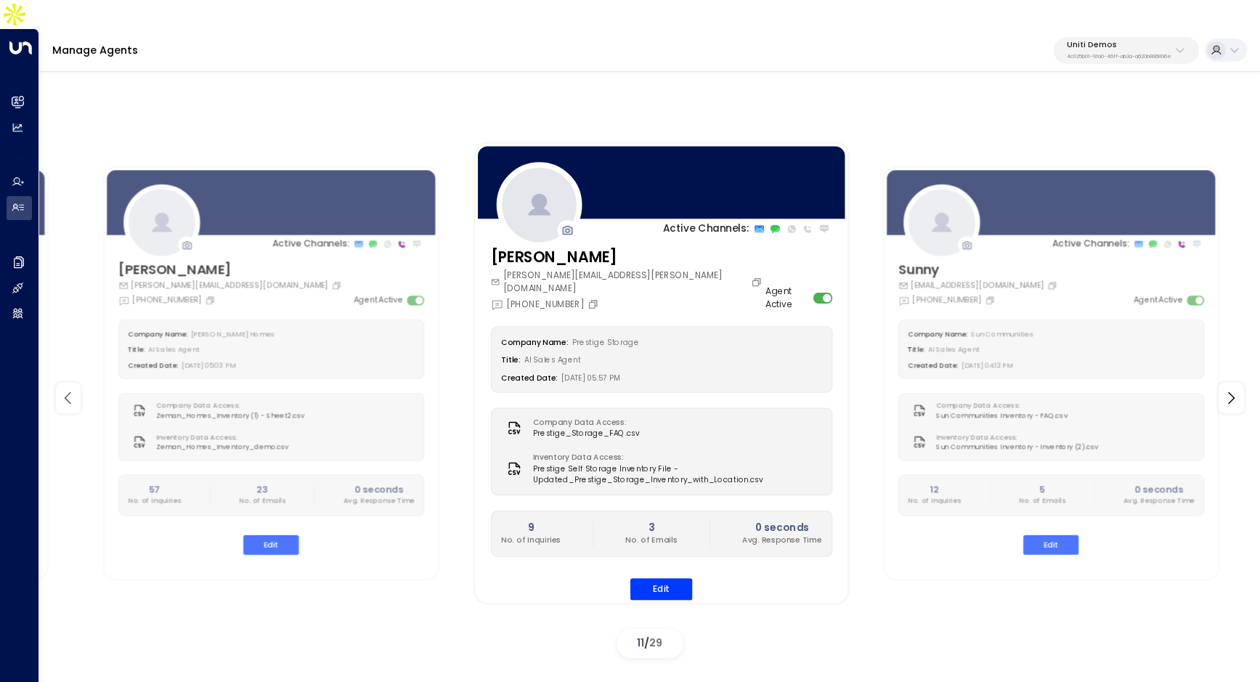
click at [74, 389] on icon at bounding box center [68, 397] width 17 height 17
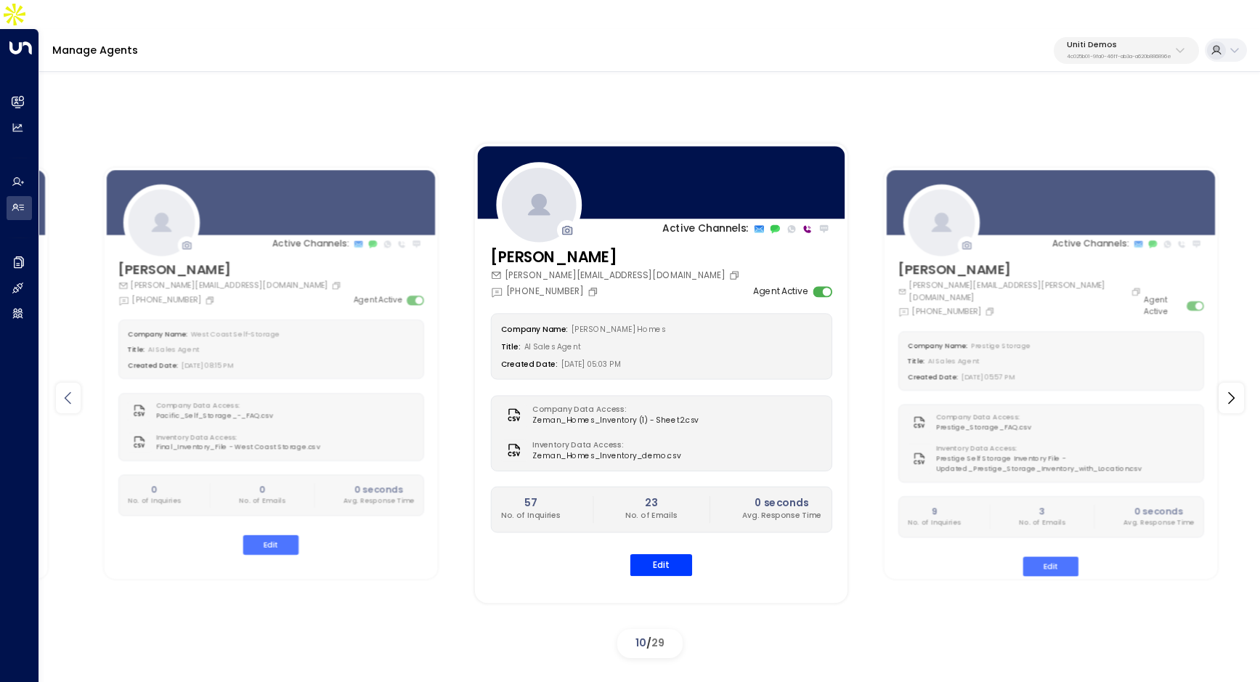
click at [74, 389] on icon at bounding box center [68, 397] width 17 height 17
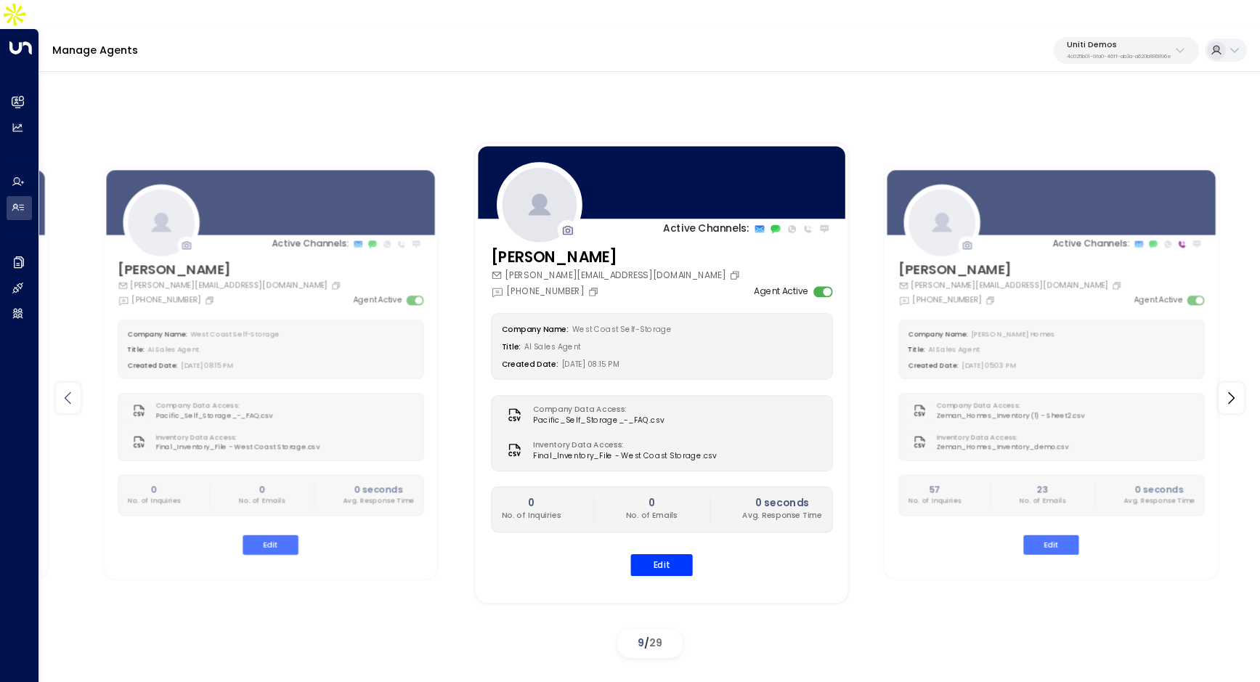
click at [75, 389] on icon at bounding box center [68, 397] width 17 height 17
click at [76, 389] on icon at bounding box center [68, 397] width 17 height 17
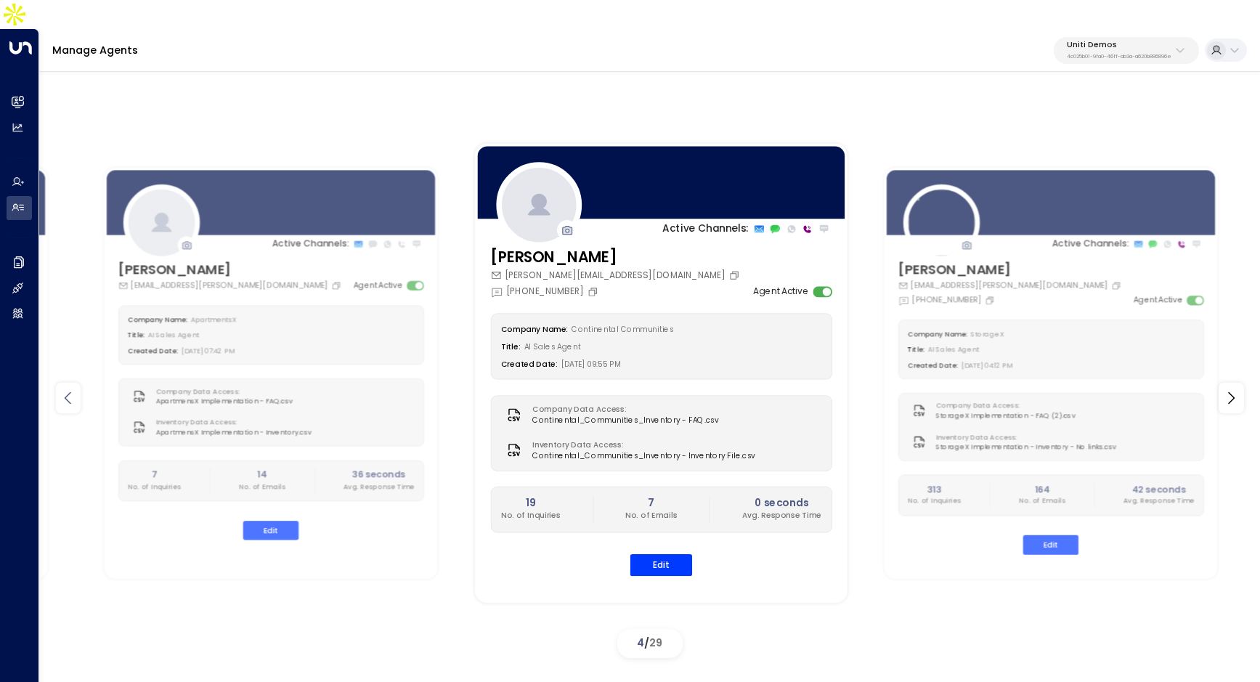
click at [76, 389] on icon at bounding box center [68, 397] width 17 height 17
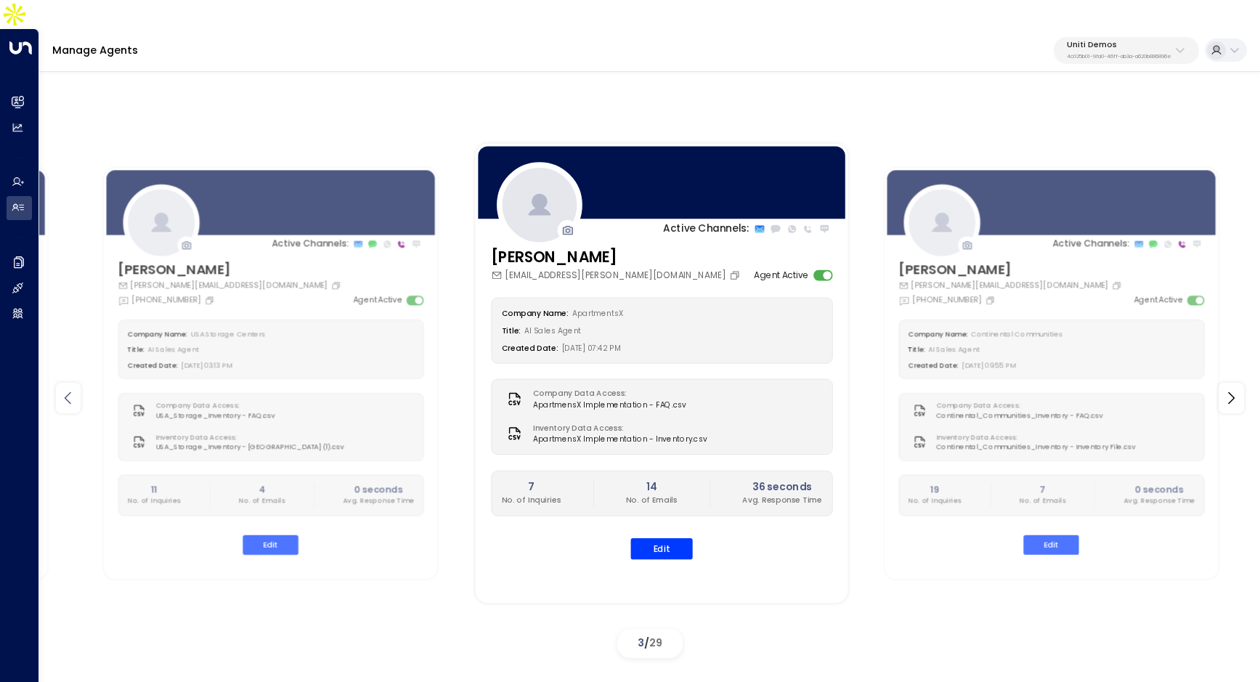
click at [76, 389] on icon at bounding box center [68, 397] width 17 height 17
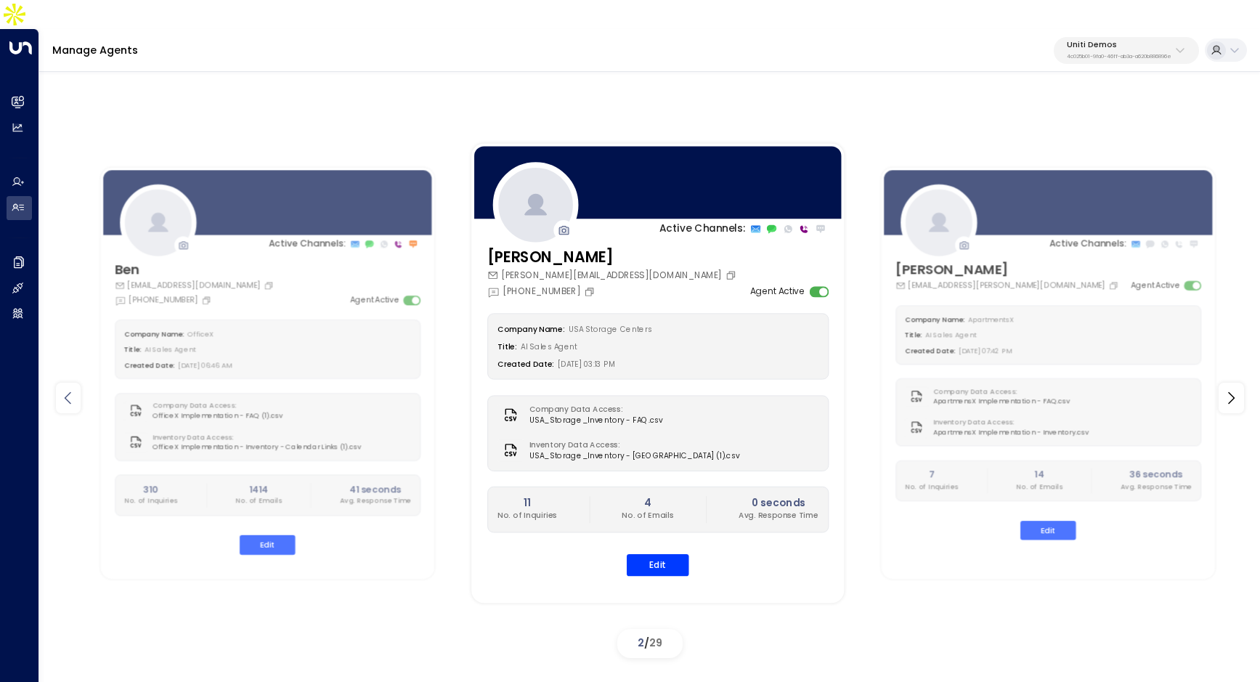
click at [76, 389] on icon at bounding box center [68, 397] width 17 height 17
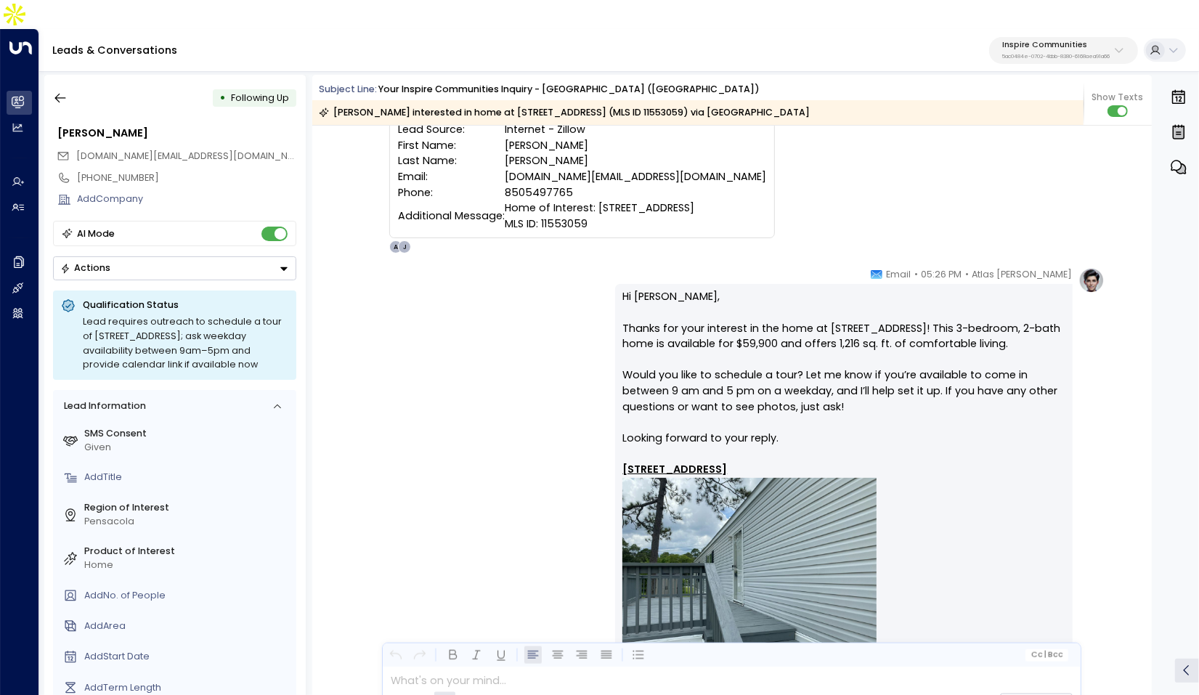
scroll to position [54, 0]
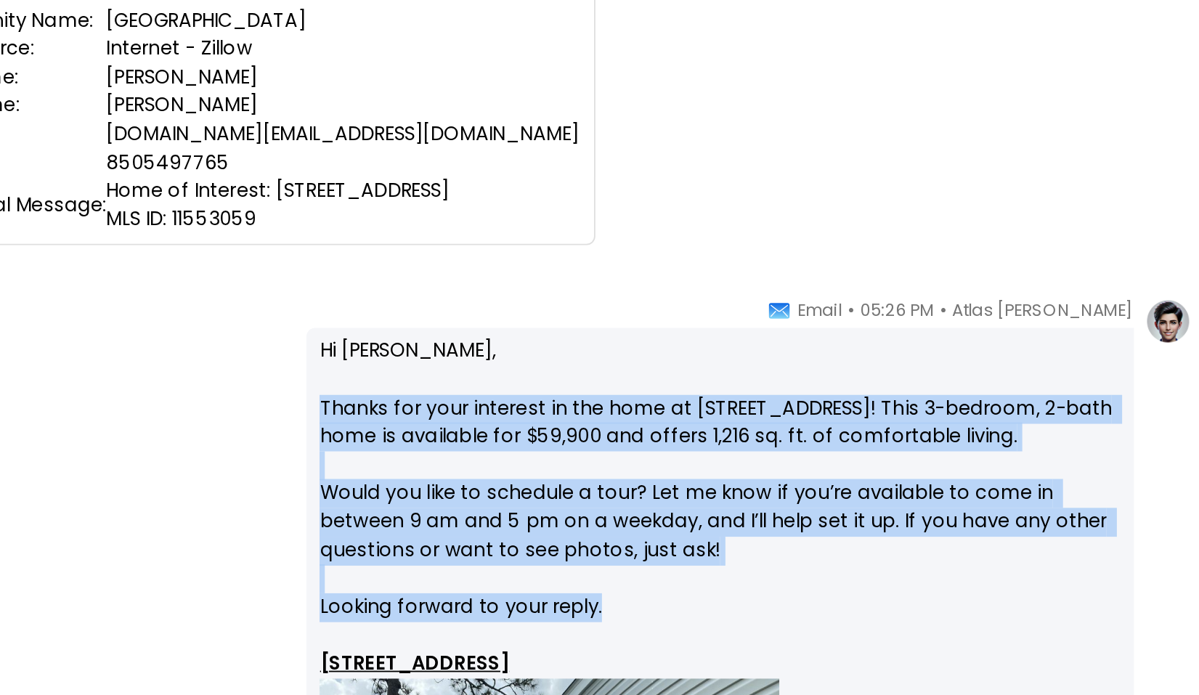
drag, startPoint x: 618, startPoint y: 373, endPoint x: 854, endPoint y: 500, distance: 267.7
click at [854, 500] on p "Hi [PERSON_NAME], Thanks for your interest in the home at [STREET_ADDRESS]! Thi…" at bounding box center [843, 572] width 442 height 410
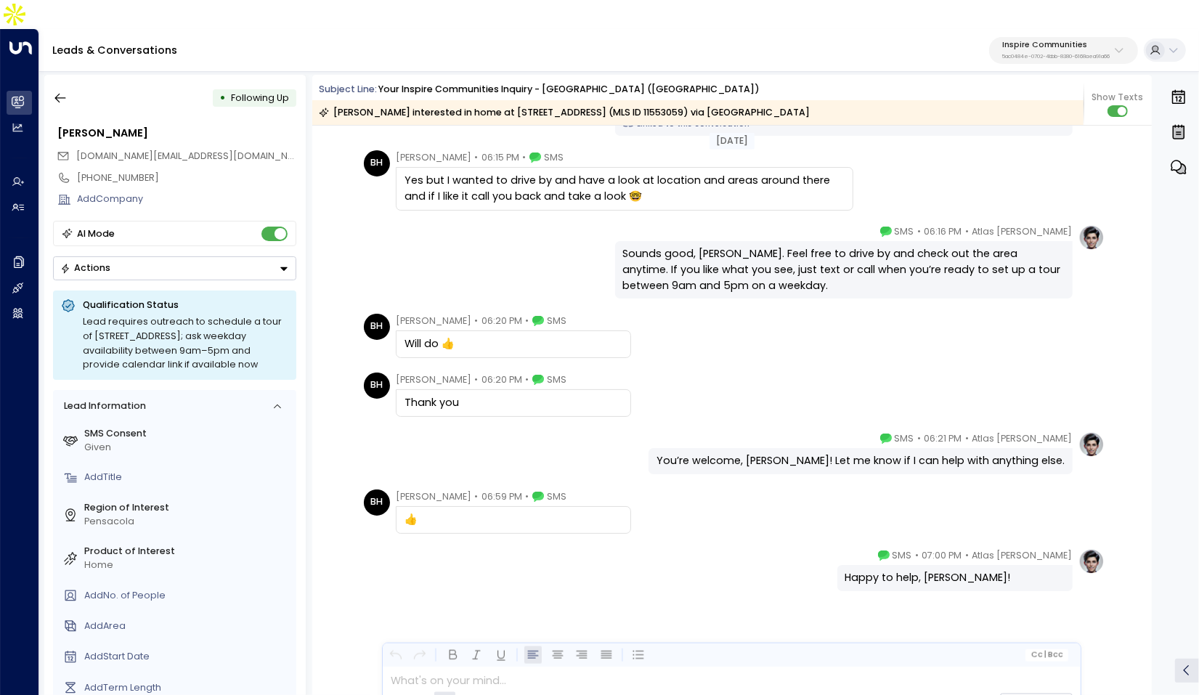
scroll to position [1399, 0]
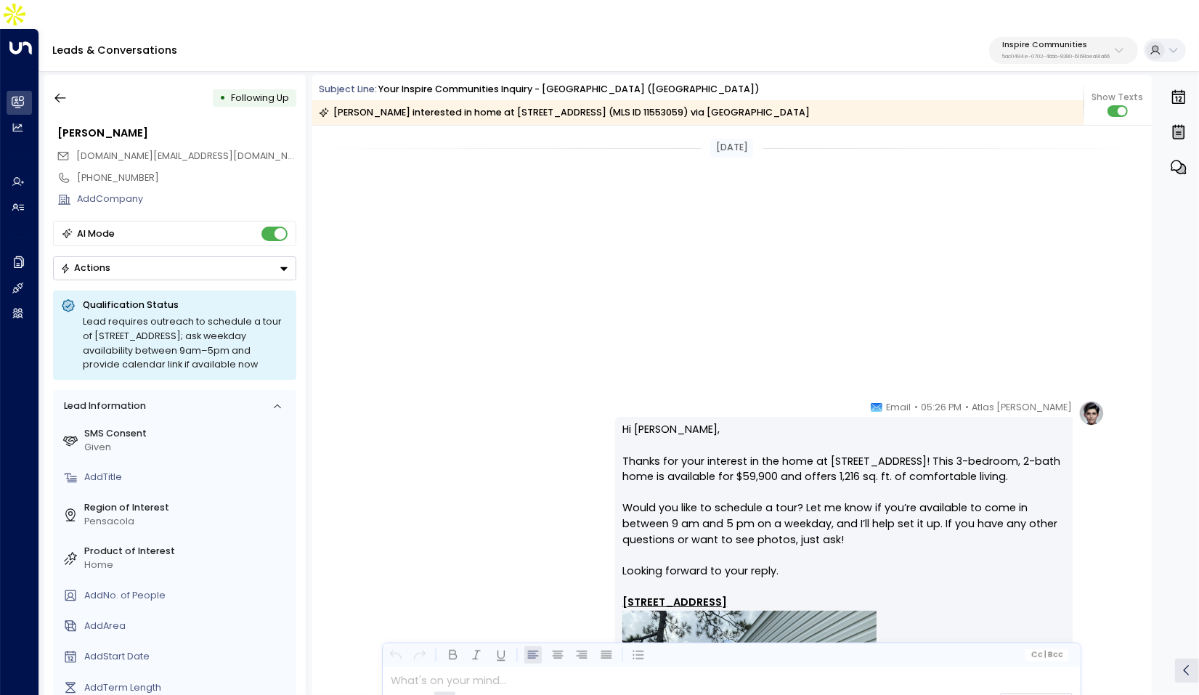
scroll to position [1399, 0]
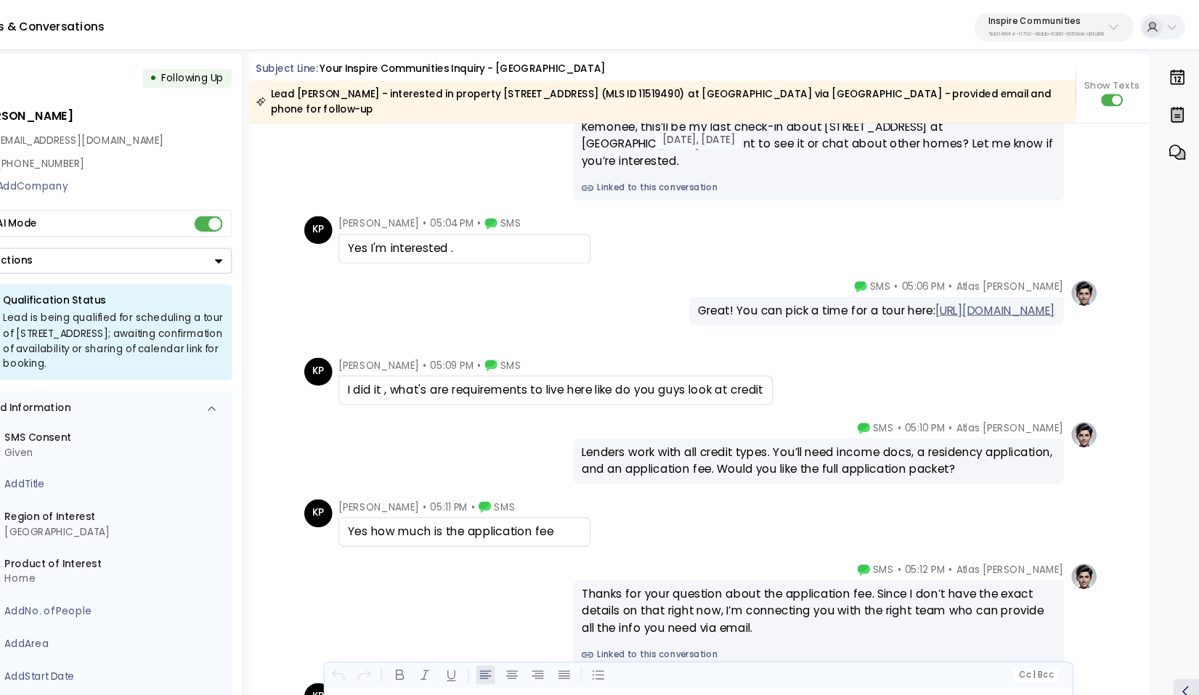
scroll to position [4033, 0]
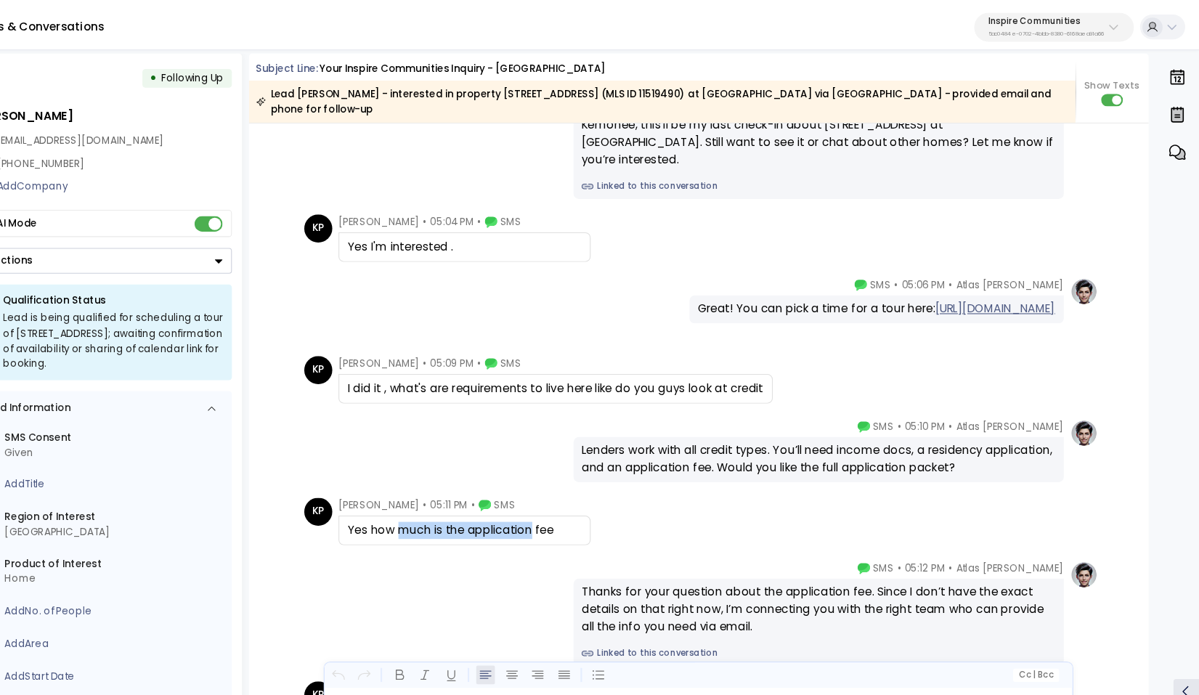
drag, startPoint x: 449, startPoint y: 477, endPoint x: 571, endPoint y: 478, distance: 122.0
click at [572, 512] on div "Yes how much is the application fee" at bounding box center [514, 520] width 218 height 16
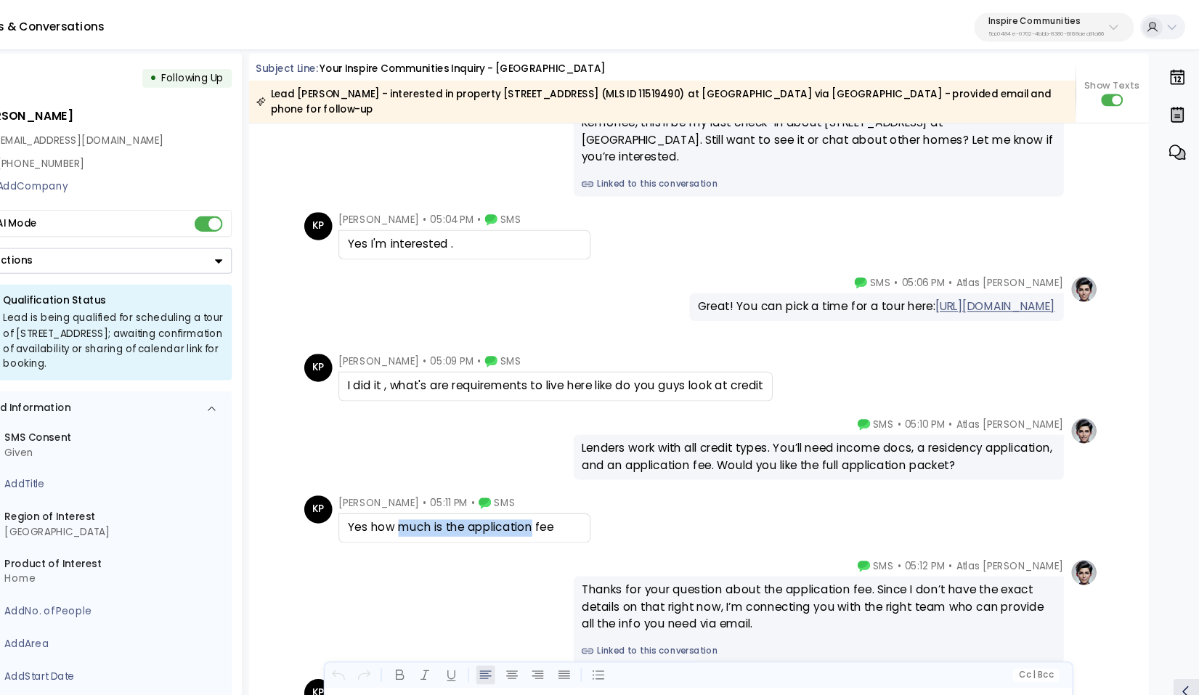
click at [641, 627] on link "Linked to this conversation" at bounding box center [843, 633] width 442 height 12
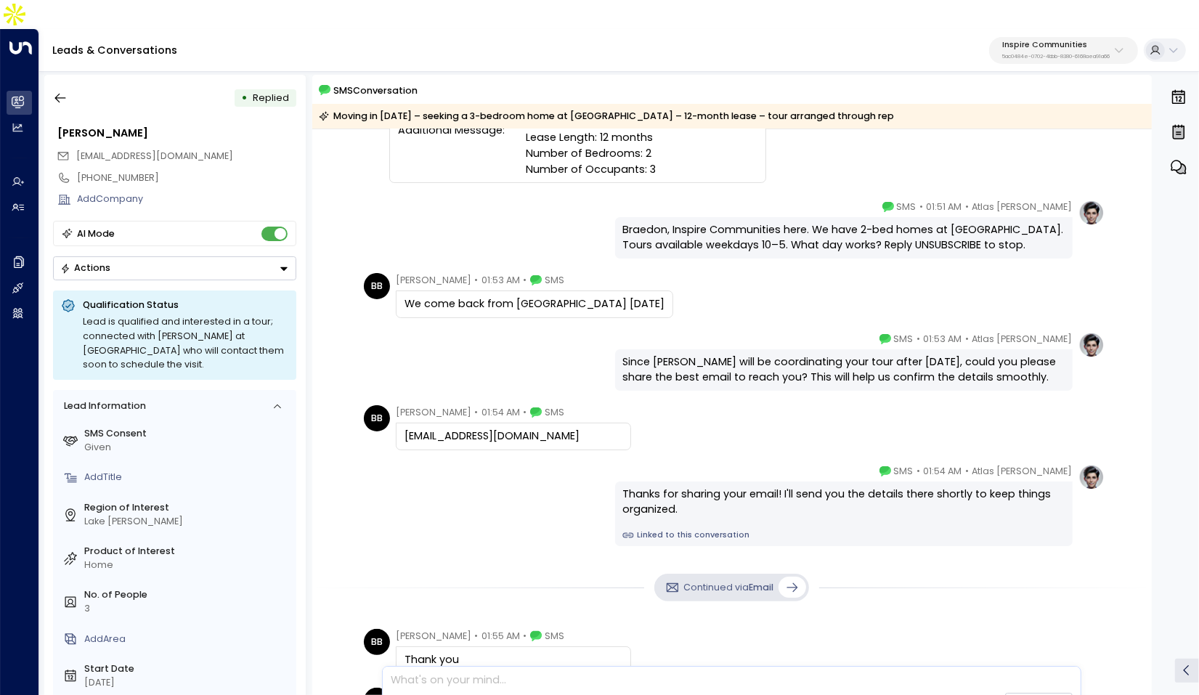
scroll to position [253, 0]
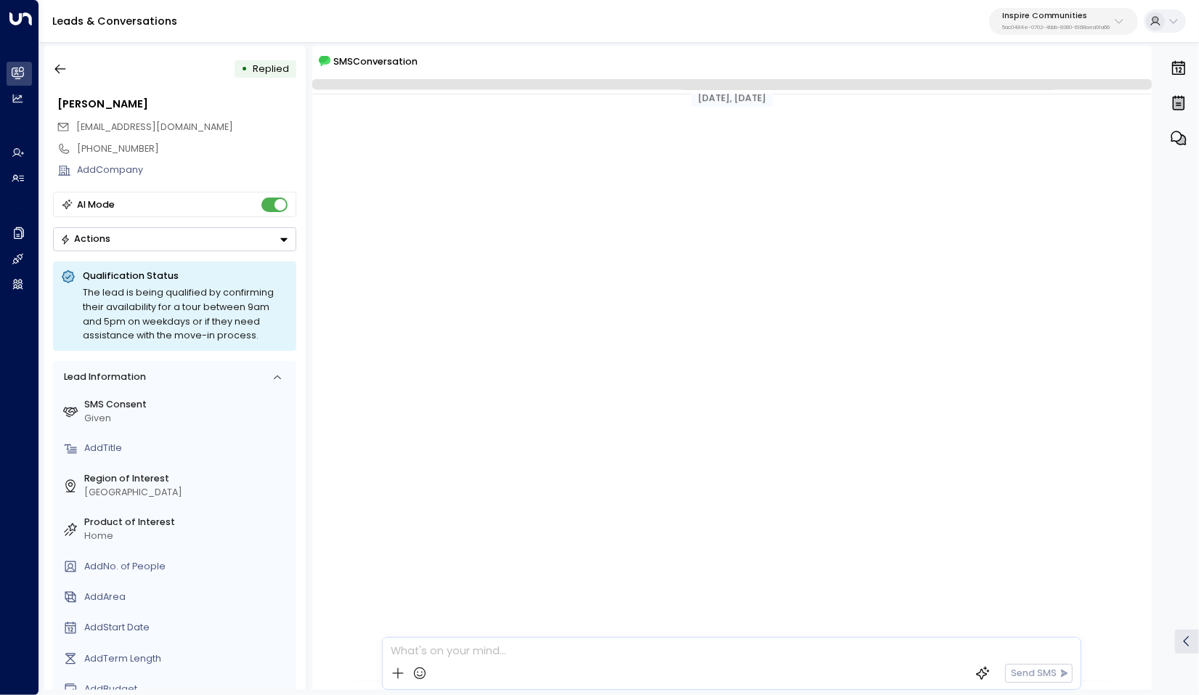
scroll to position [1578, 0]
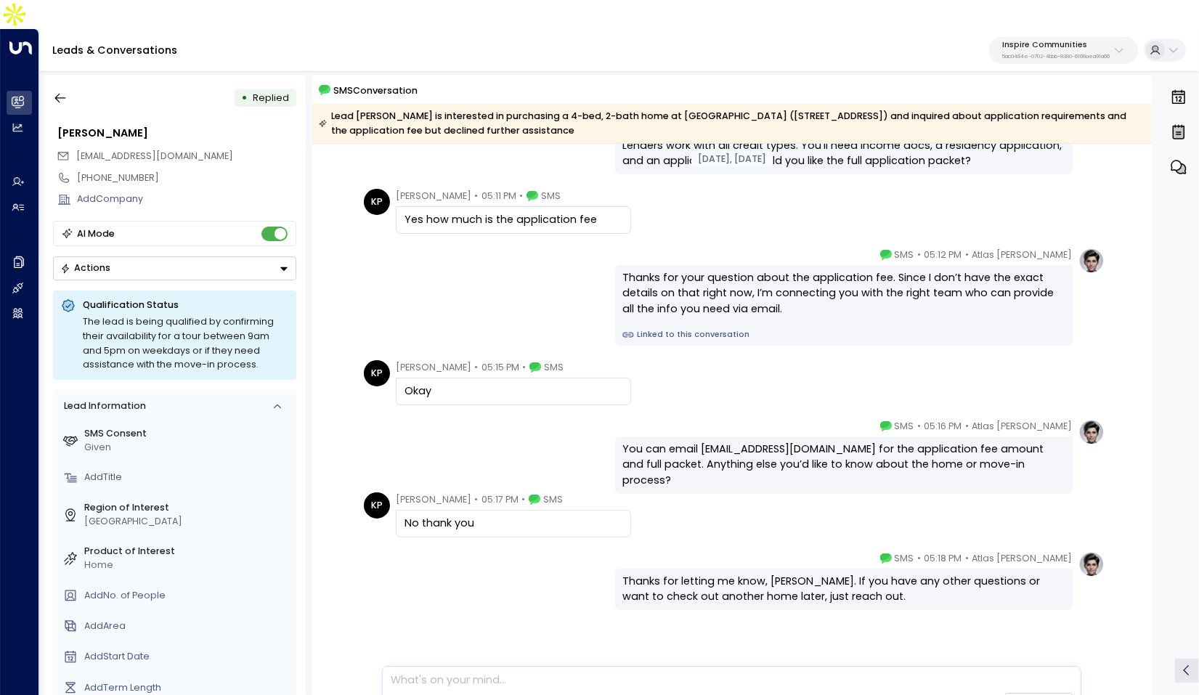
click at [704, 329] on link "Linked to this conversation" at bounding box center [843, 335] width 442 height 12
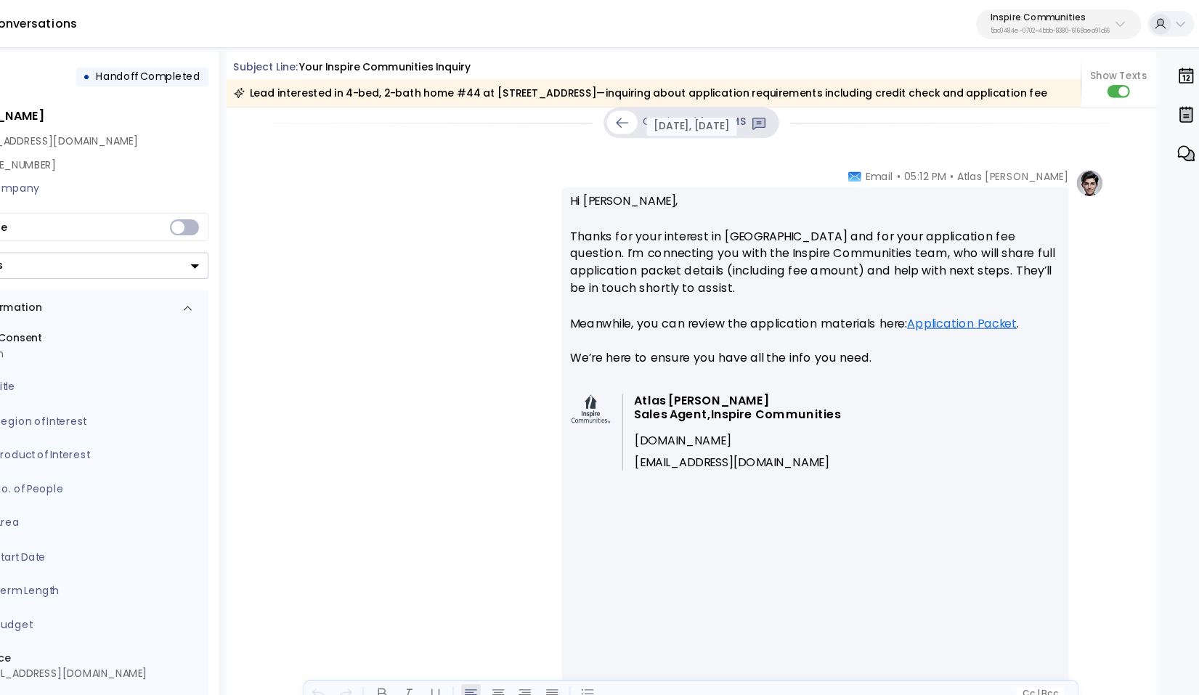
scroll to position [3290, 0]
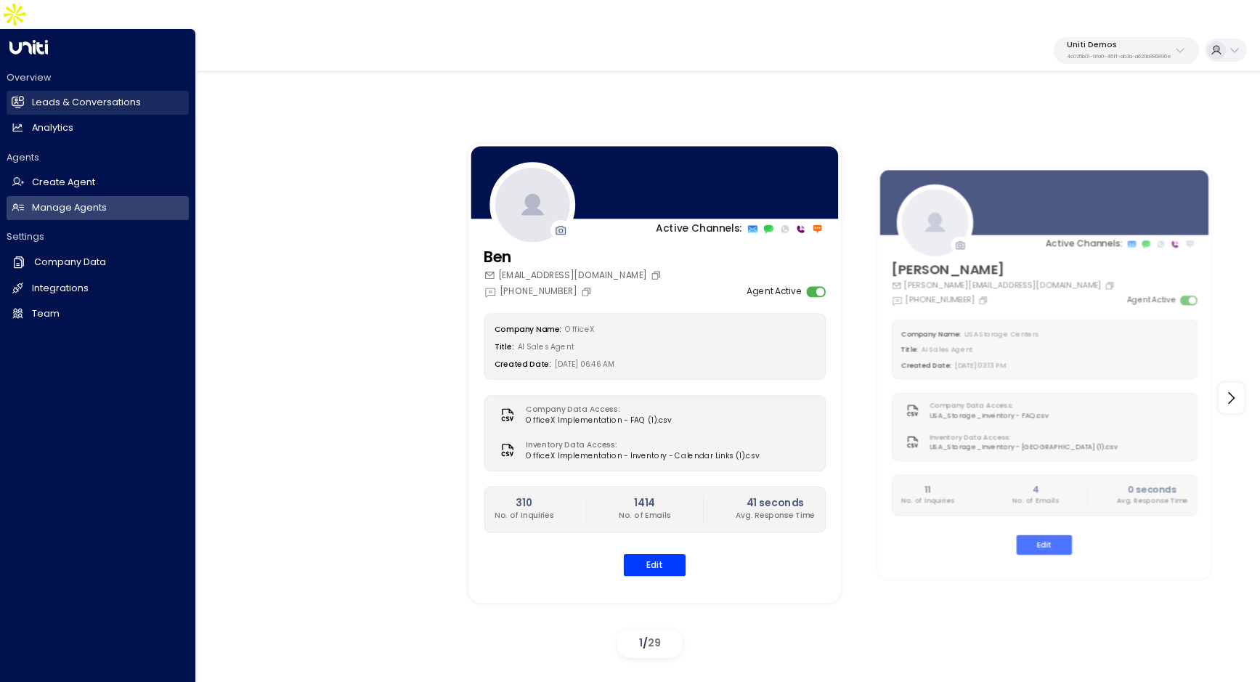
click at [28, 91] on link "Leads & Conversations Leads & Conversations" at bounding box center [98, 103] width 182 height 24
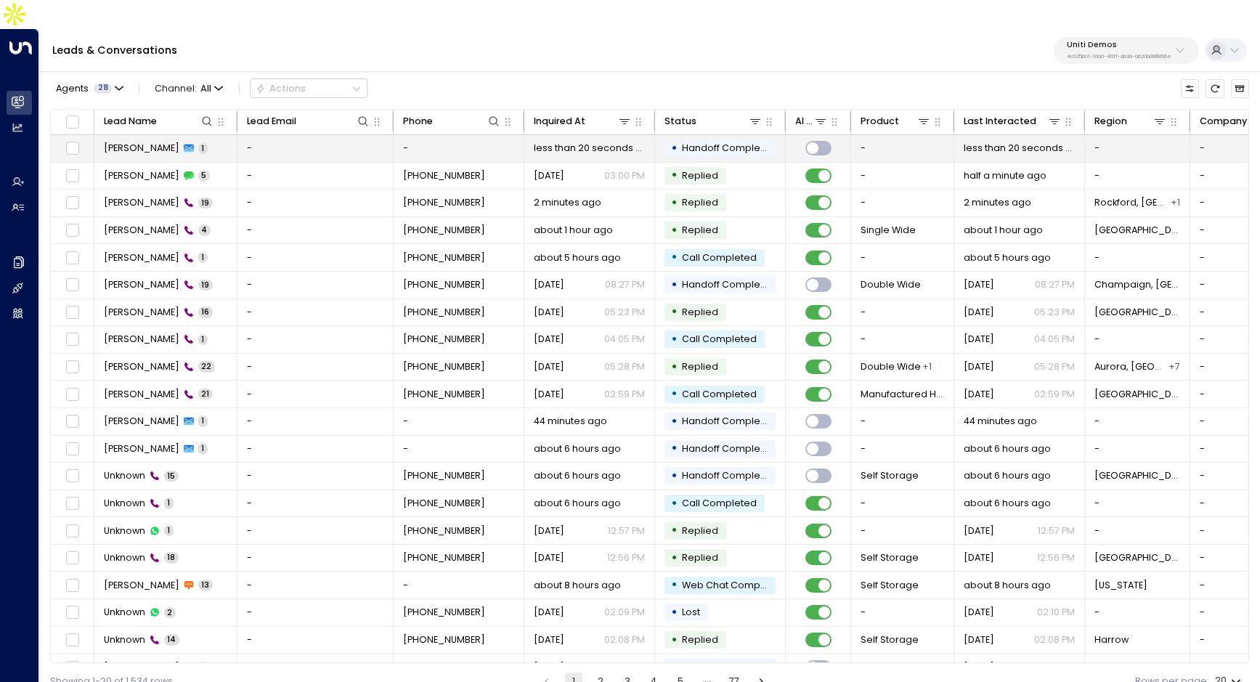
click at [372, 135] on td "-" at bounding box center [315, 148] width 156 height 27
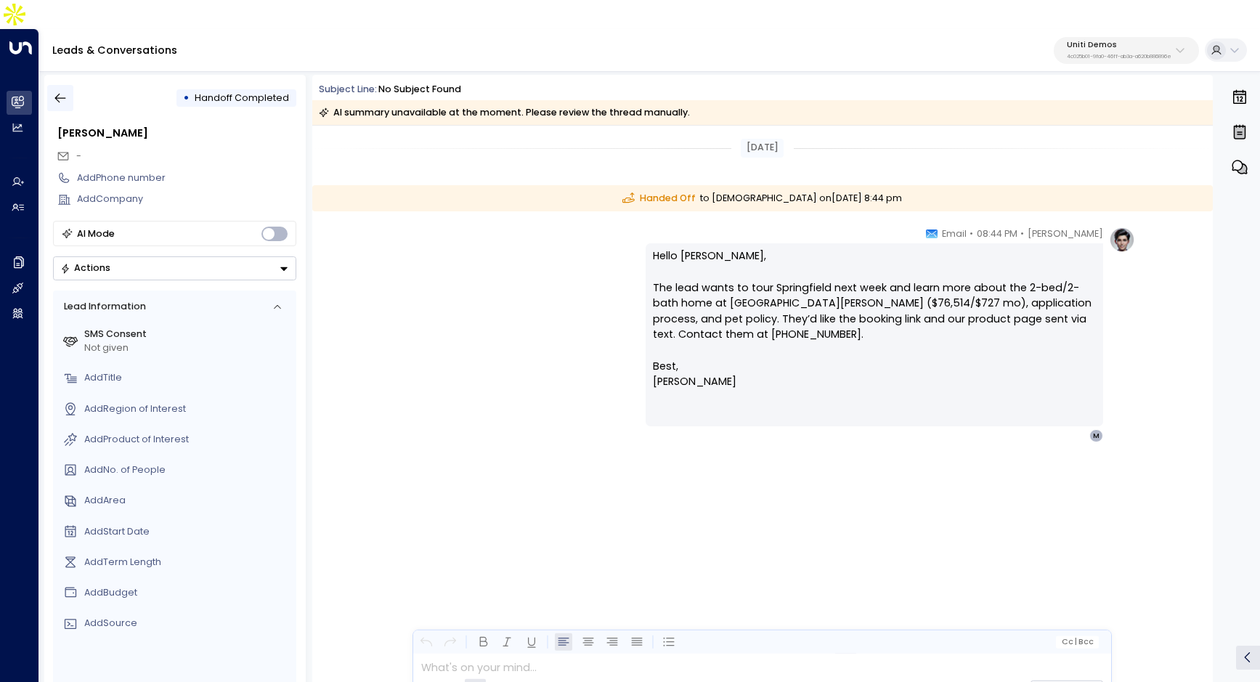
click at [70, 85] on button "button" at bounding box center [60, 98] width 26 height 26
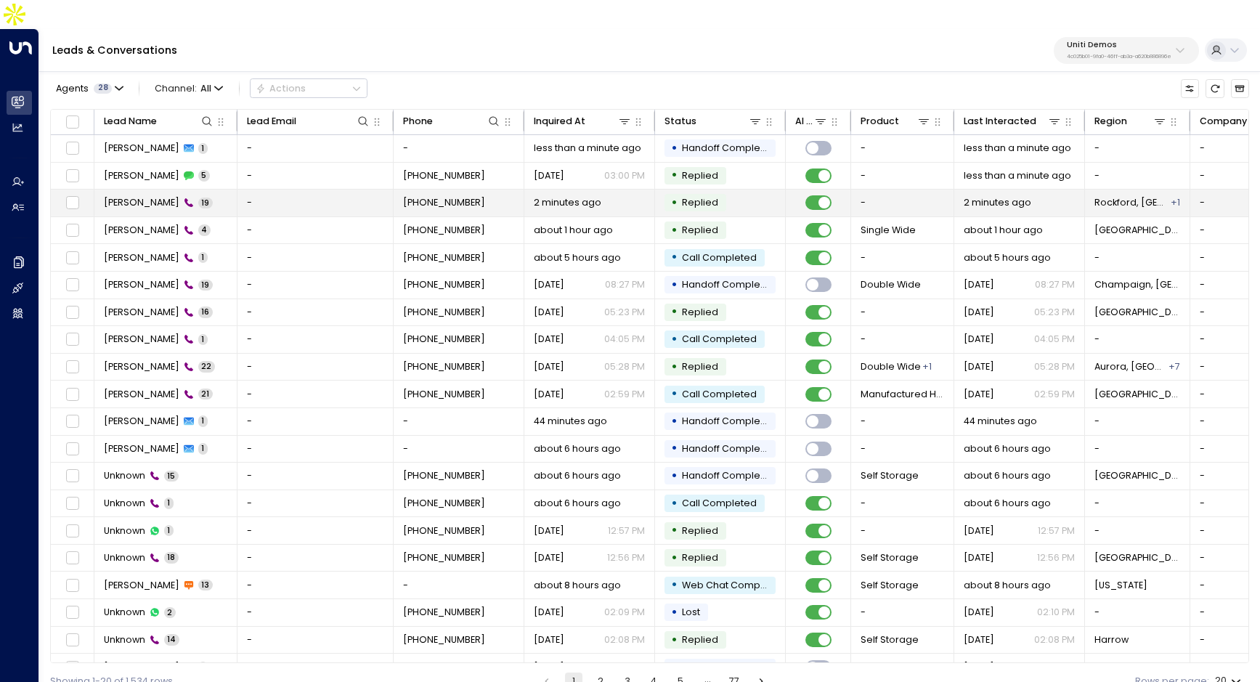
click at [395, 190] on td "[PHONE_NUMBER]" at bounding box center [459, 203] width 131 height 27
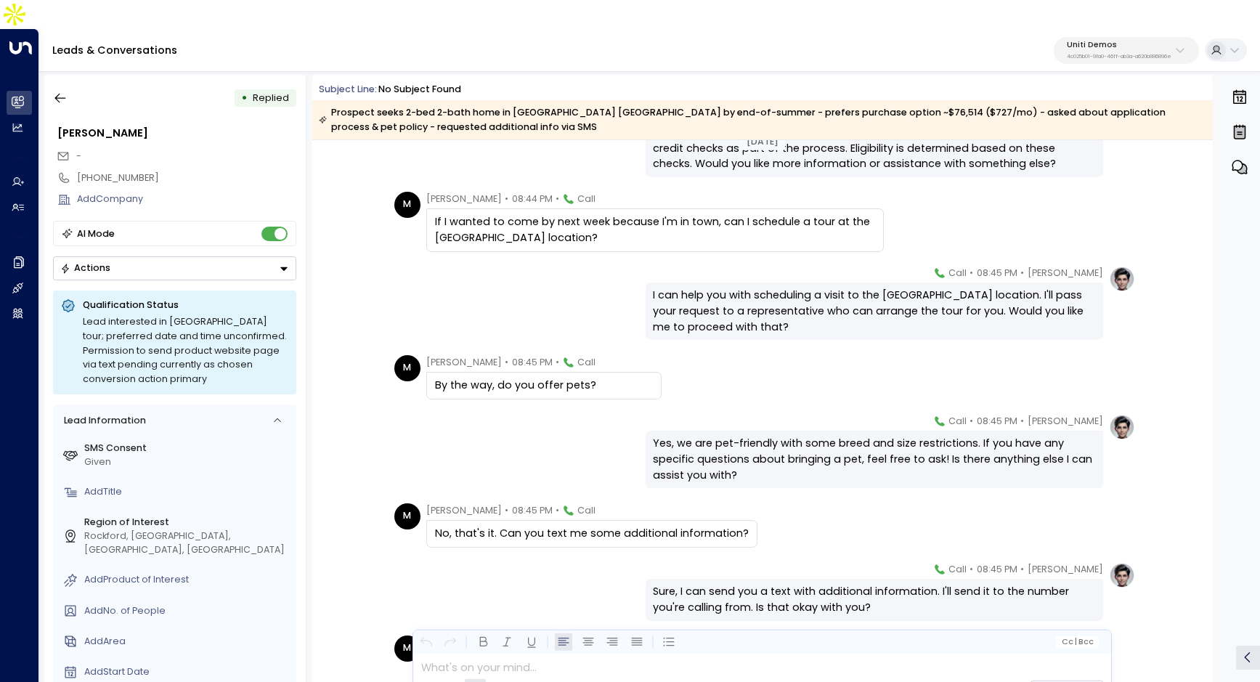
scroll to position [1044, 0]
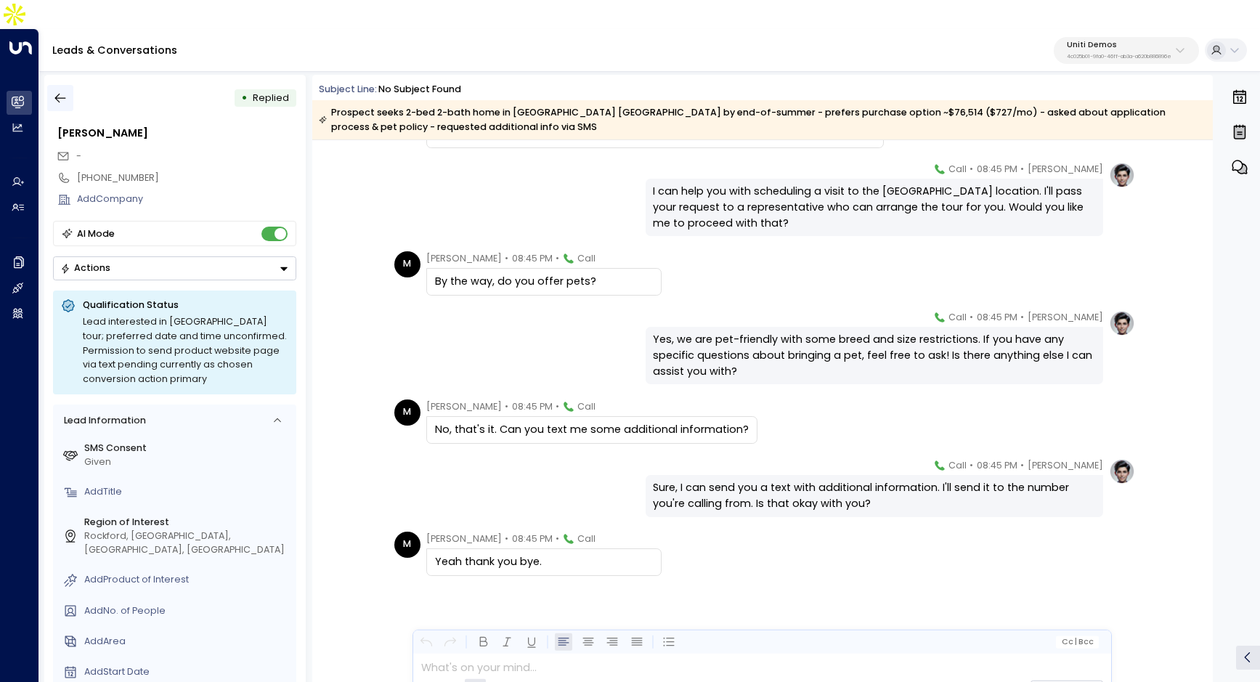
click at [63, 91] on icon "button" at bounding box center [60, 98] width 15 height 15
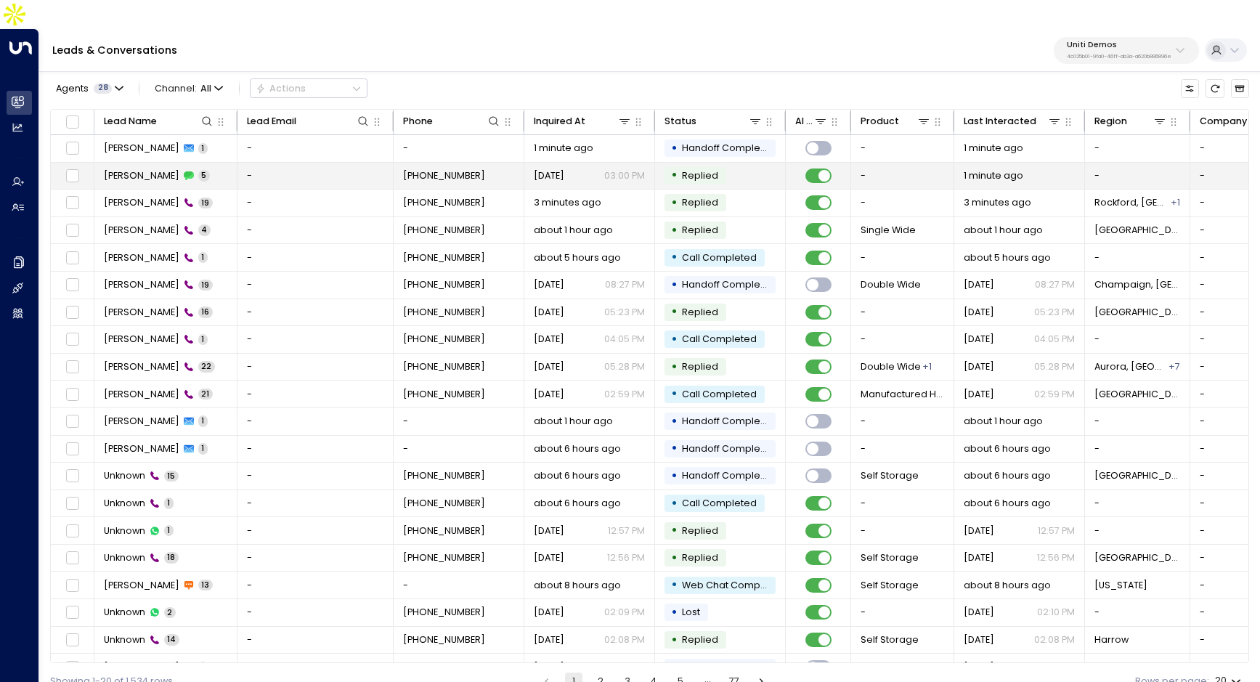
click at [312, 163] on td "-" at bounding box center [315, 176] width 156 height 27
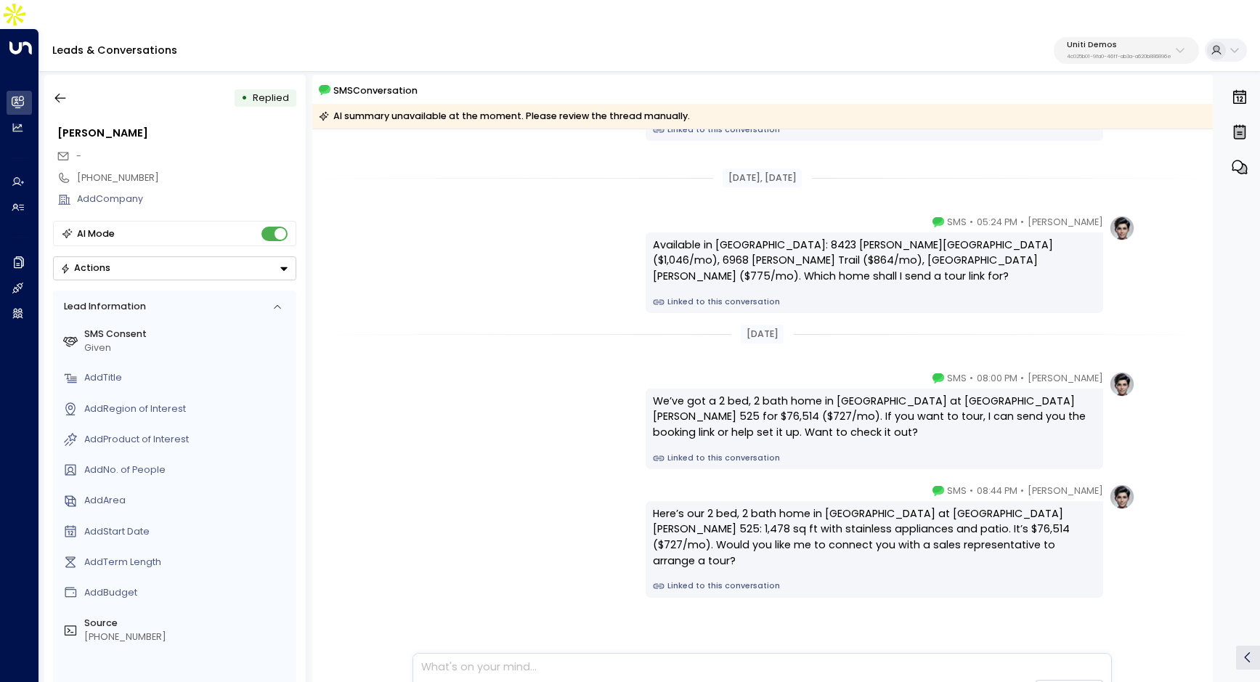
scroll to position [324, 0]
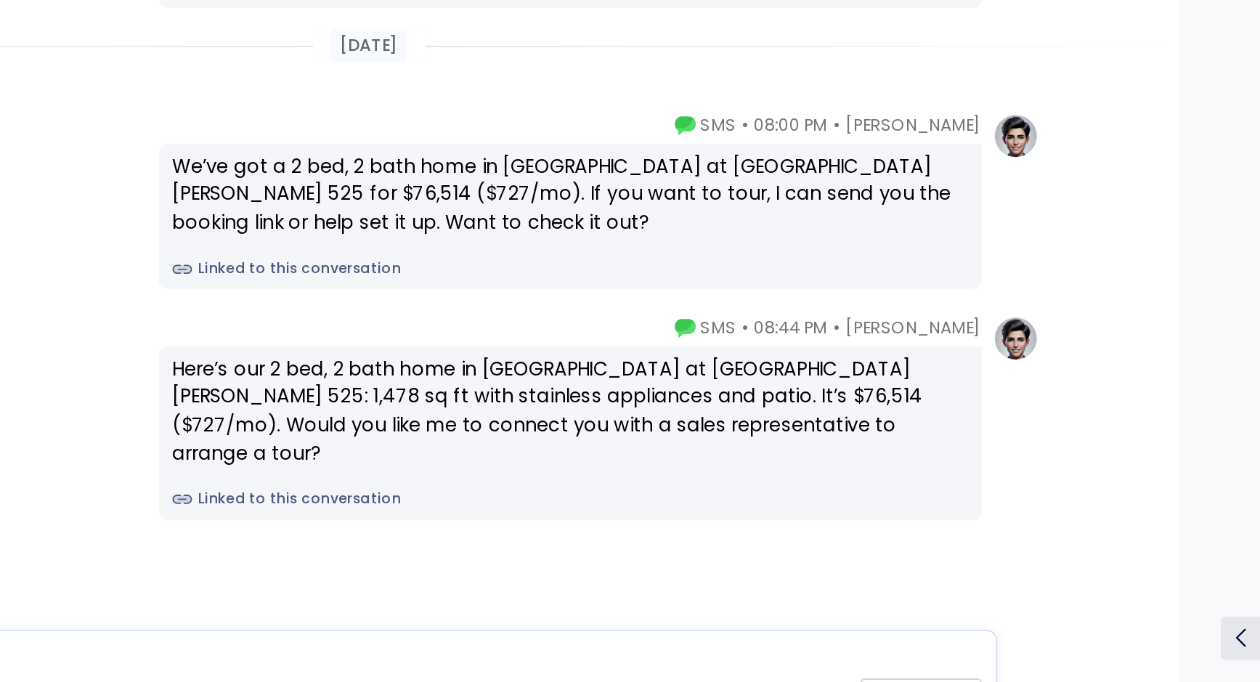
click at [837, 495] on div "Here’s our 2 bed, 2 bath home in [GEOGRAPHIC_DATA] at [GEOGRAPHIC_DATA][PERSON_…" at bounding box center [875, 543] width 458 height 97
click at [837, 502] on div "Here’s our 2 bed, 2 bath home in [GEOGRAPHIC_DATA] at [GEOGRAPHIC_DATA][PERSON_…" at bounding box center [874, 531] width 442 height 62
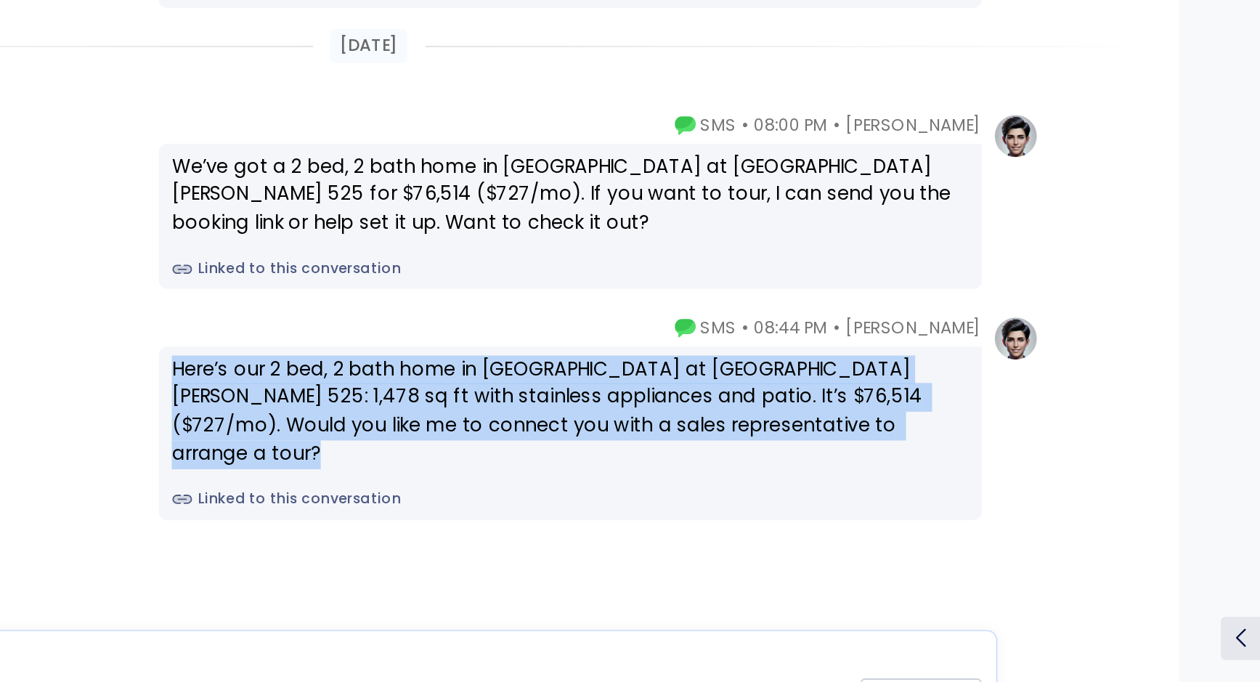
click at [837, 502] on div "Here’s our 2 bed, 2 bath home in [GEOGRAPHIC_DATA] at [GEOGRAPHIC_DATA][PERSON_…" at bounding box center [874, 531] width 442 height 62
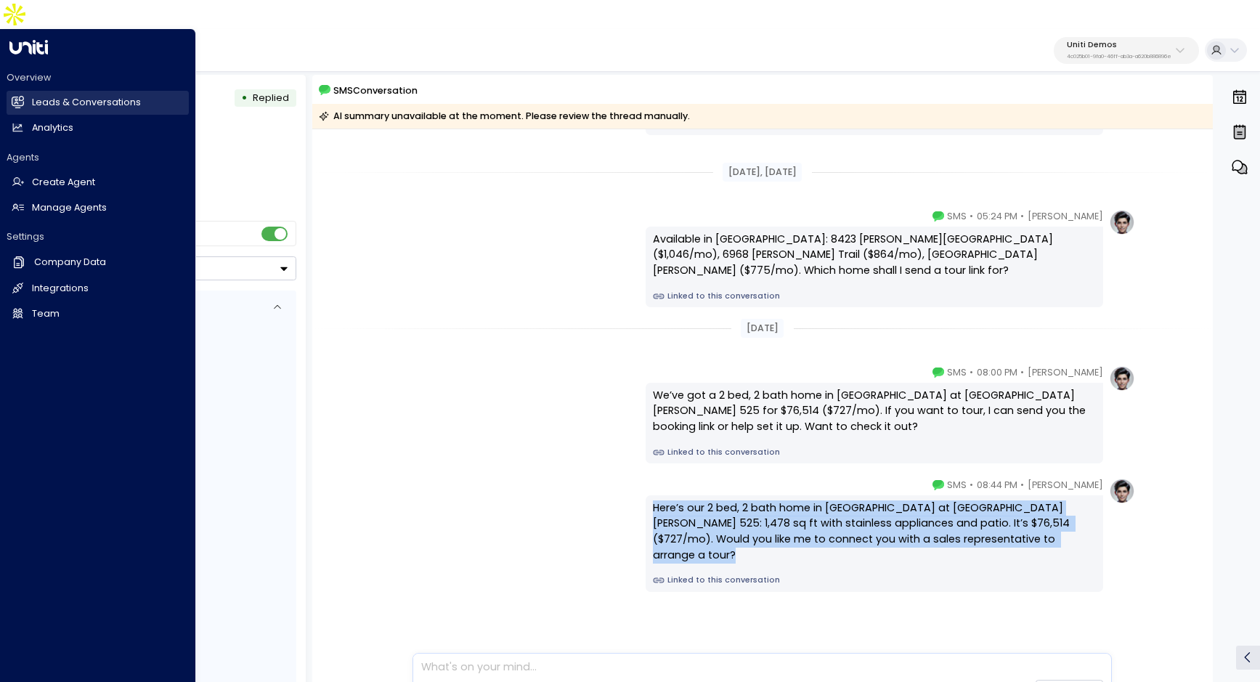
click at [40, 96] on h2 "Leads & Conversations" at bounding box center [86, 103] width 109 height 14
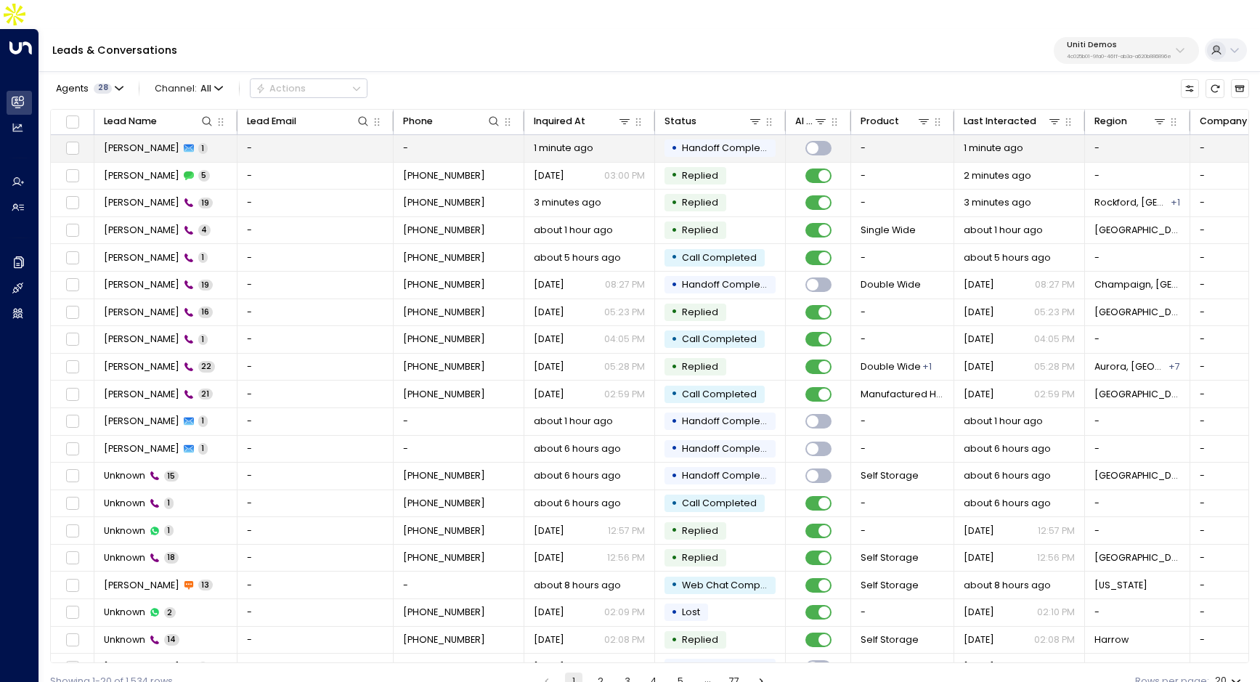
click at [260, 135] on td "-" at bounding box center [315, 148] width 156 height 27
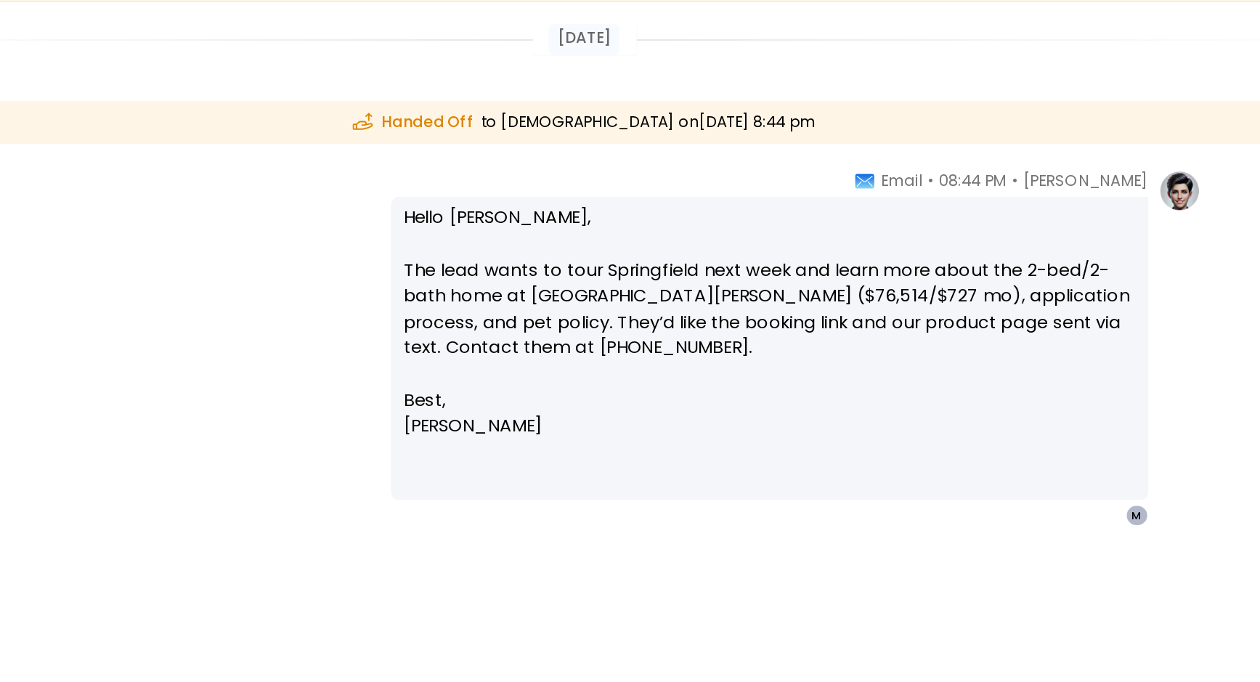
drag, startPoint x: 656, startPoint y: 254, endPoint x: 836, endPoint y: 275, distance: 181.3
click at [836, 275] on p "Hello [PERSON_NAME], The lead wants to tour Springfield next week and learn mor…" at bounding box center [874, 303] width 442 height 110
drag, startPoint x: 689, startPoint y: 229, endPoint x: 752, endPoint y: 227, distance: 62.5
click at [752, 248] on p "Hello [PERSON_NAME], The lead wants to tour Springfield next week and learn mor…" at bounding box center [874, 303] width 442 height 110
click at [757, 261] on p "Hello [PERSON_NAME], The lead wants to tour Springfield next week and learn mor…" at bounding box center [874, 303] width 442 height 110
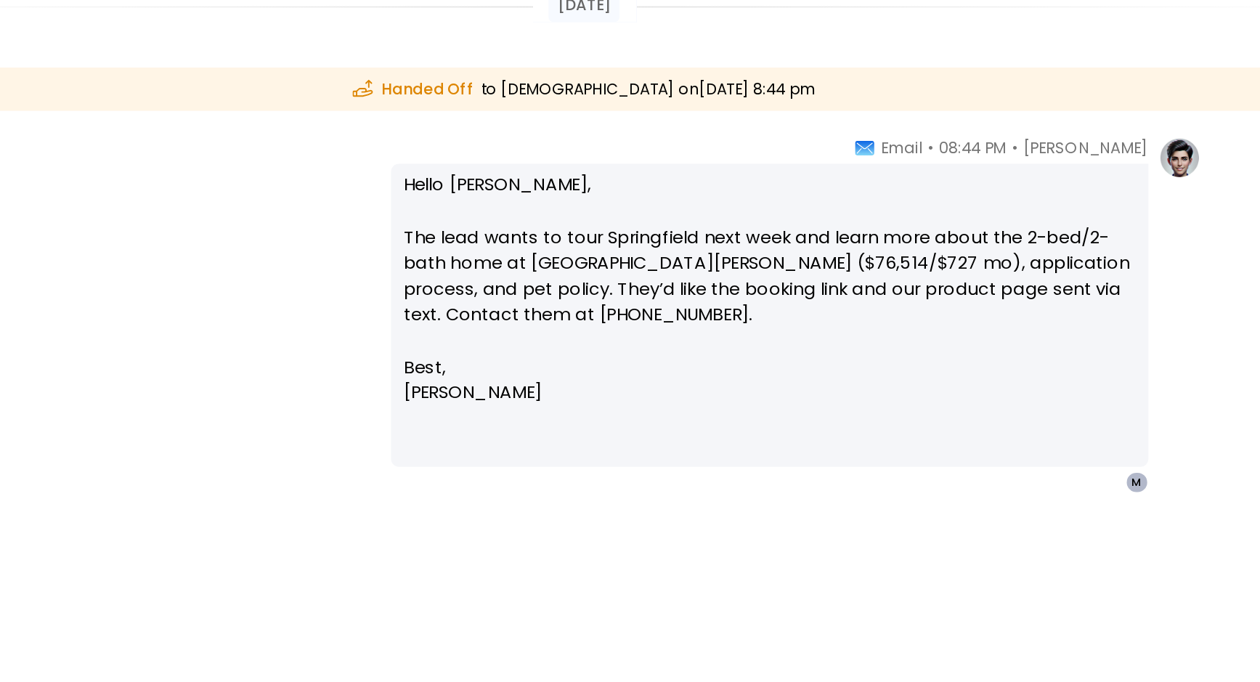
drag, startPoint x: 653, startPoint y: 259, endPoint x: 859, endPoint y: 304, distance: 211.1
click at [859, 304] on p "Hello [PERSON_NAME], The lead wants to tour Springfield next week and learn mor…" at bounding box center [874, 303] width 442 height 110
click at [897, 320] on p "Hello [PERSON_NAME], The lead wants to tour Springfield next week and learn mor…" at bounding box center [874, 303] width 442 height 110
drag, startPoint x: 766, startPoint y: 300, endPoint x: 875, endPoint y: 300, distance: 108.9
click at [867, 300] on p "Hello [PERSON_NAME], The lead wants to tour Springfield next week and learn mor…" at bounding box center [874, 303] width 442 height 110
